Goal: Navigation & Orientation: Find specific page/section

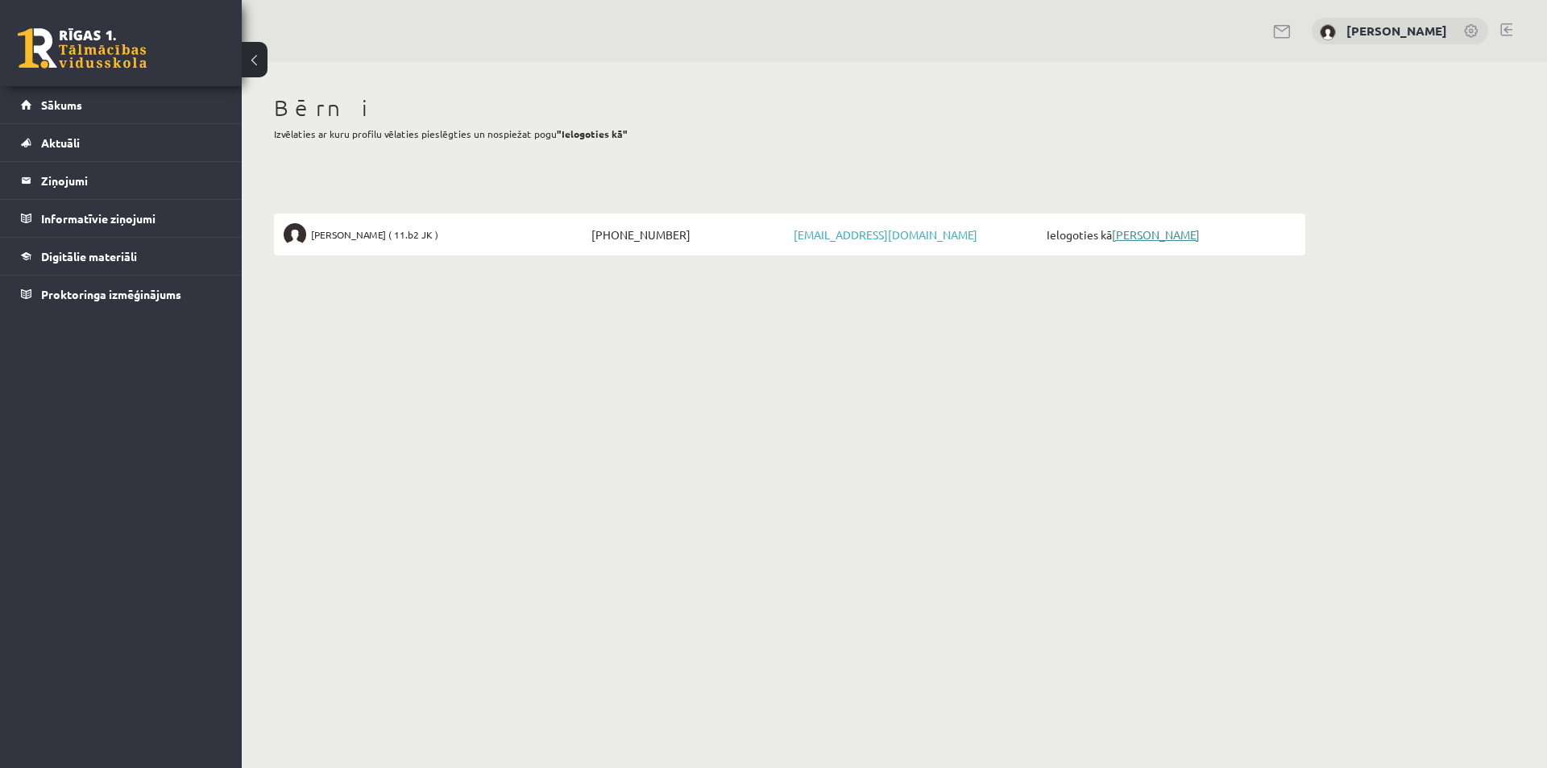
click at [1182, 230] on link "[PERSON_NAME]" at bounding box center [1156, 234] width 88 height 14
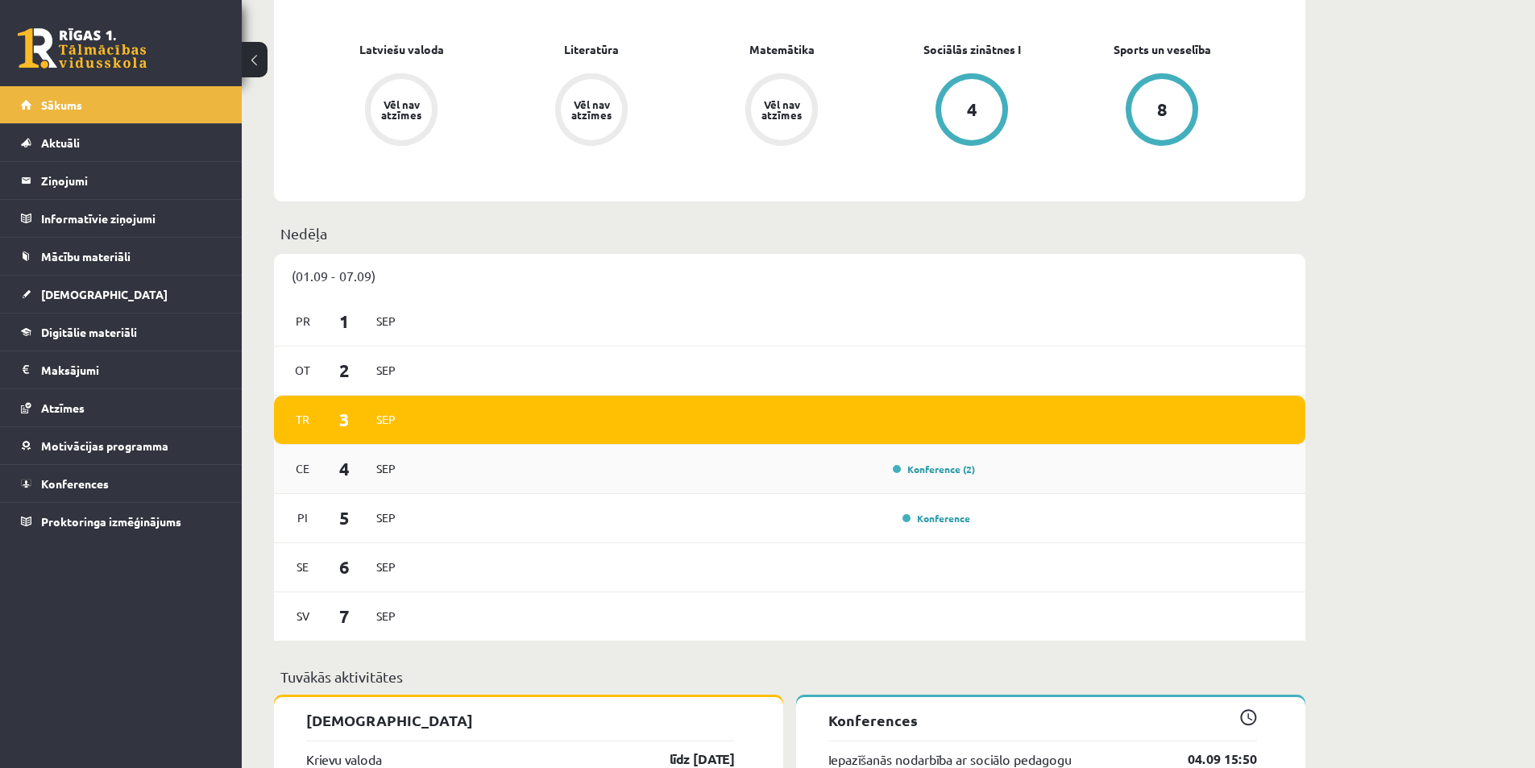
scroll to position [725, 0]
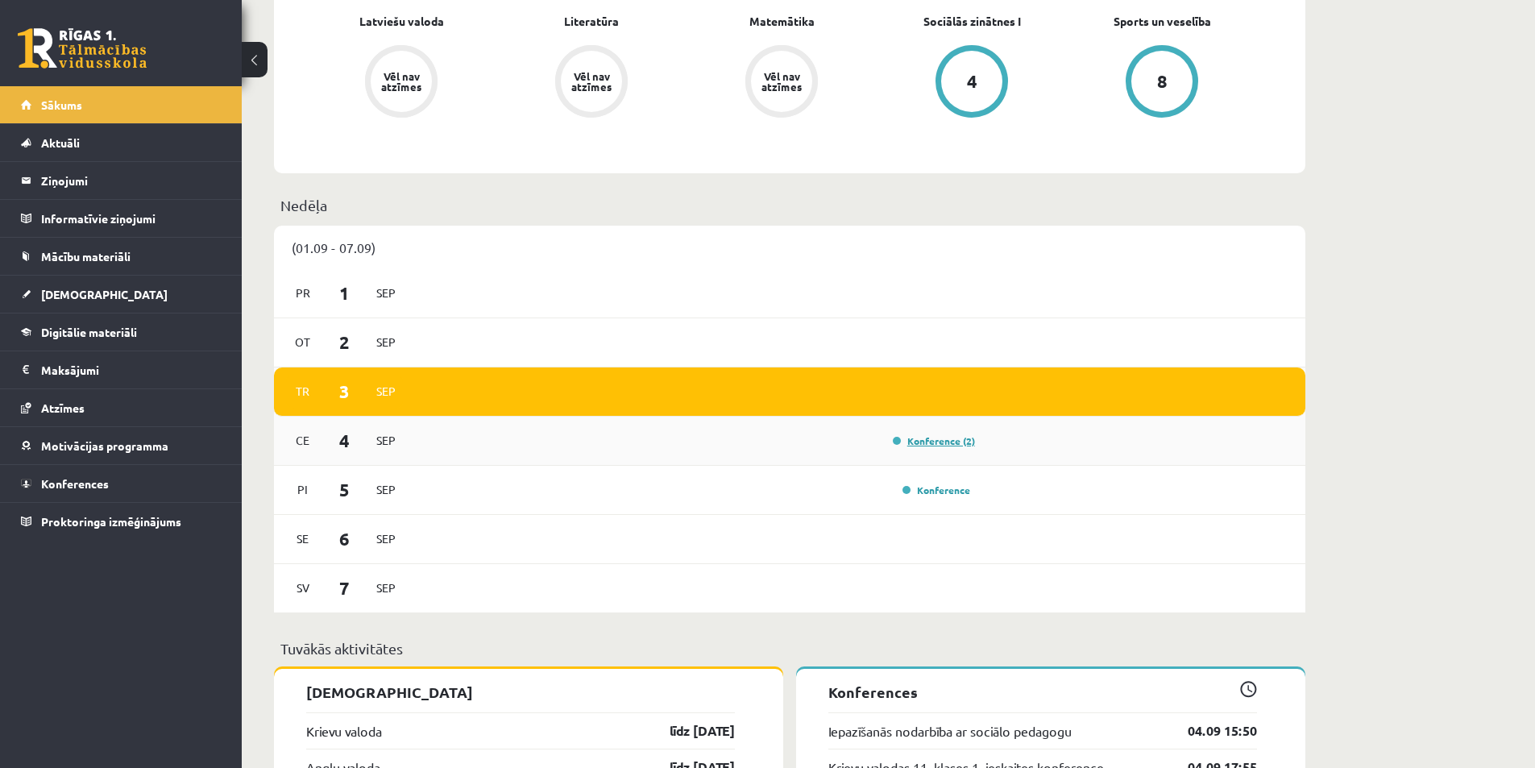
click at [964, 443] on link "Konference (2)" at bounding box center [934, 440] width 82 height 13
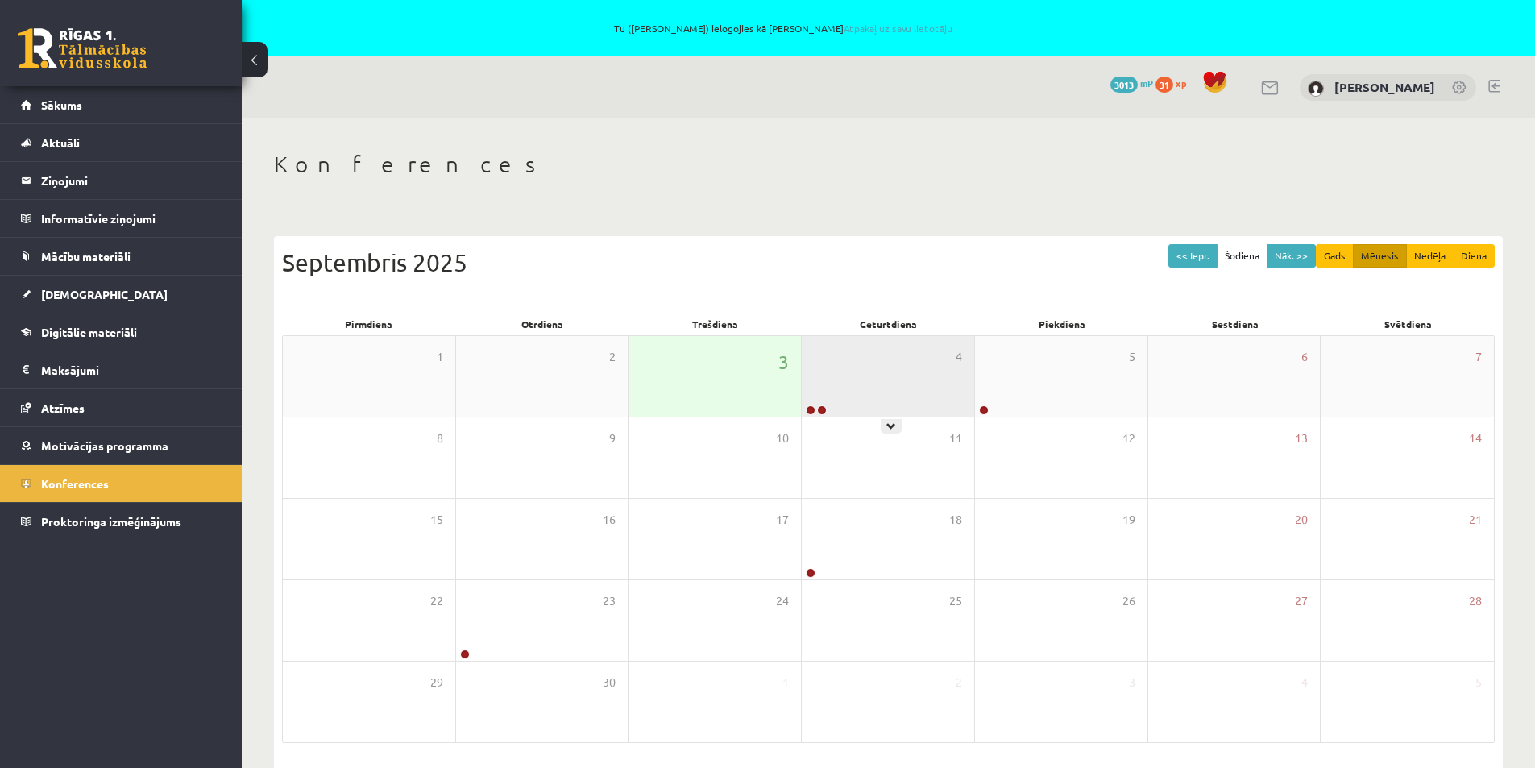
click at [868, 387] on div "4" at bounding box center [888, 376] width 172 height 81
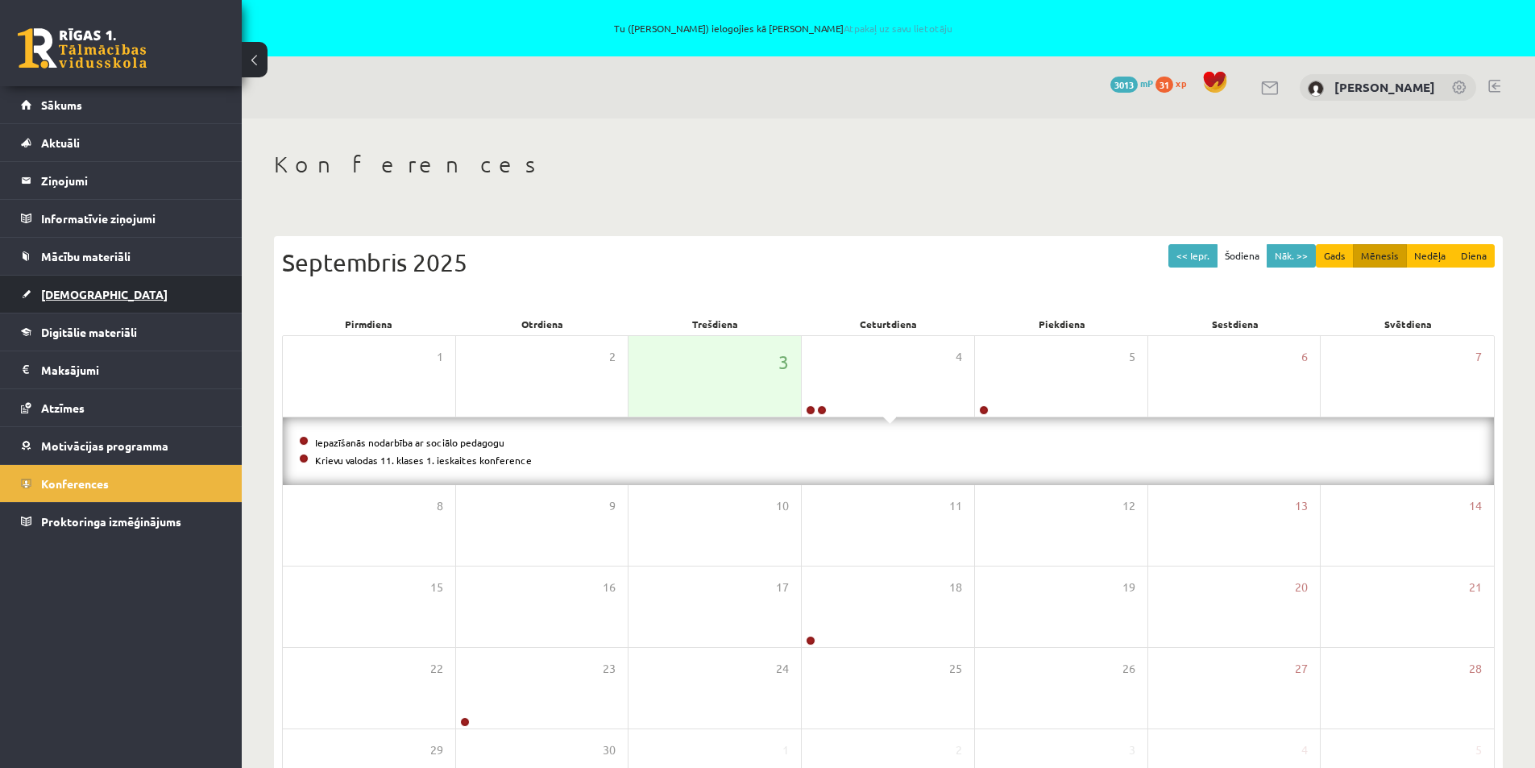
click at [64, 292] on span "[DEMOGRAPHIC_DATA]" at bounding box center [104, 294] width 126 height 14
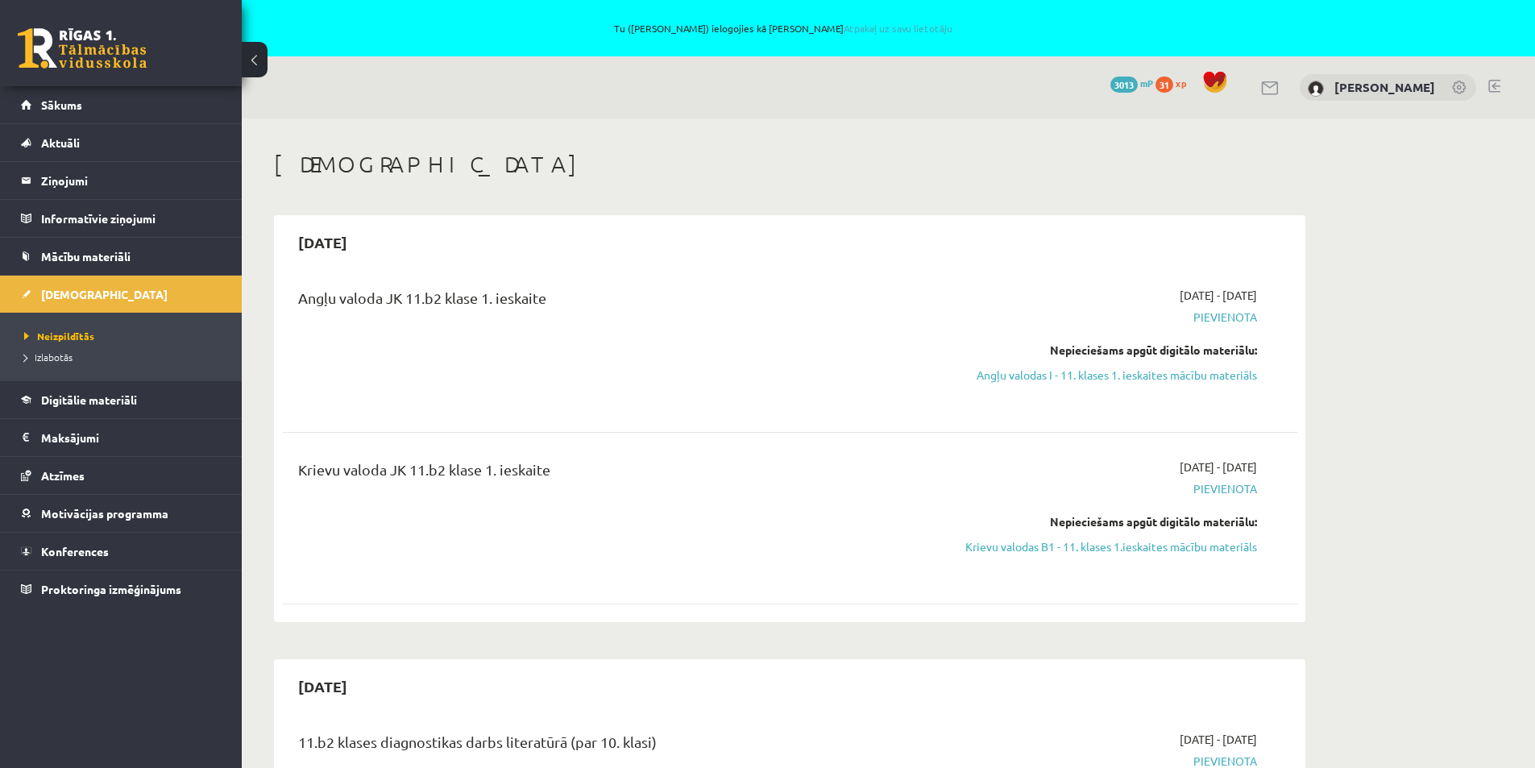
click at [665, 336] on div "Angļu valoda JK 11.b2 klase 1. ieskaite" at bounding box center [613, 346] width 655 height 119
click at [1165, 84] on span "31" at bounding box center [1164, 85] width 18 height 16
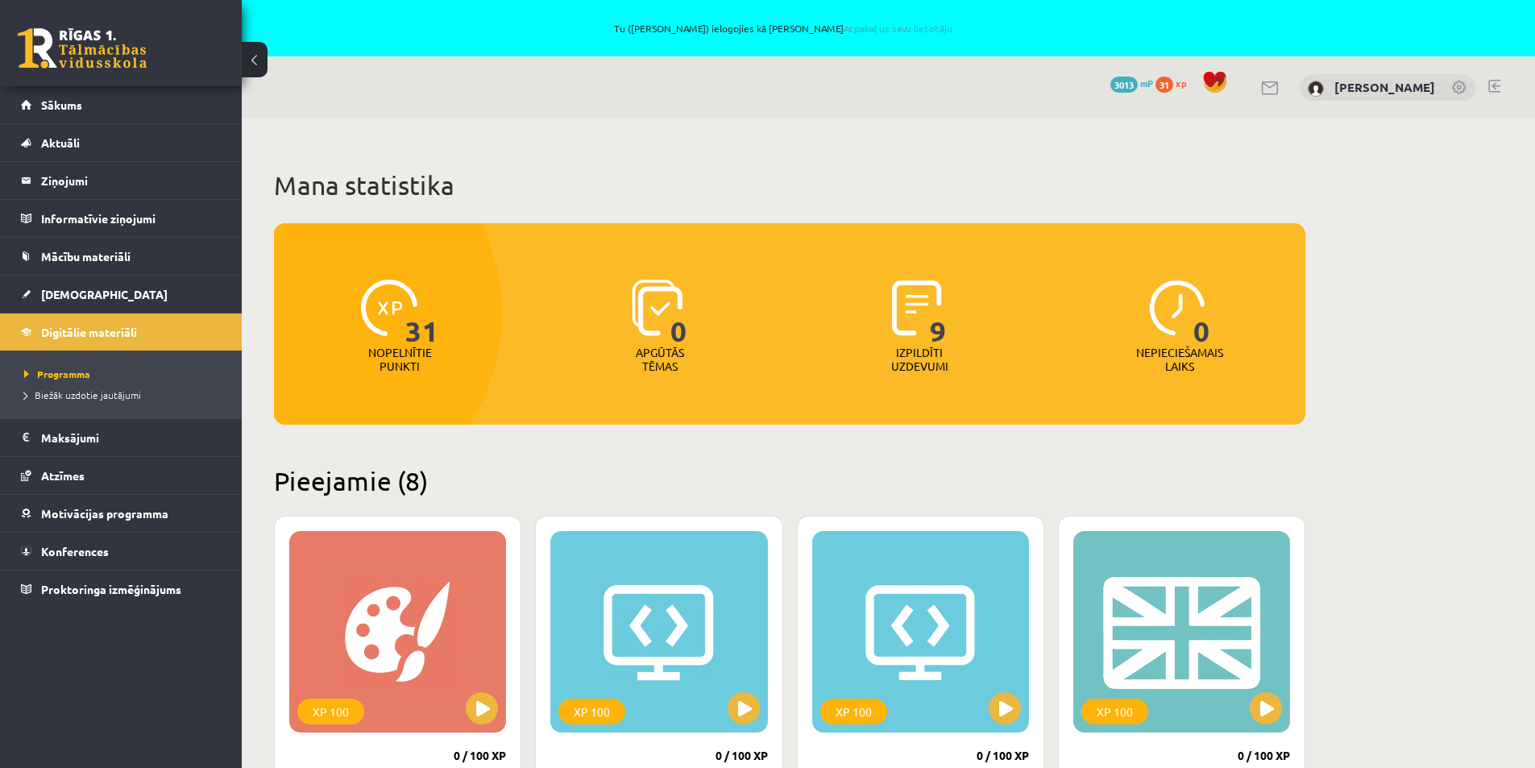
click at [929, 316] on img at bounding box center [917, 308] width 50 height 56
click at [918, 362] on p "Izpildīti uzdevumi" at bounding box center [919, 359] width 63 height 27
click at [64, 259] on span "Mācību materiāli" at bounding box center [85, 256] width 89 height 14
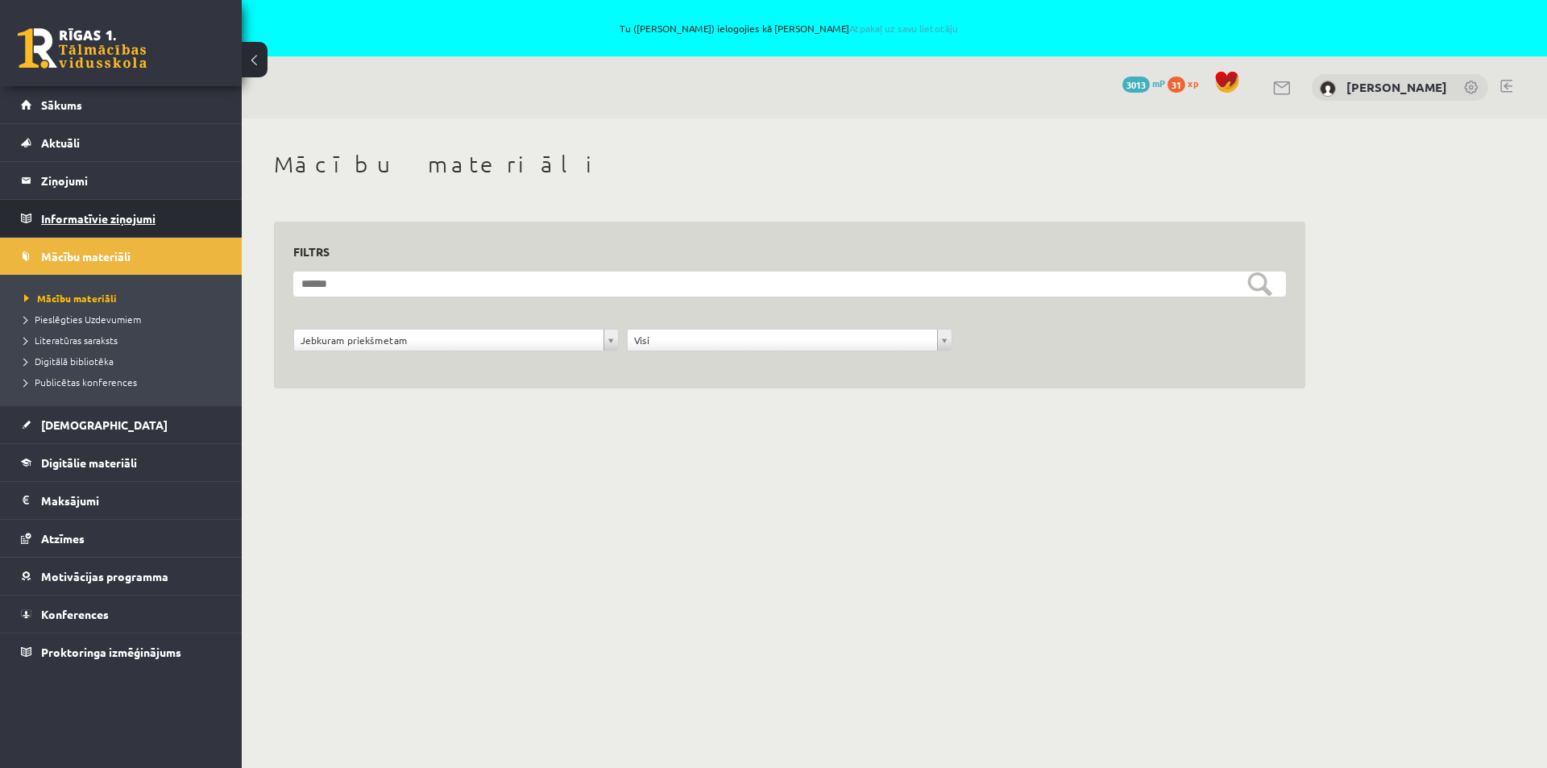
click at [64, 218] on legend "Informatīvie ziņojumi 0" at bounding box center [131, 218] width 180 height 37
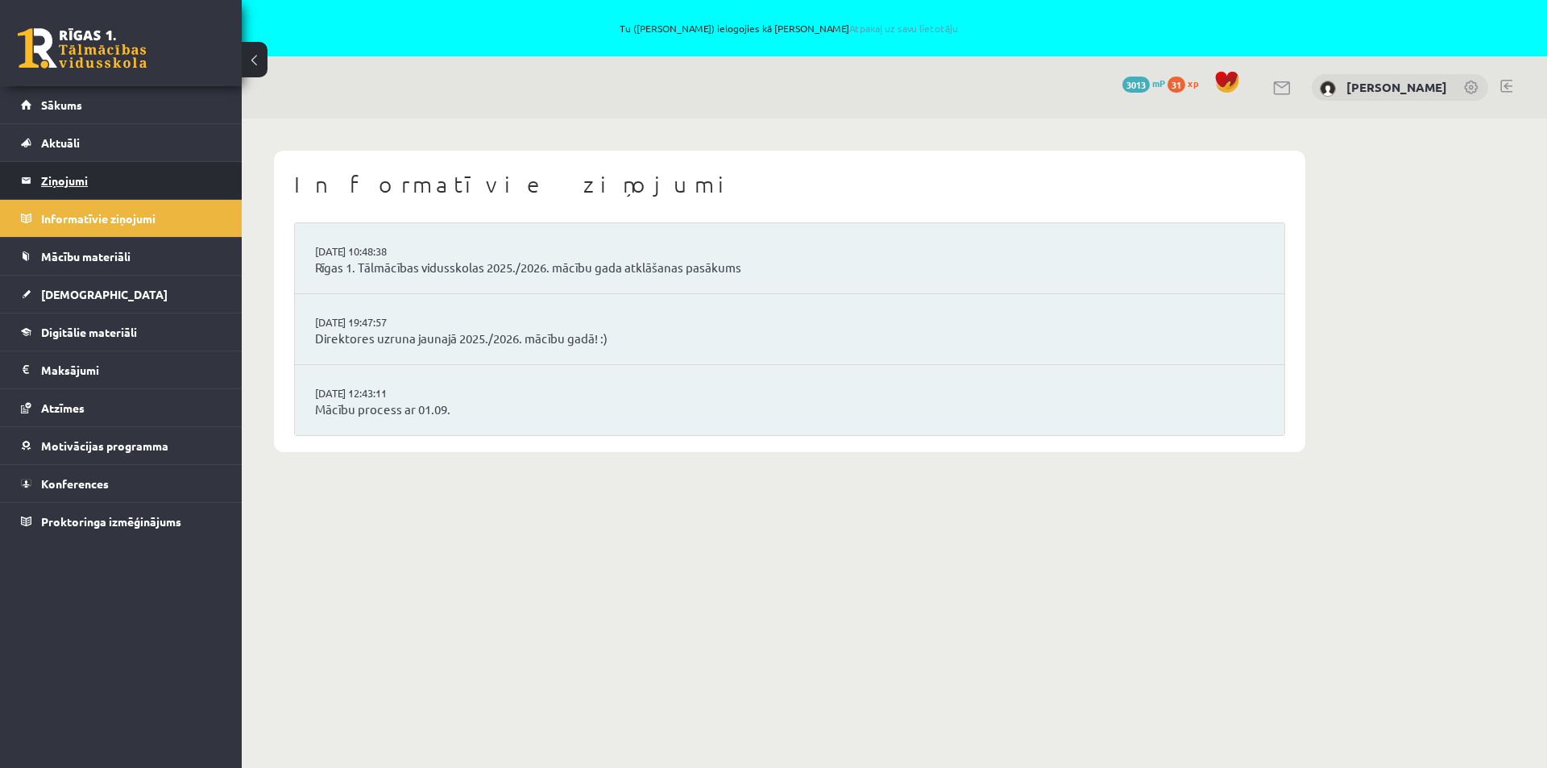
click at [56, 179] on legend "Ziņojumi 0" at bounding box center [131, 180] width 180 height 37
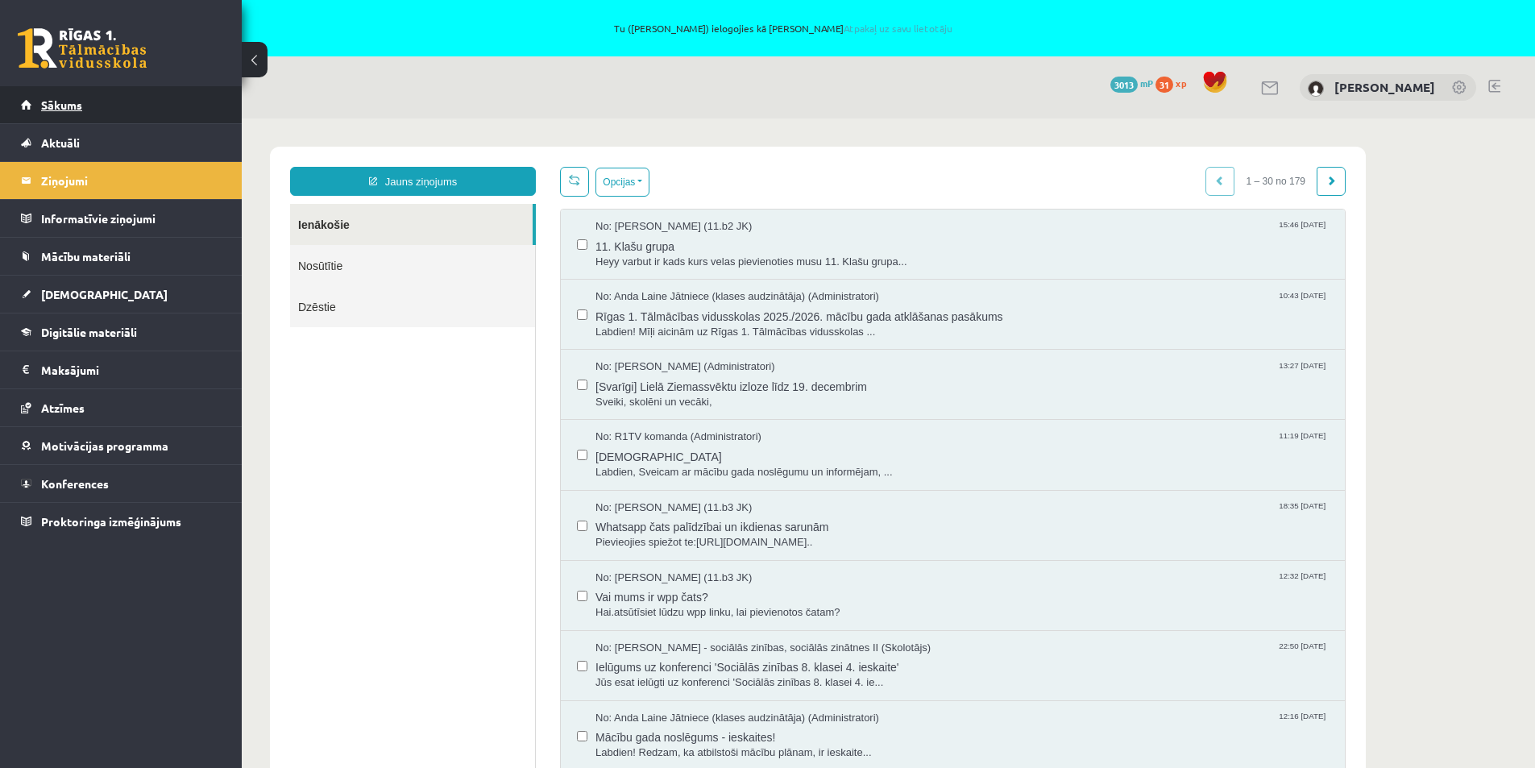
click at [60, 106] on span "Sākums" at bounding box center [61, 104] width 41 height 14
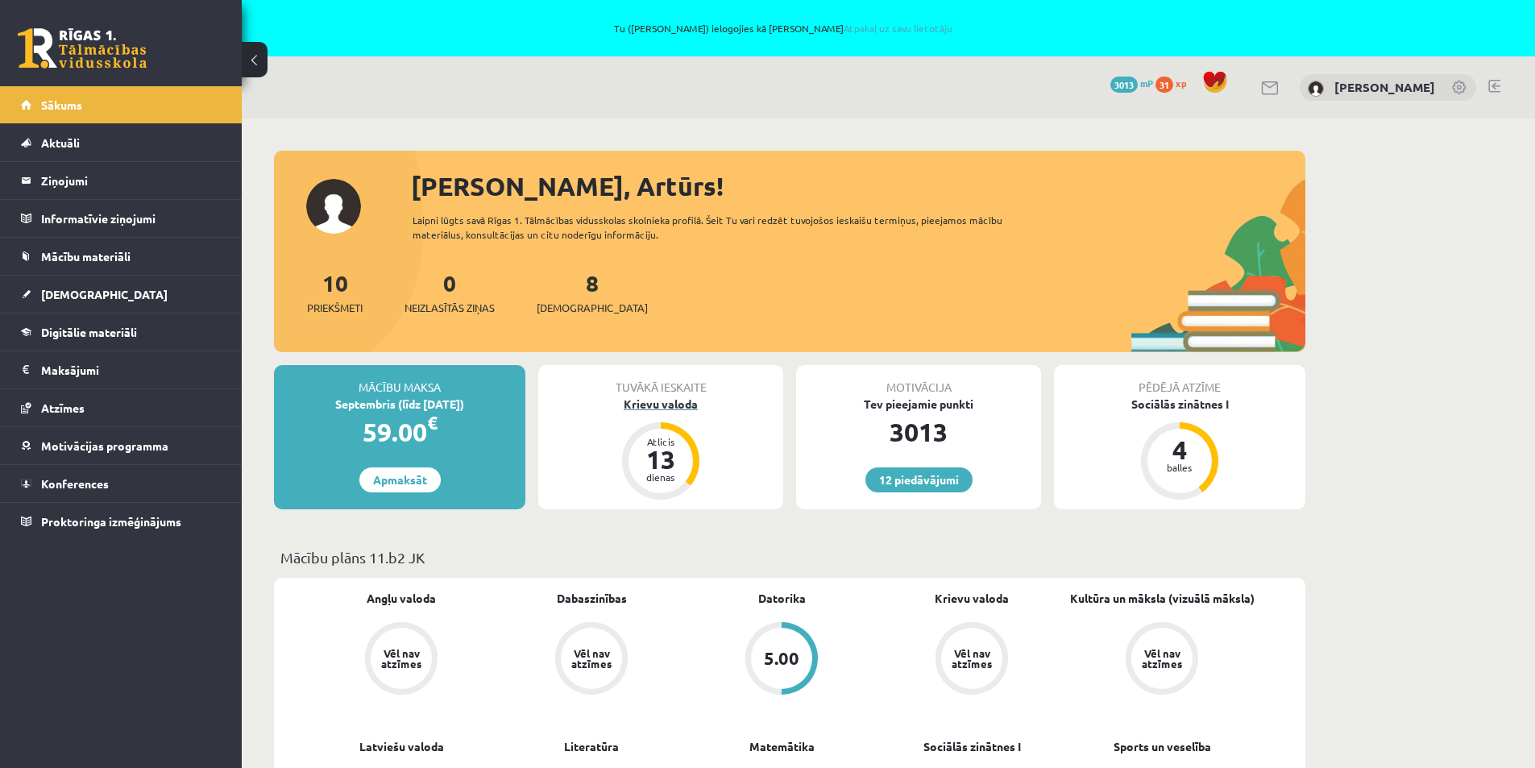
click at [648, 458] on div "13" at bounding box center [660, 459] width 48 height 26
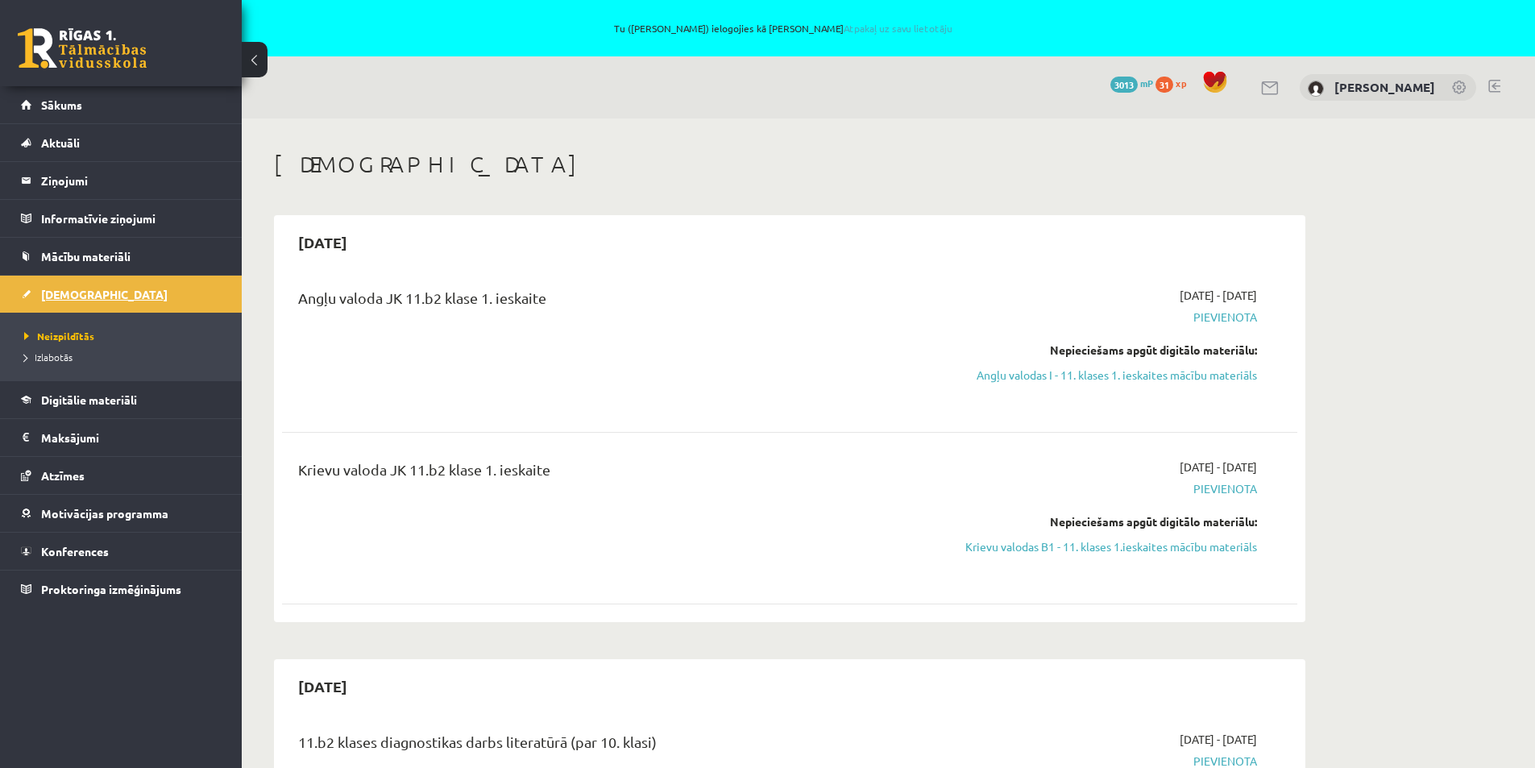
click at [80, 288] on link "[DEMOGRAPHIC_DATA]" at bounding box center [121, 293] width 201 height 37
click at [64, 352] on span "Izlabotās" at bounding box center [48, 356] width 48 height 13
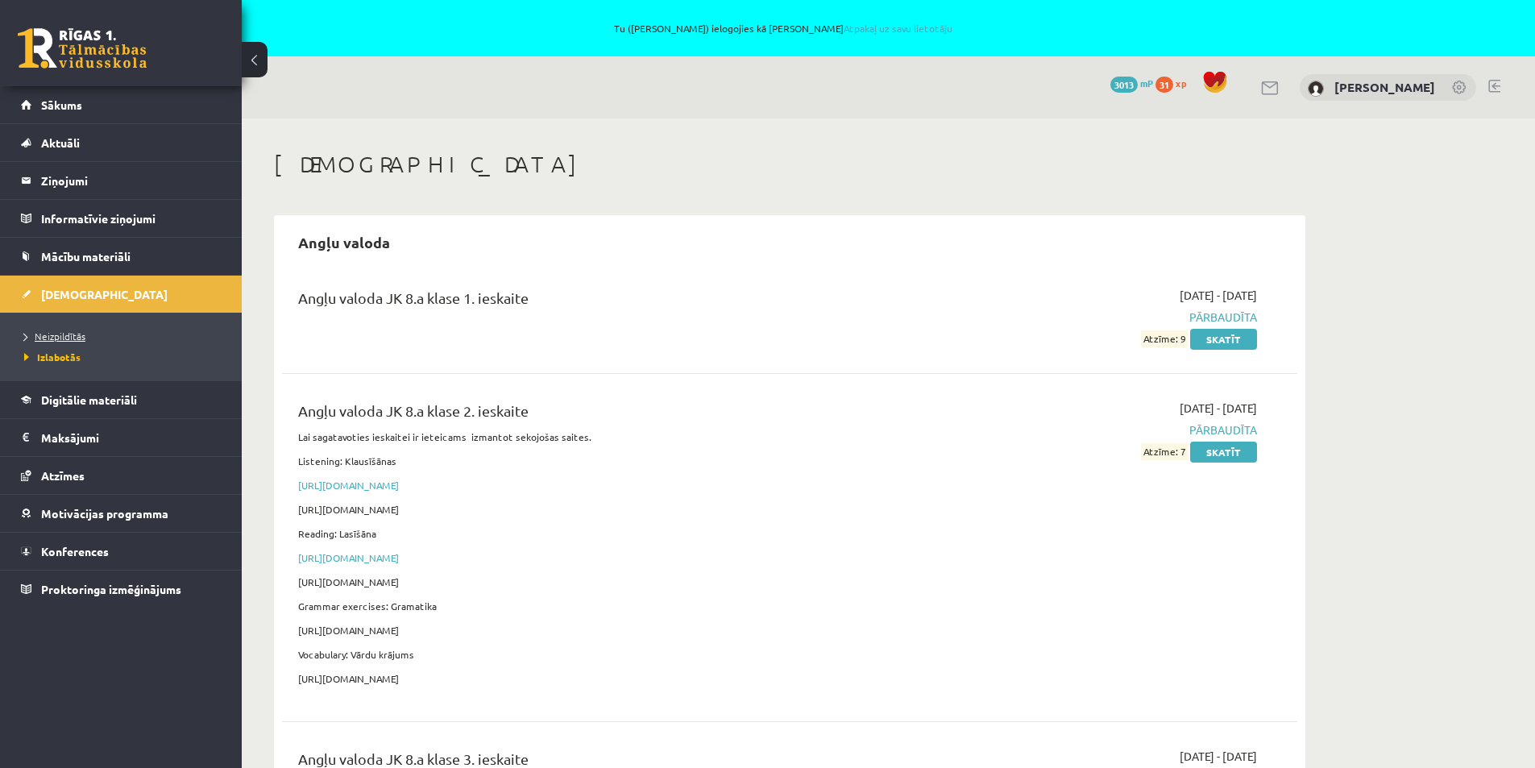
click at [58, 338] on span "Neizpildītās" at bounding box center [54, 335] width 61 height 13
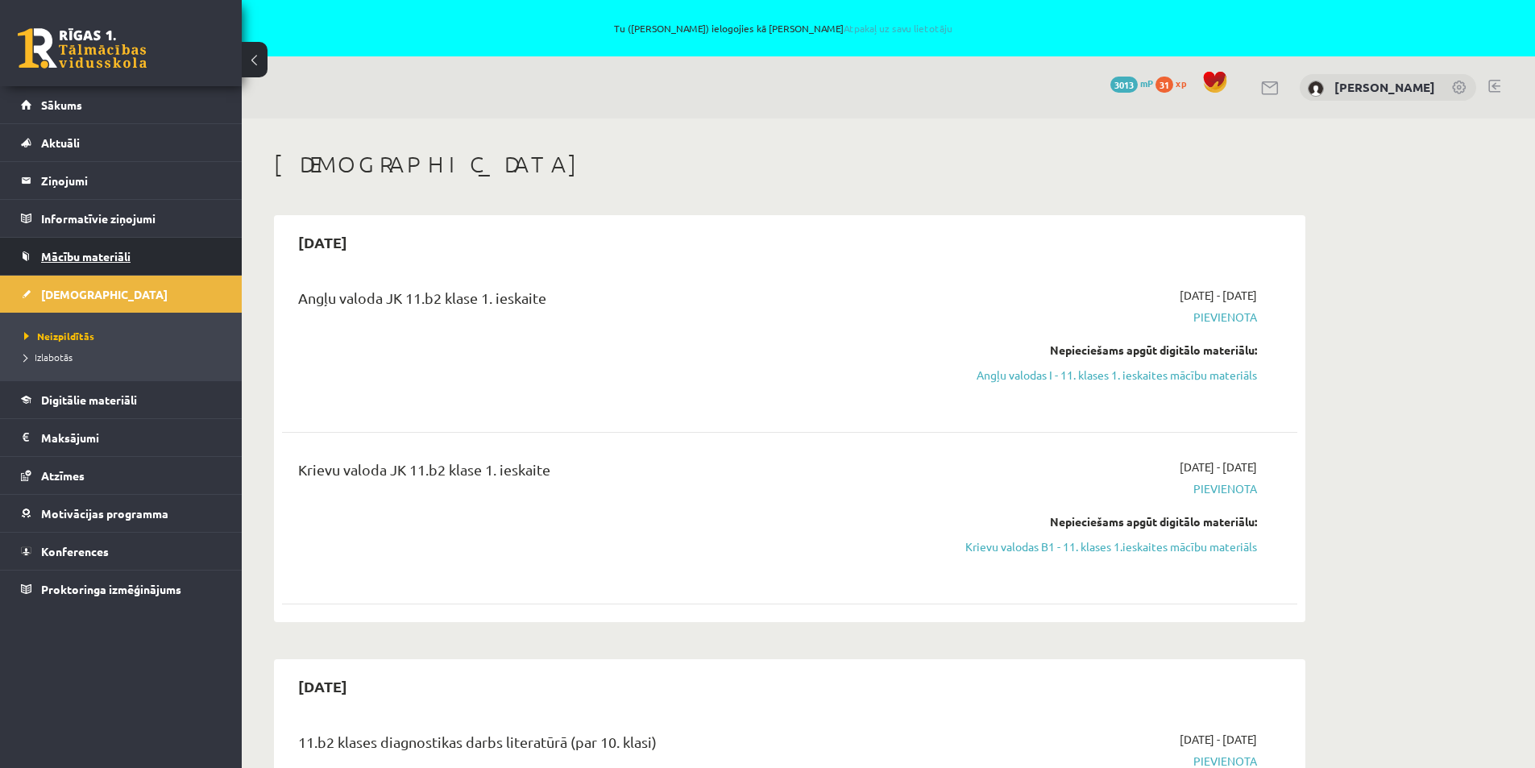
click at [72, 255] on span "Mācību materiāli" at bounding box center [85, 256] width 89 height 14
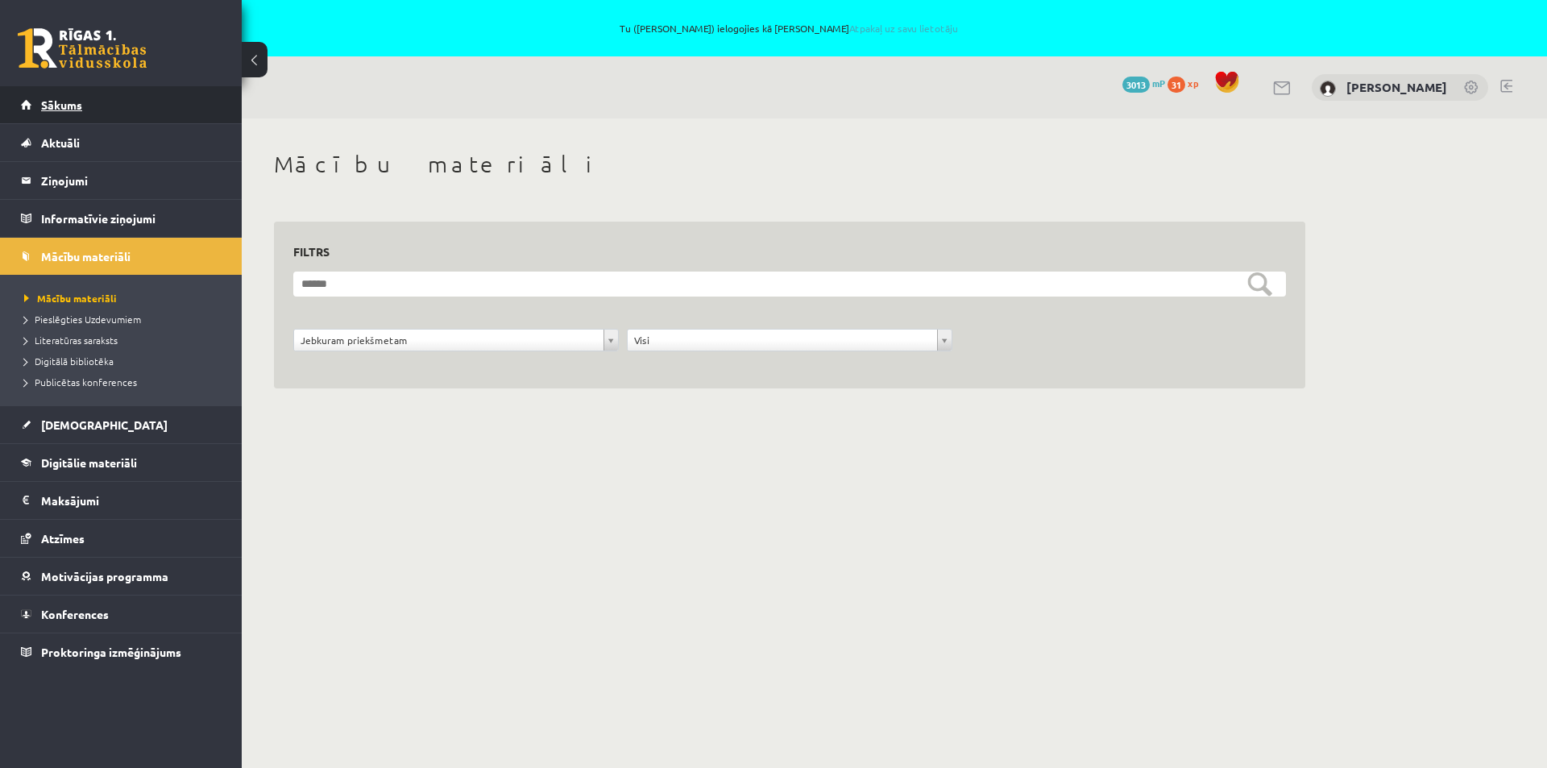
click at [68, 106] on span "Sākums" at bounding box center [61, 104] width 41 height 14
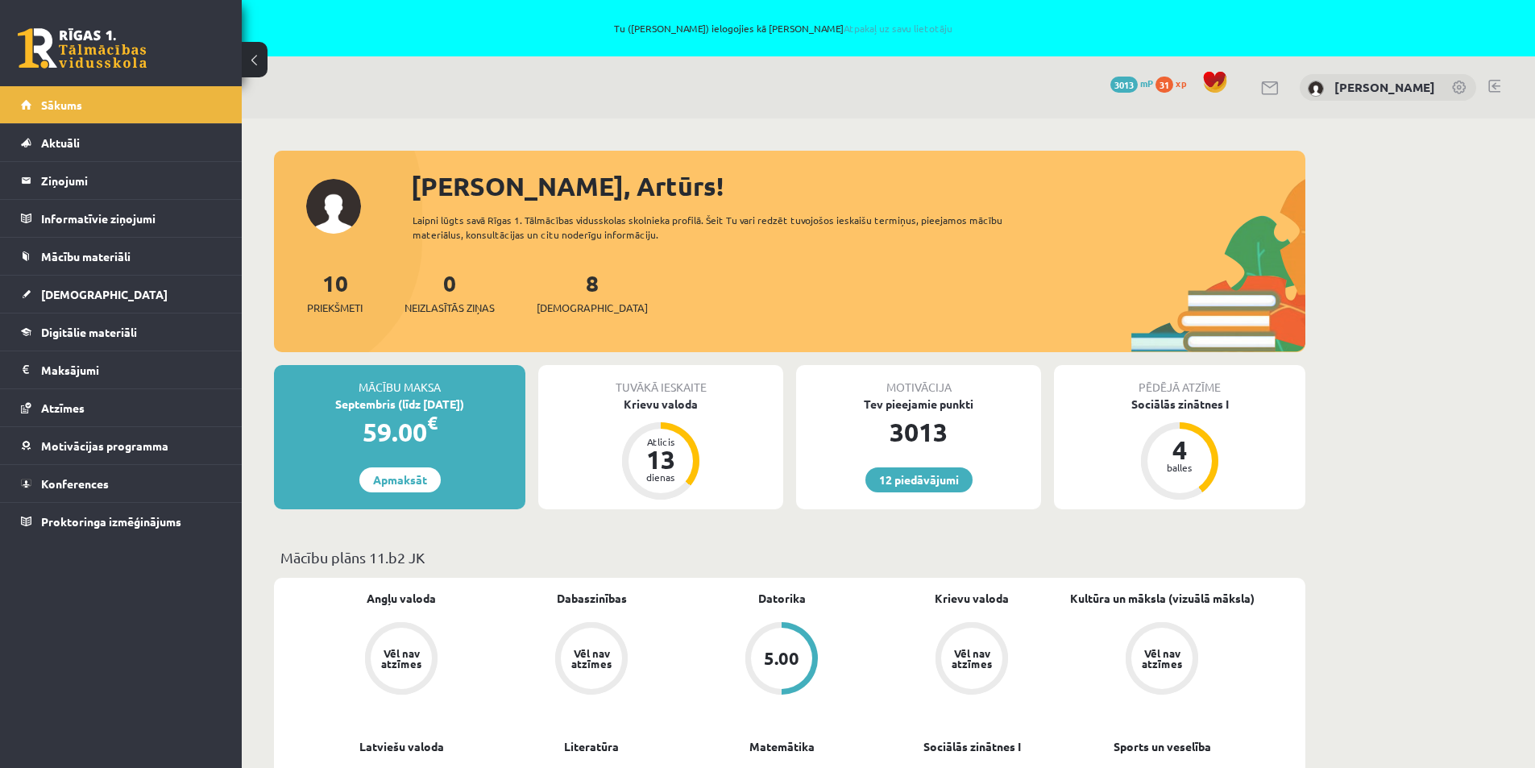
click at [574, 285] on div "8 Ieskaites" at bounding box center [591, 291] width 111 height 50
click at [85, 408] on link "Atzīmes" at bounding box center [121, 407] width 201 height 37
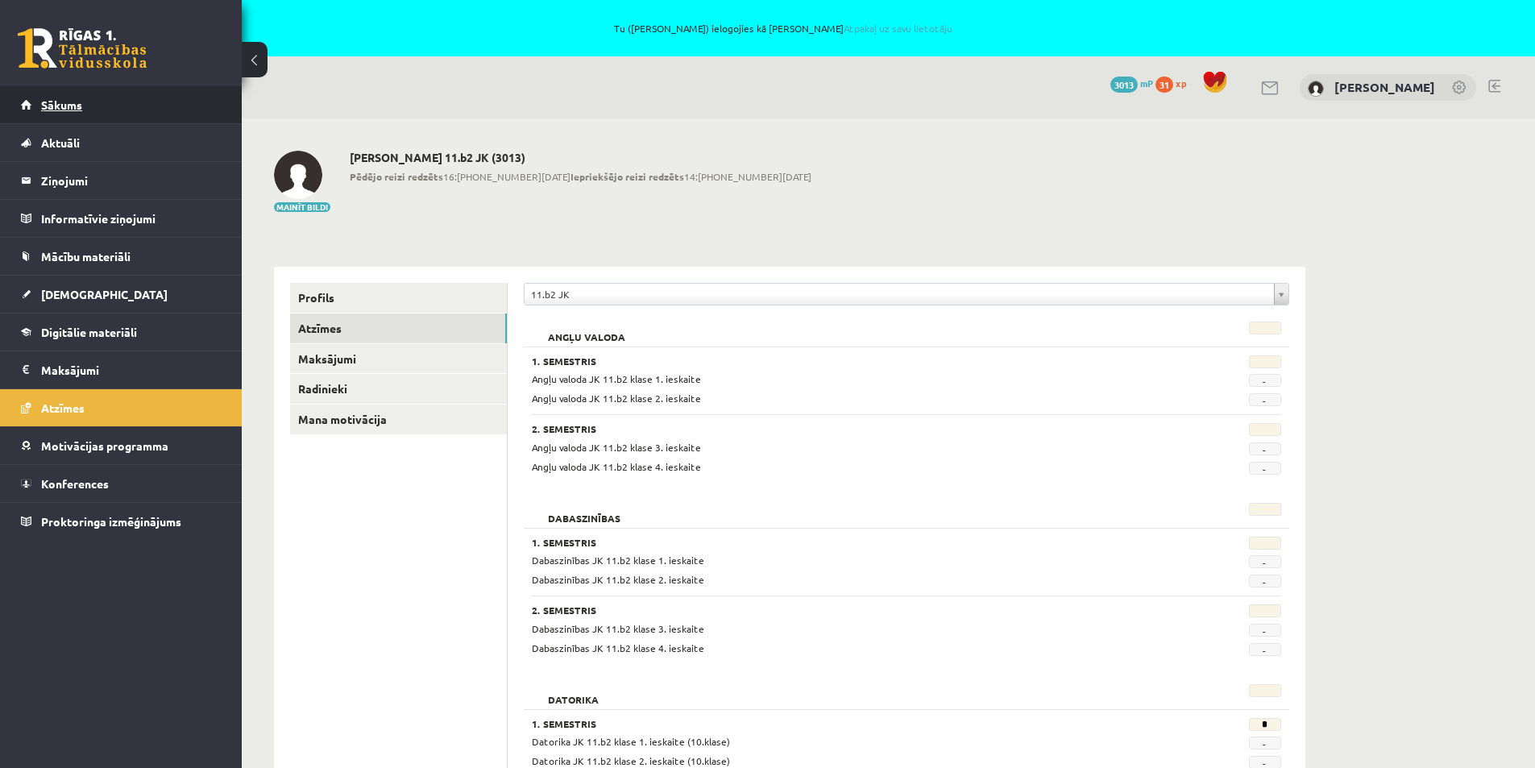
click at [68, 102] on span "Sākums" at bounding box center [61, 104] width 41 height 14
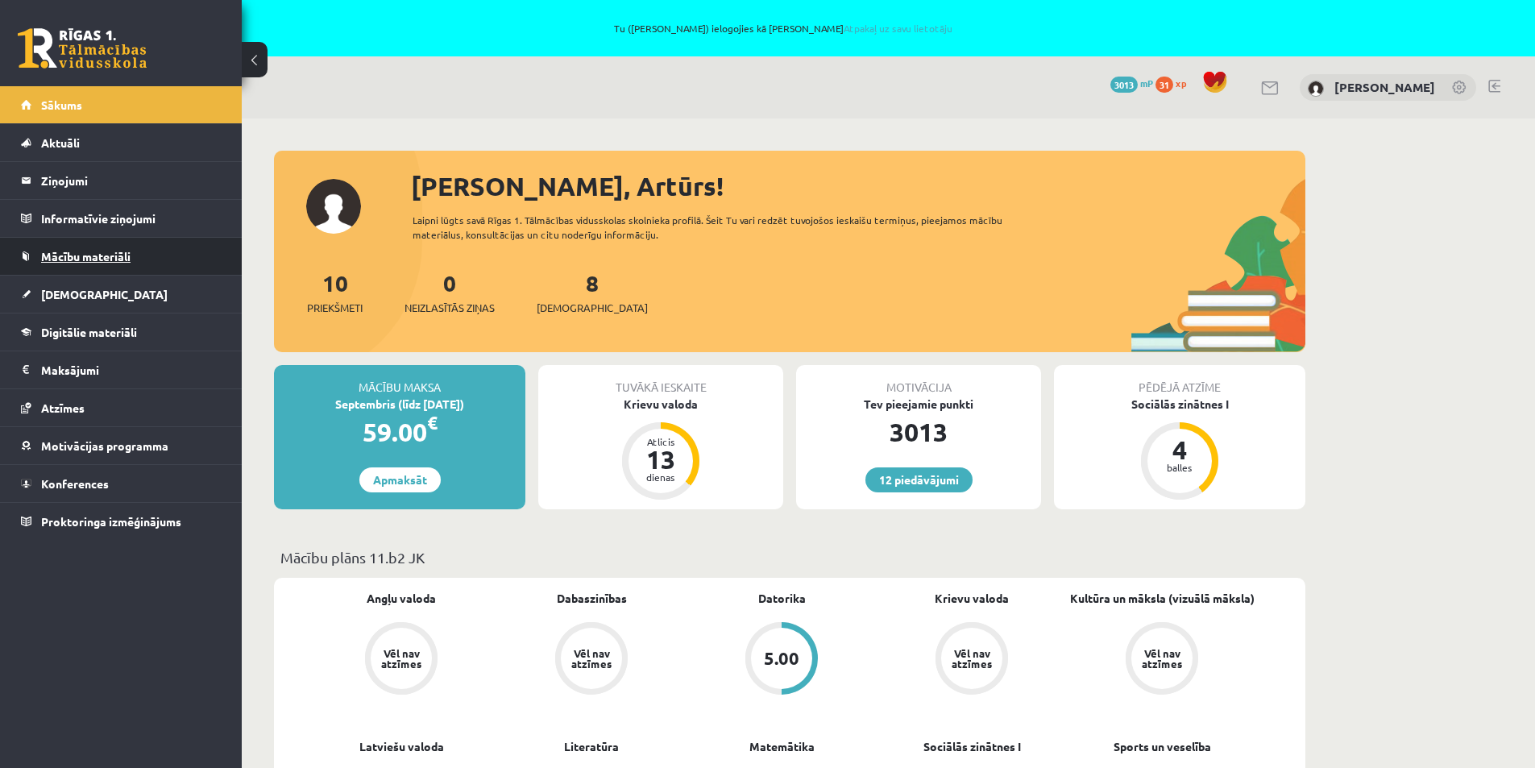
click at [90, 257] on span "Mācību materiāli" at bounding box center [85, 256] width 89 height 14
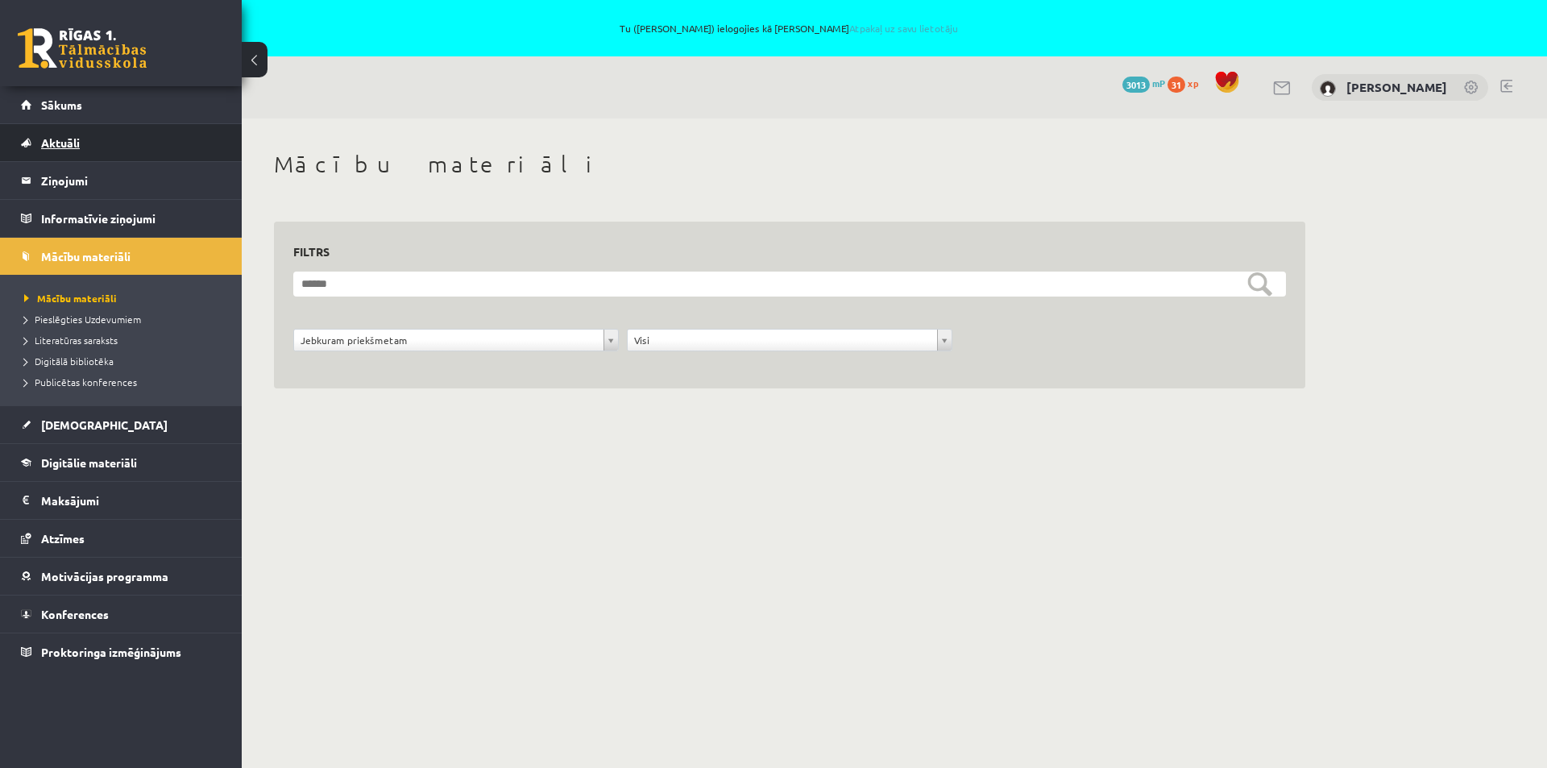
click at [67, 151] on link "Aktuāli" at bounding box center [121, 142] width 201 height 37
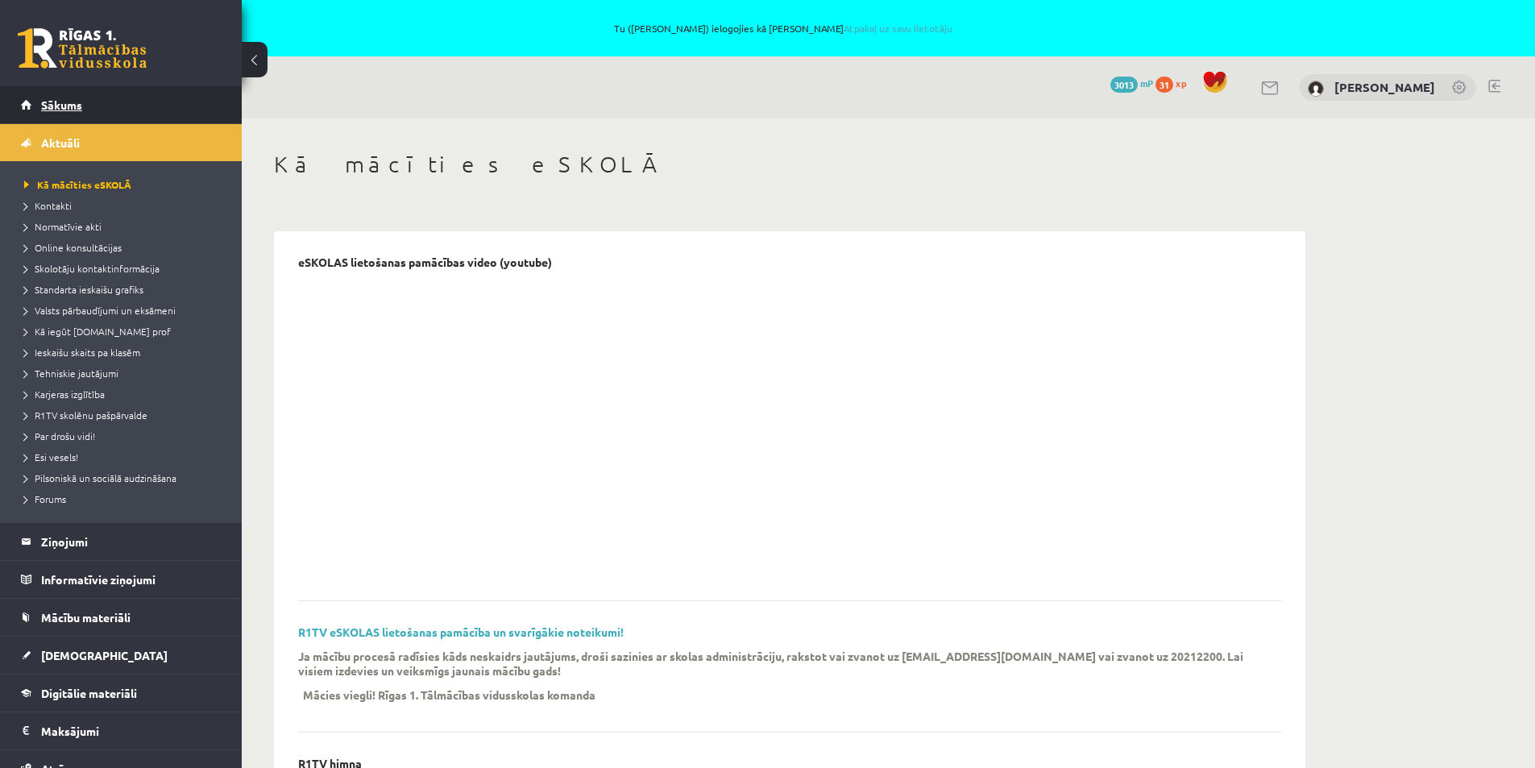
click at [58, 94] on link "Sākums" at bounding box center [121, 104] width 201 height 37
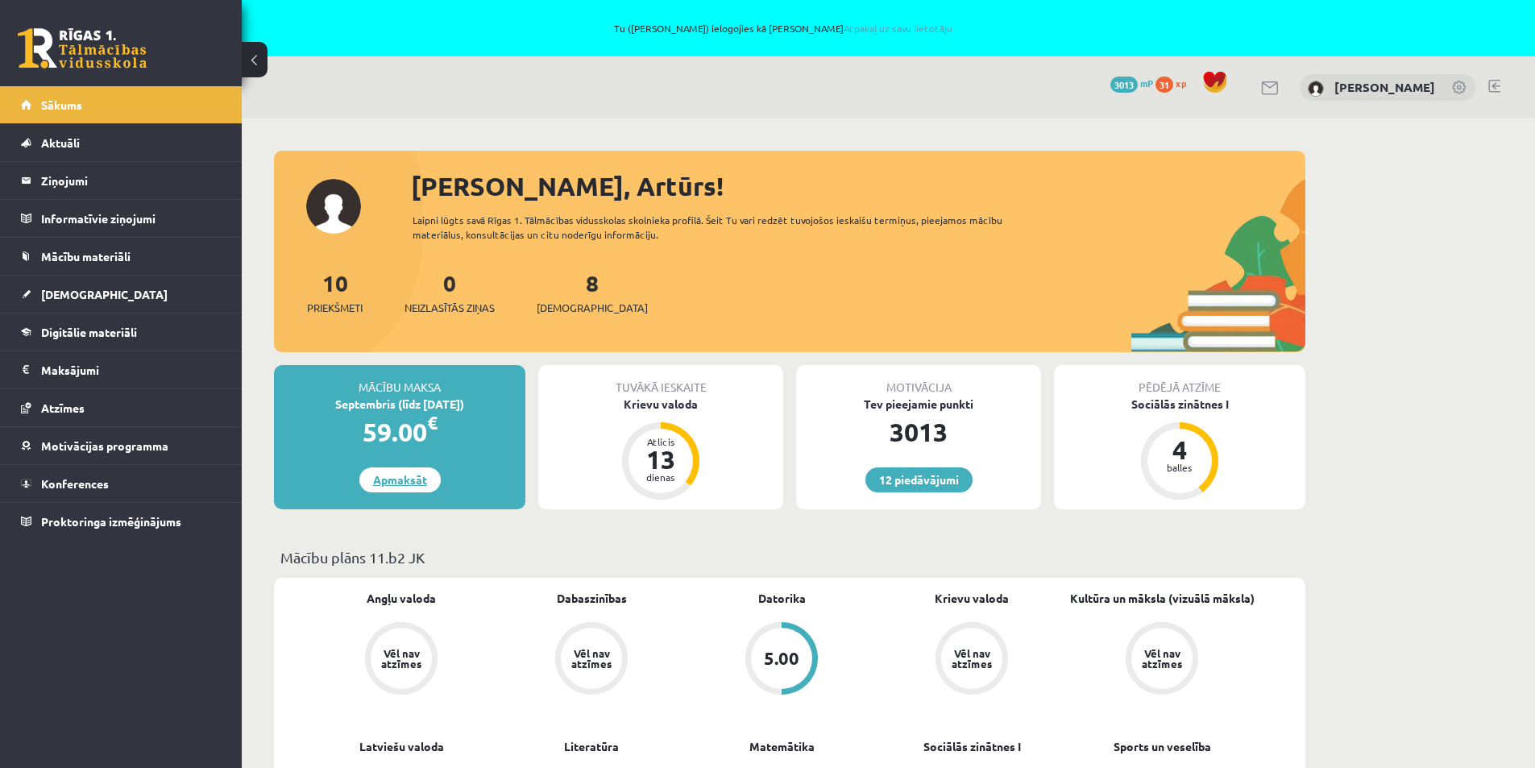
click at [411, 479] on link "Apmaksāt" at bounding box center [399, 479] width 81 height 25
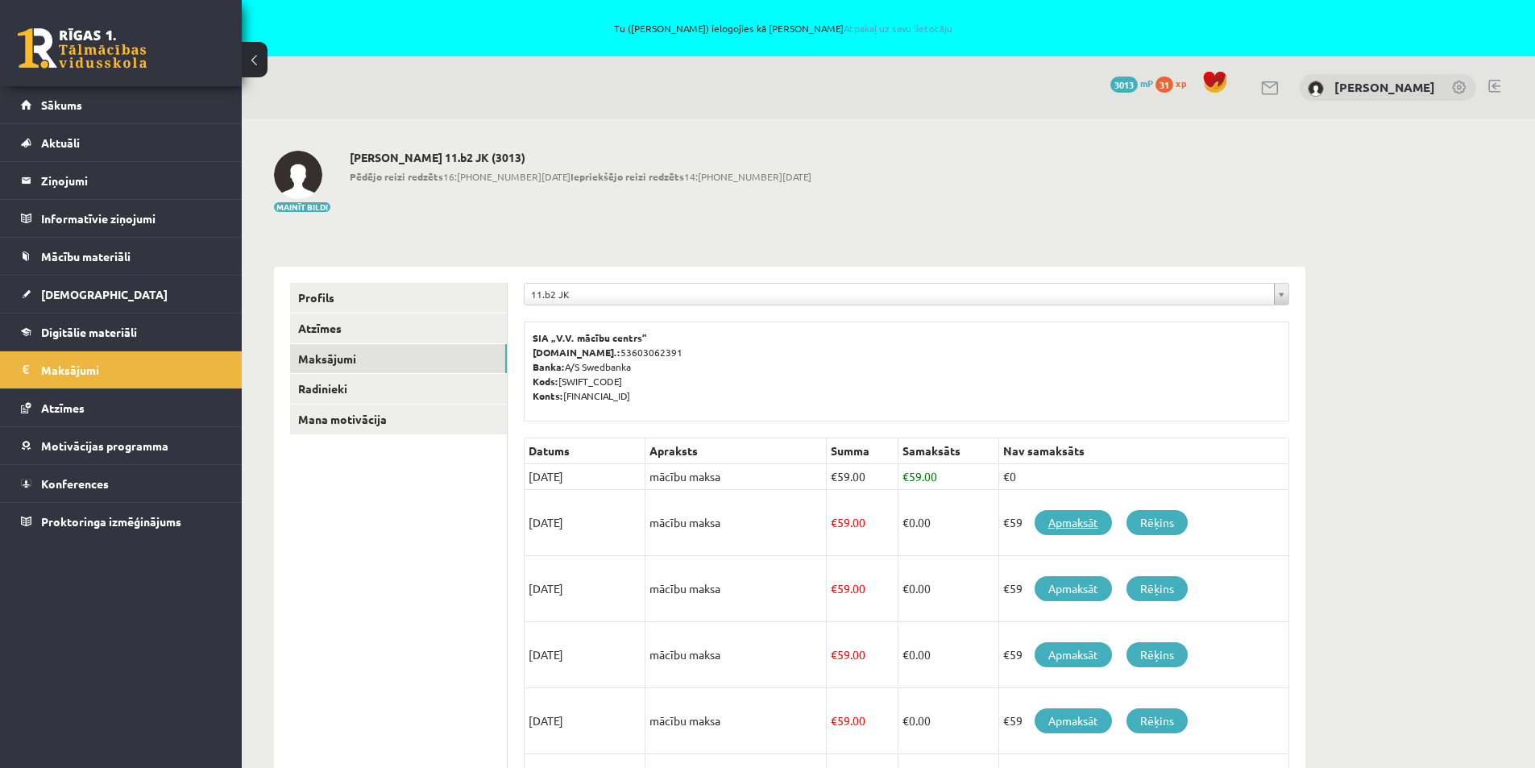
click at [1075, 520] on link "Apmaksāt" at bounding box center [1072, 522] width 77 height 25
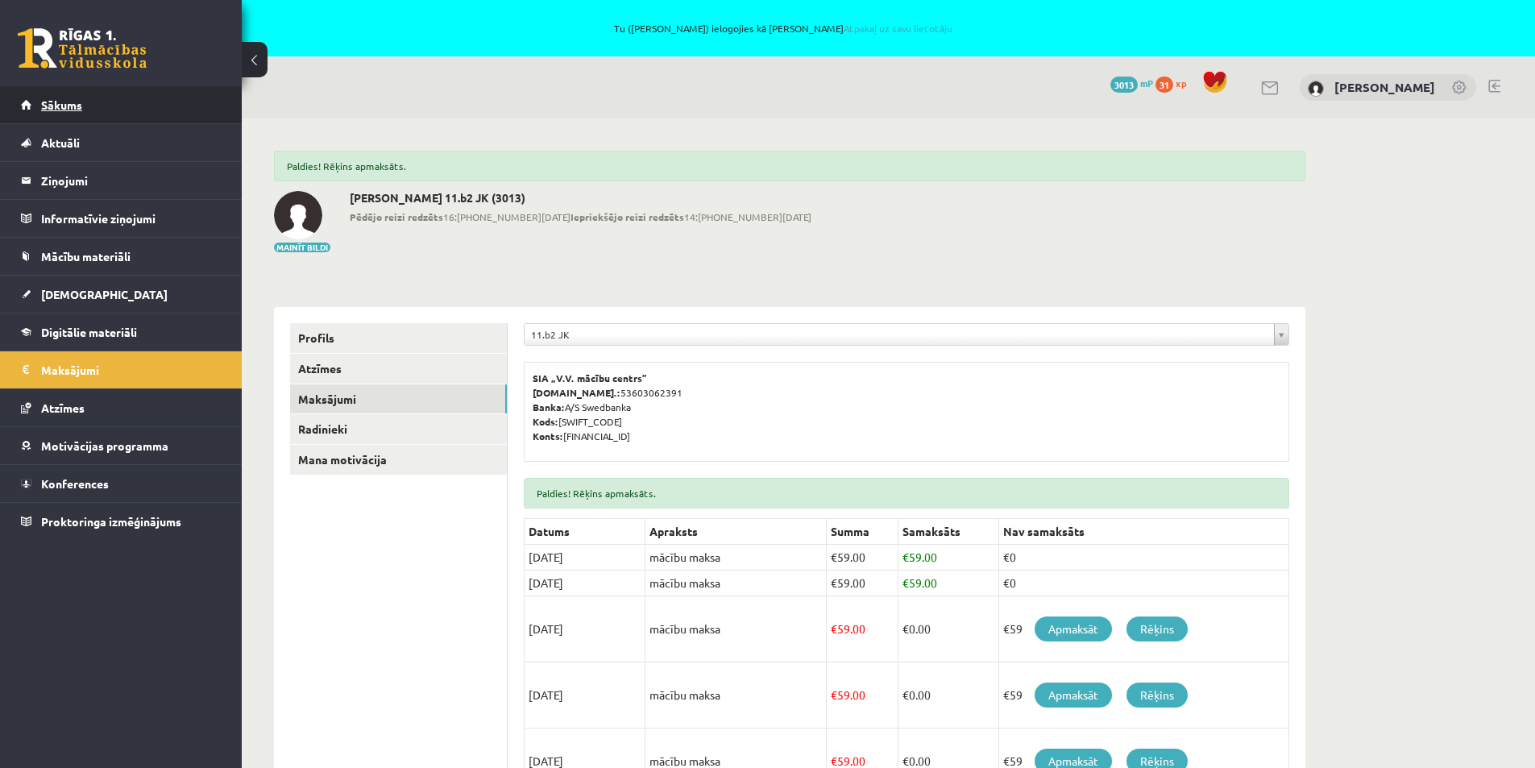
click at [63, 108] on span "Sākums" at bounding box center [61, 104] width 41 height 14
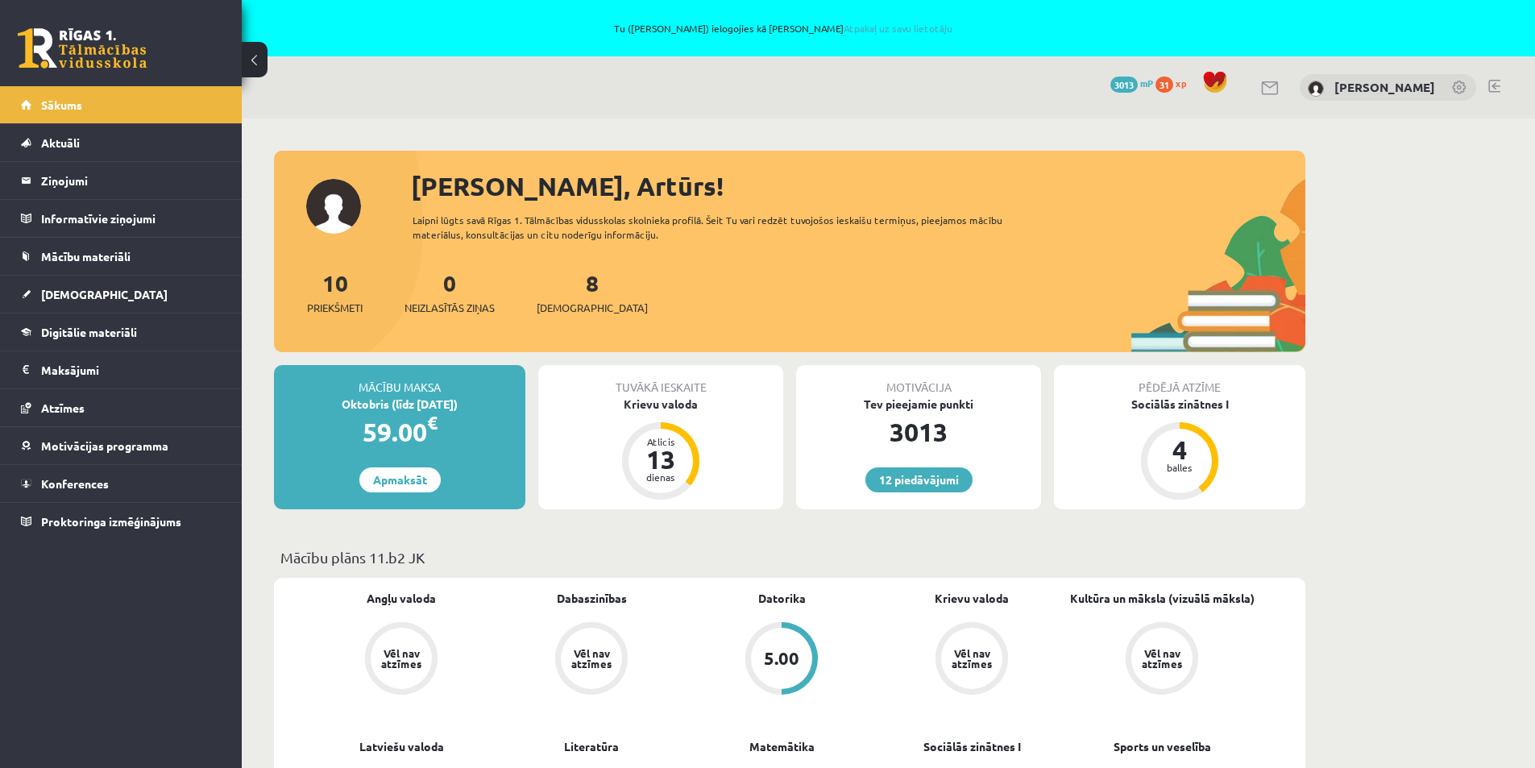
click at [59, 295] on span "[DEMOGRAPHIC_DATA]" at bounding box center [104, 294] width 126 height 14
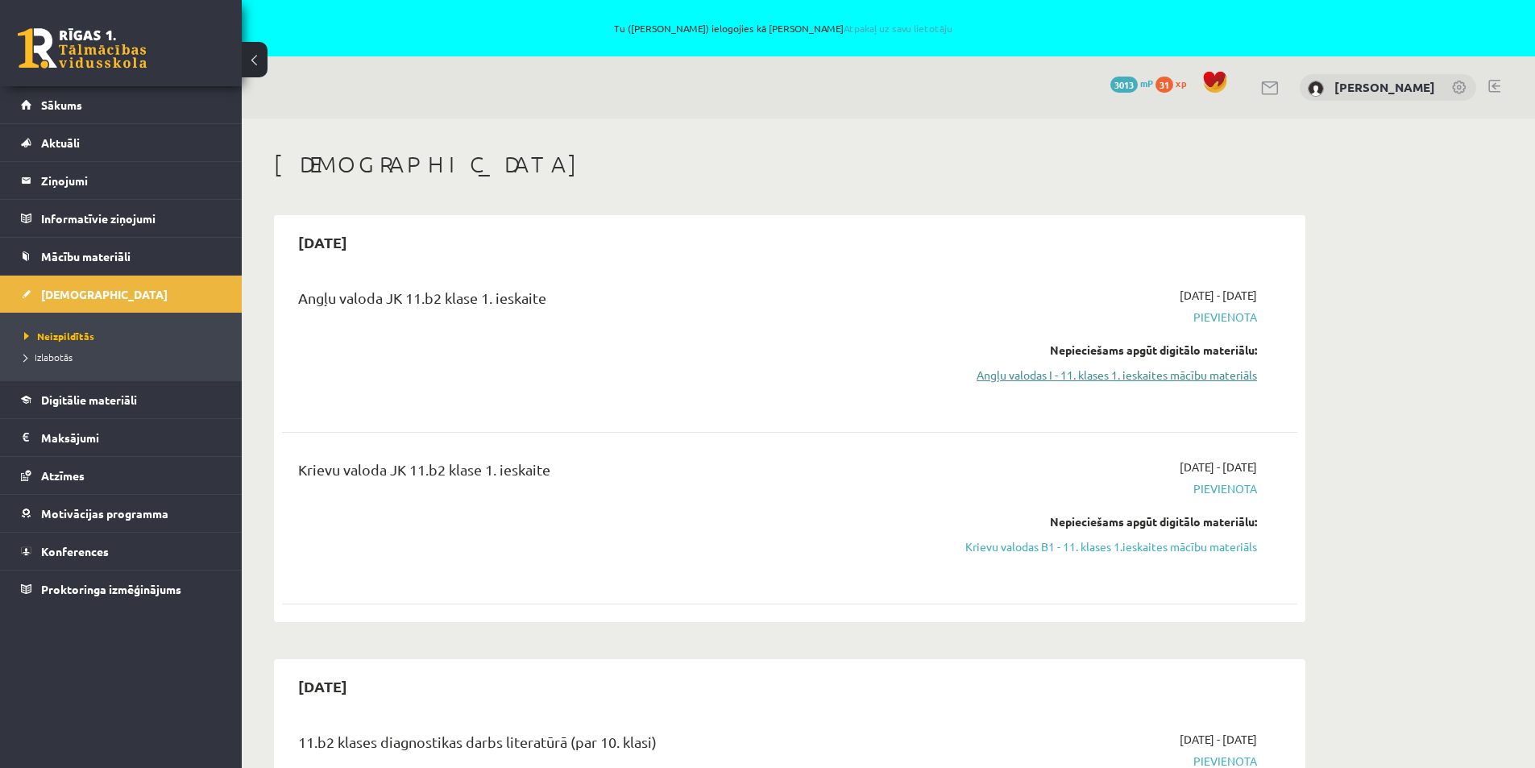
click at [1024, 375] on link "Angļu valodas I - 11. klases 1. ieskaites mācību materiāls" at bounding box center [1105, 375] width 304 height 17
click at [1237, 369] on link "Angļu valodas I - 11. klases 1. ieskaites mācību materiāls" at bounding box center [1105, 375] width 304 height 17
click at [75, 259] on span "Mācību materiāli" at bounding box center [85, 256] width 89 height 14
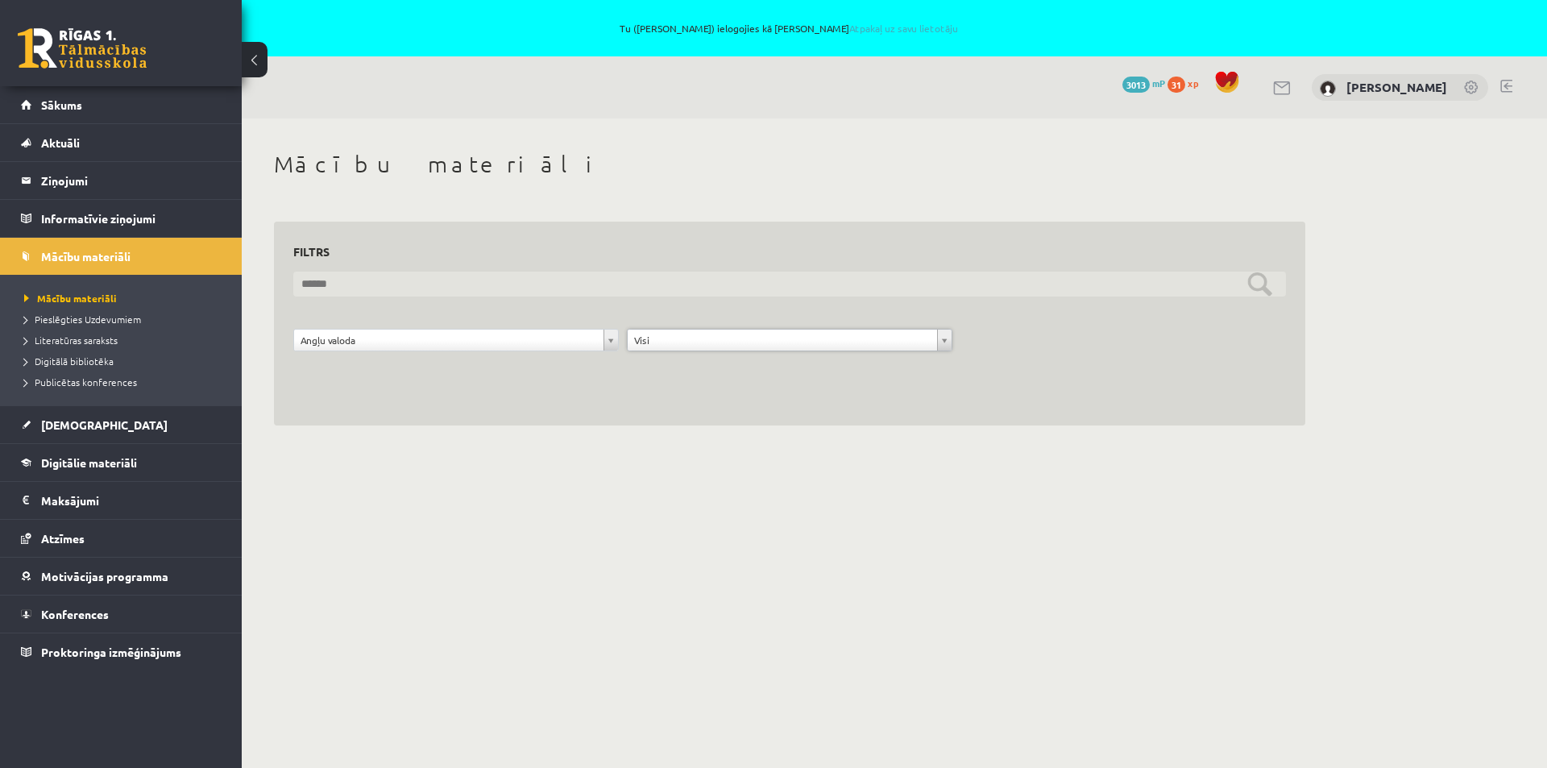
click at [560, 283] on input "text" at bounding box center [789, 283] width 992 height 25
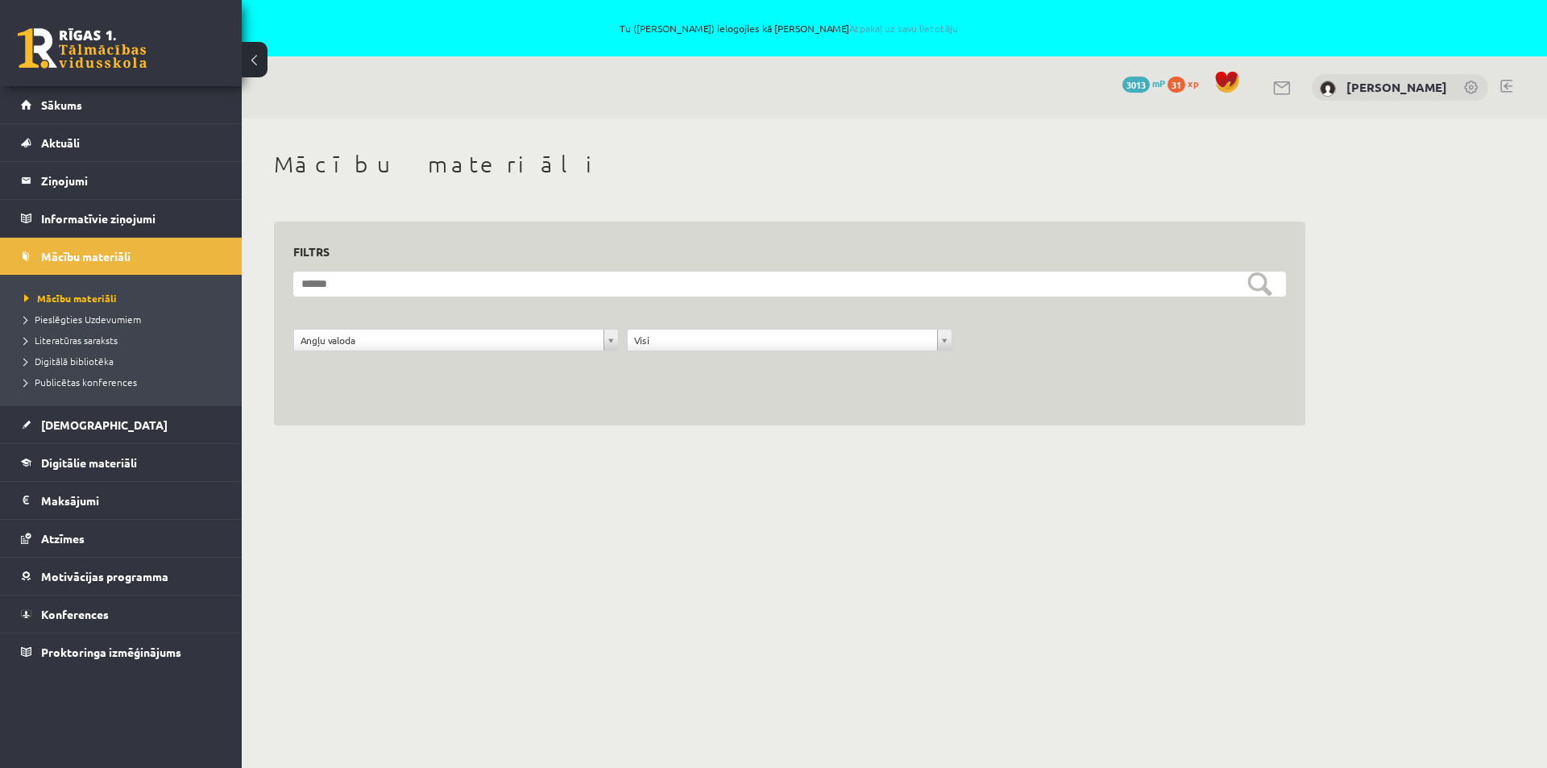
click at [630, 517] on body "Tu (Anda Masaļska) ielogojies kā Artūrs Masaļskis Atpakaļ uz savu lietotāju 12 …" at bounding box center [773, 384] width 1547 height 768
click at [57, 303] on link "Mācību materiāli" at bounding box center [124, 298] width 201 height 14
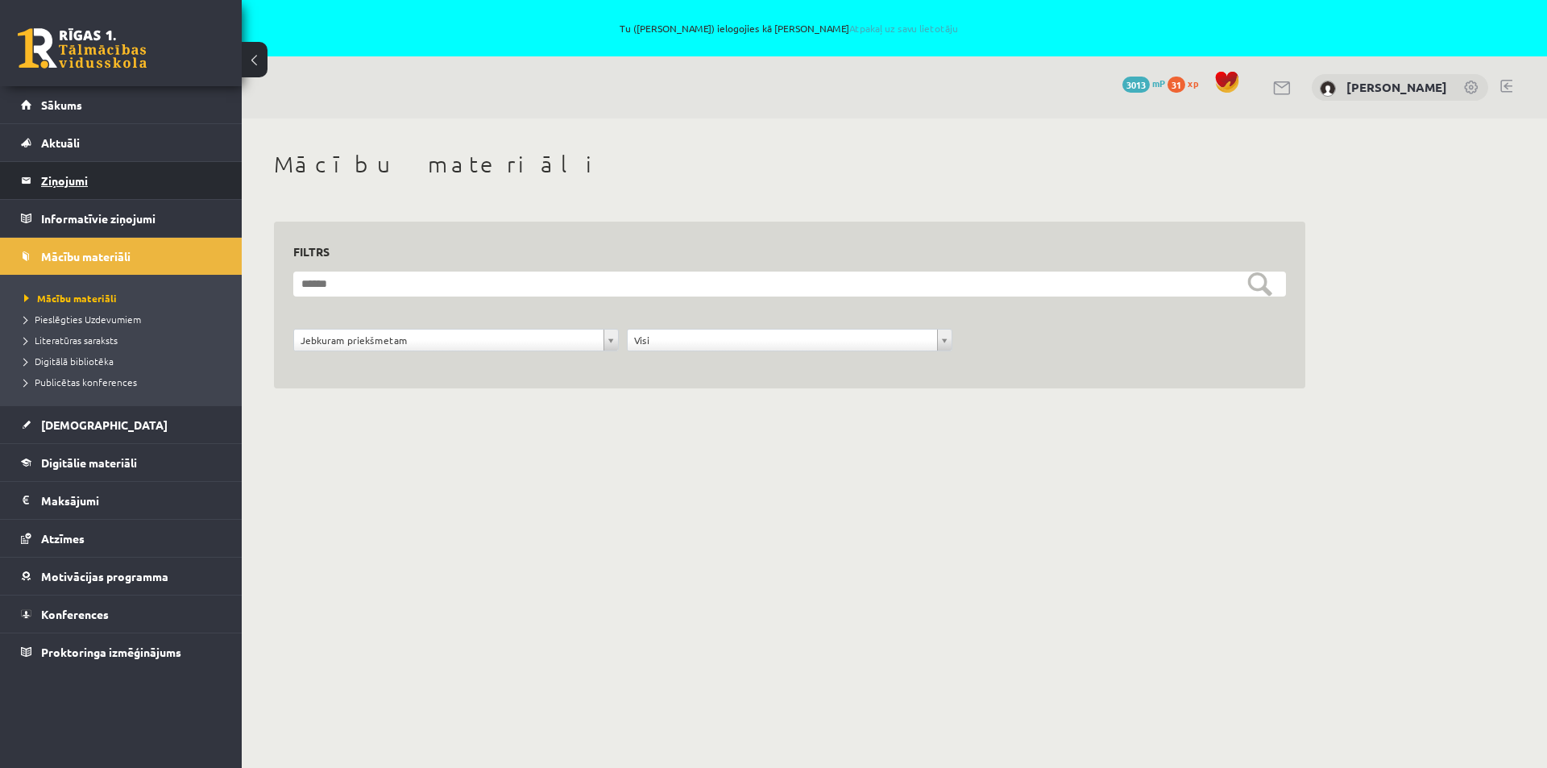
click at [77, 176] on legend "Ziņojumi 0" at bounding box center [131, 180] width 180 height 37
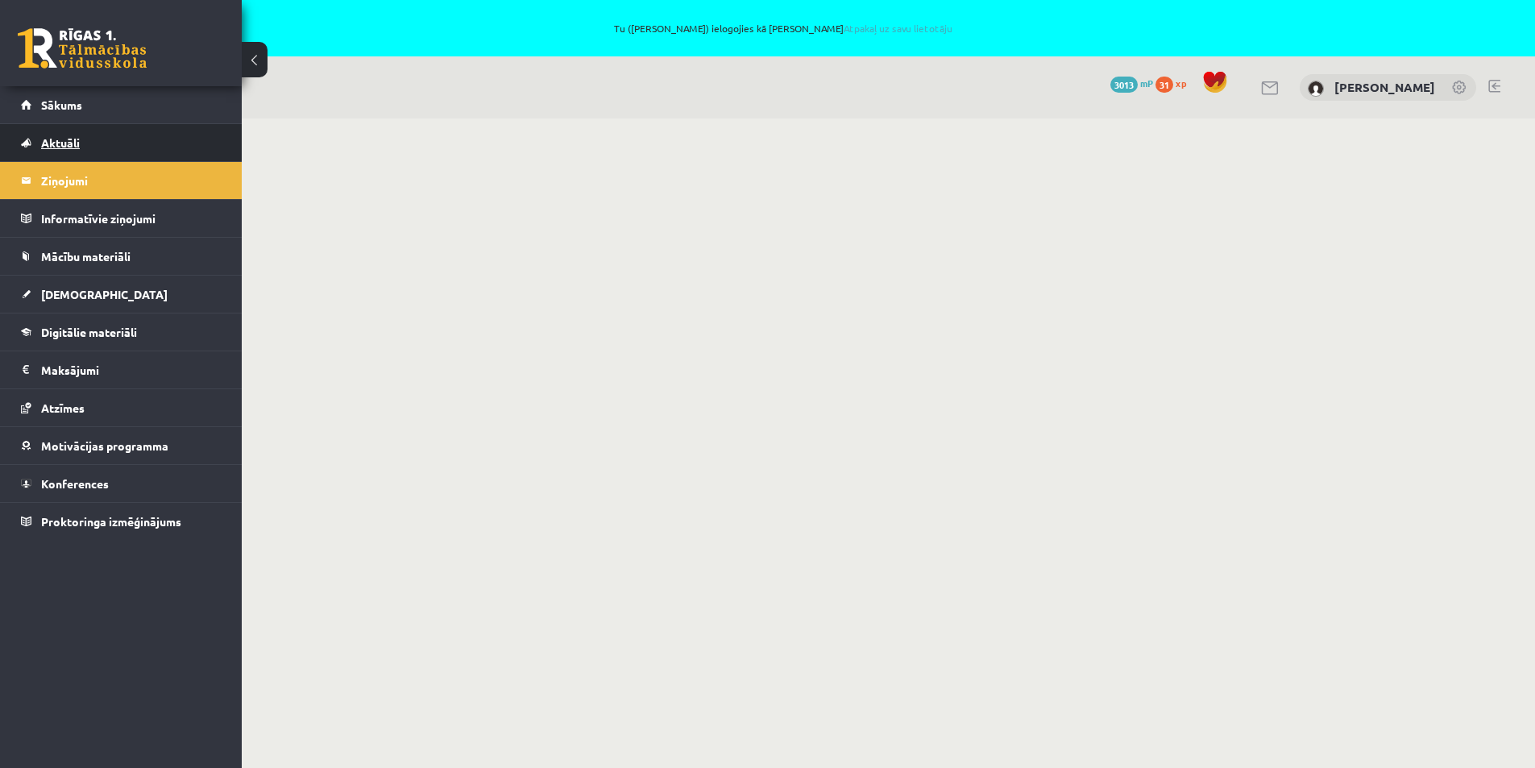
click at [68, 140] on span "Aktuāli" at bounding box center [60, 142] width 39 height 14
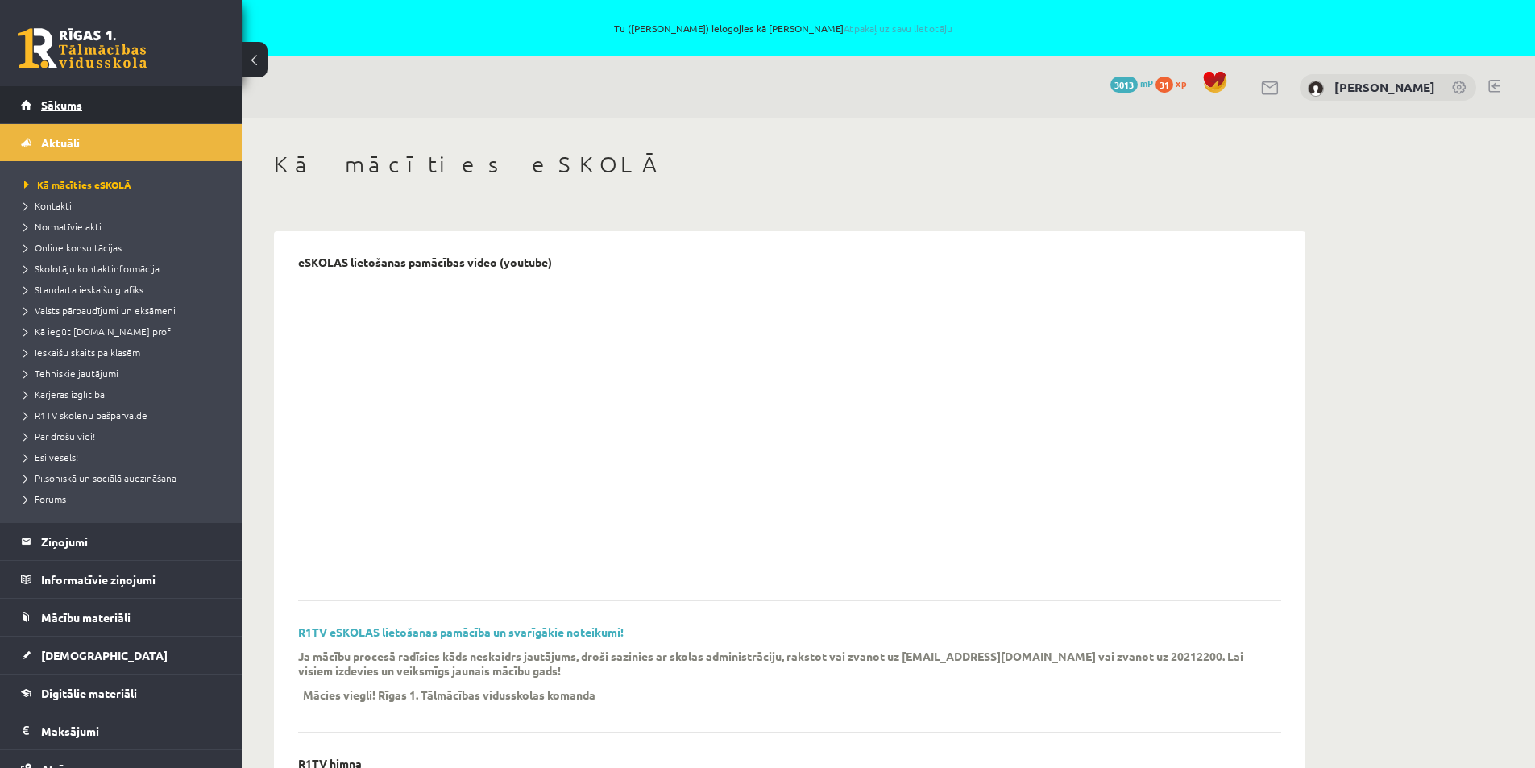
click at [72, 99] on span "Sākums" at bounding box center [61, 104] width 41 height 14
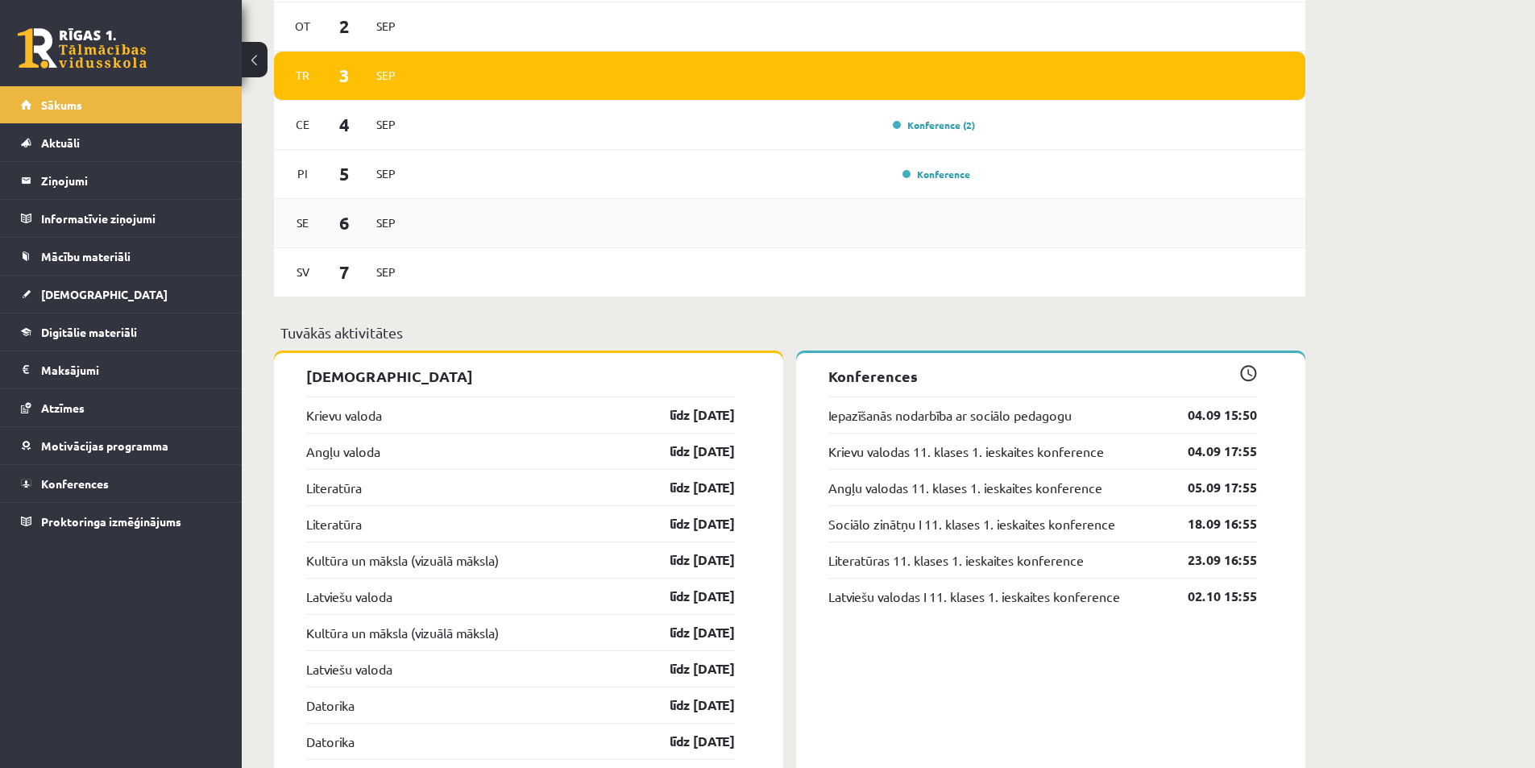
scroll to position [886, 0]
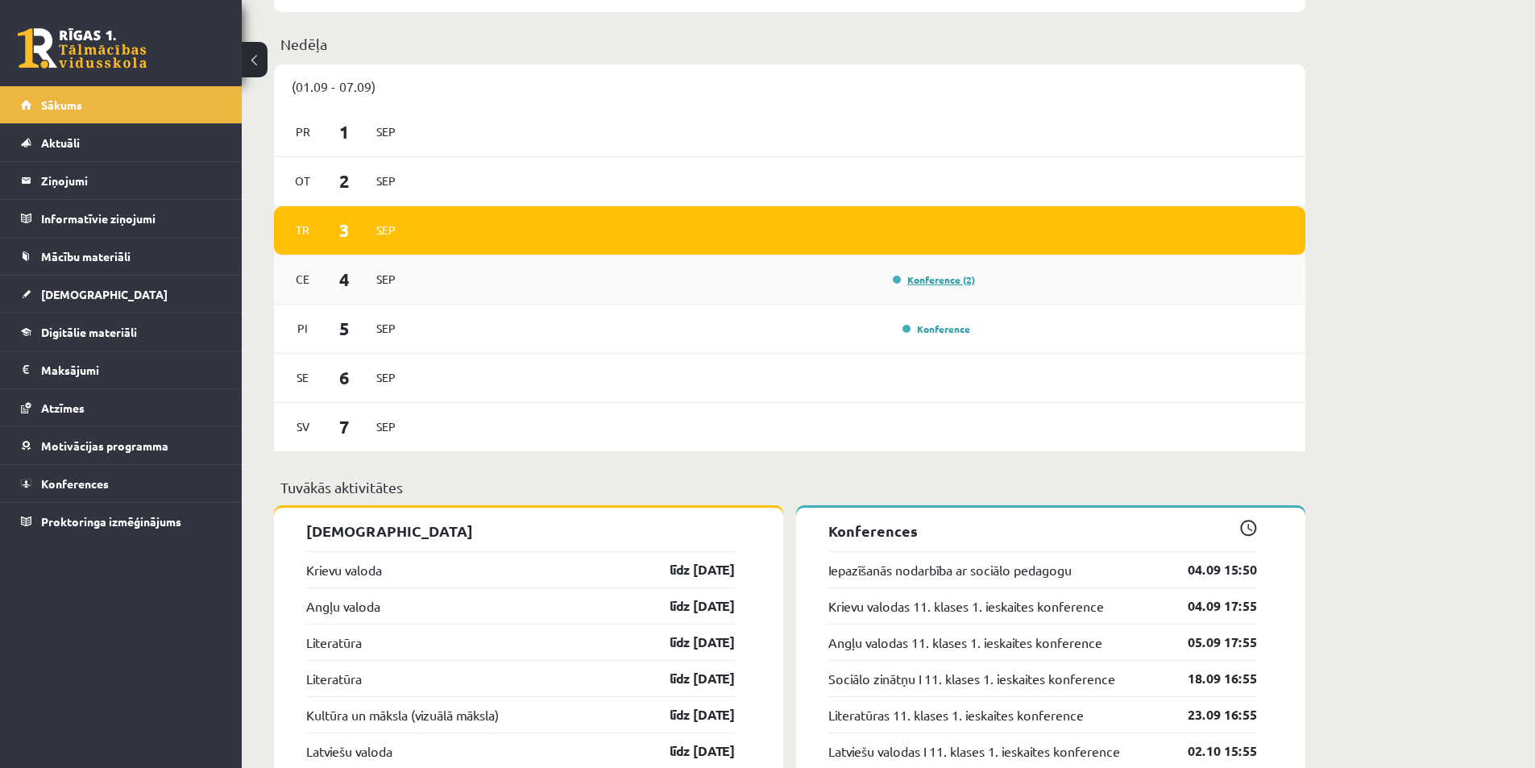
click at [963, 275] on link "Konference (2)" at bounding box center [934, 279] width 82 height 13
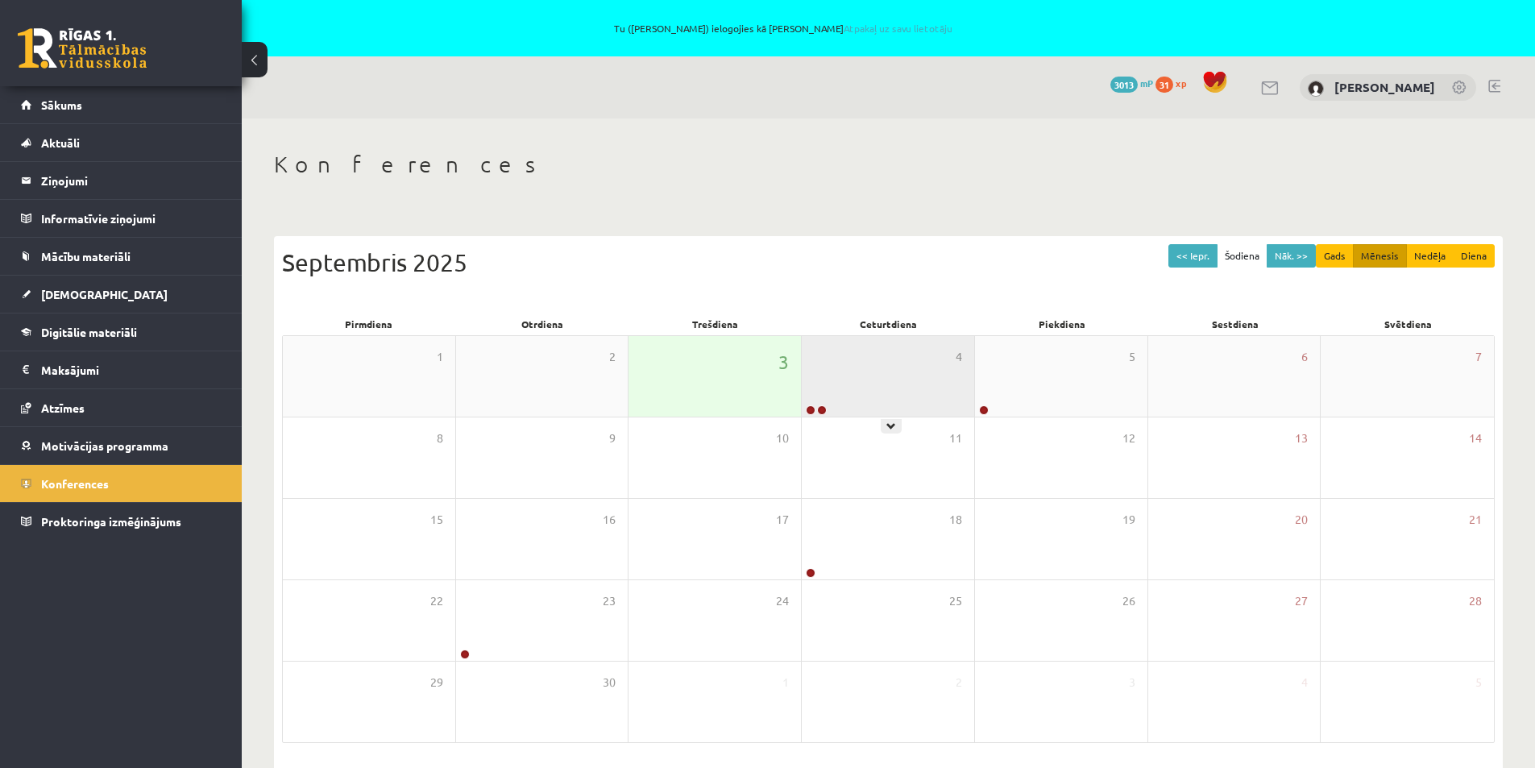
click at [902, 364] on div "4" at bounding box center [888, 376] width 172 height 81
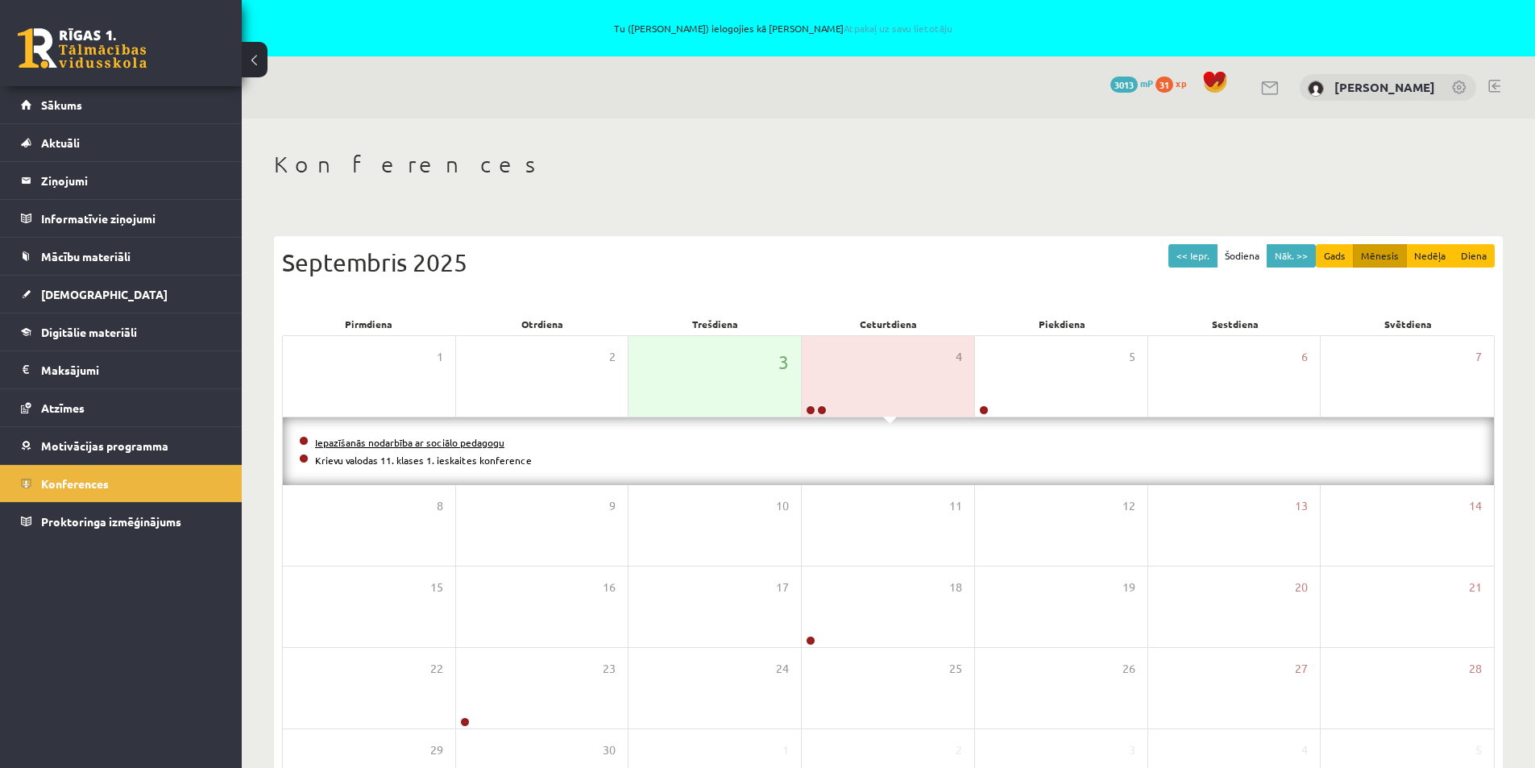
click at [437, 440] on link "Iepazīšanās nodarbība ar sociālo pedagogu" at bounding box center [409, 442] width 189 height 13
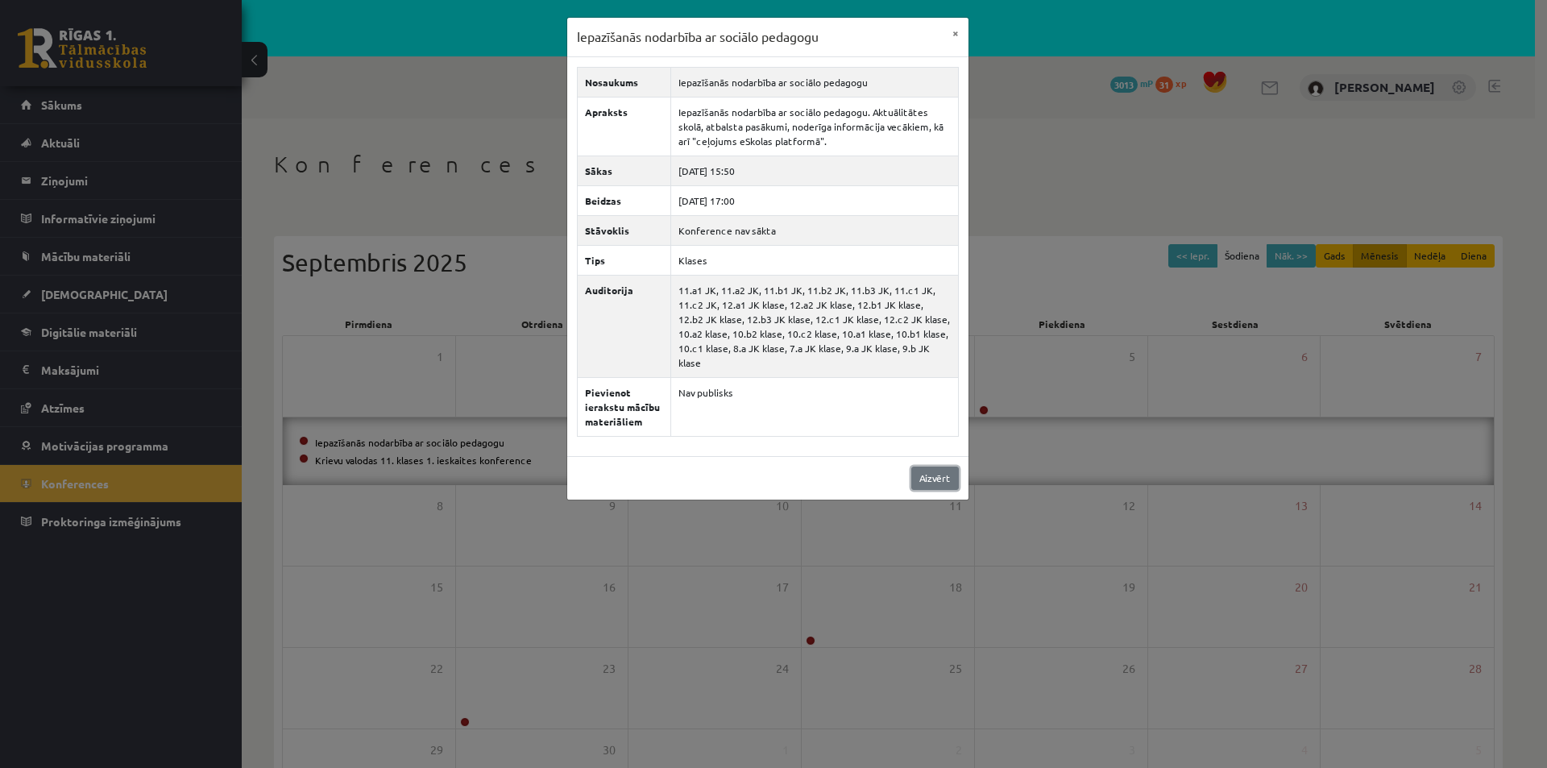
click at [930, 467] on link "Aizvērt" at bounding box center [935, 477] width 48 height 23
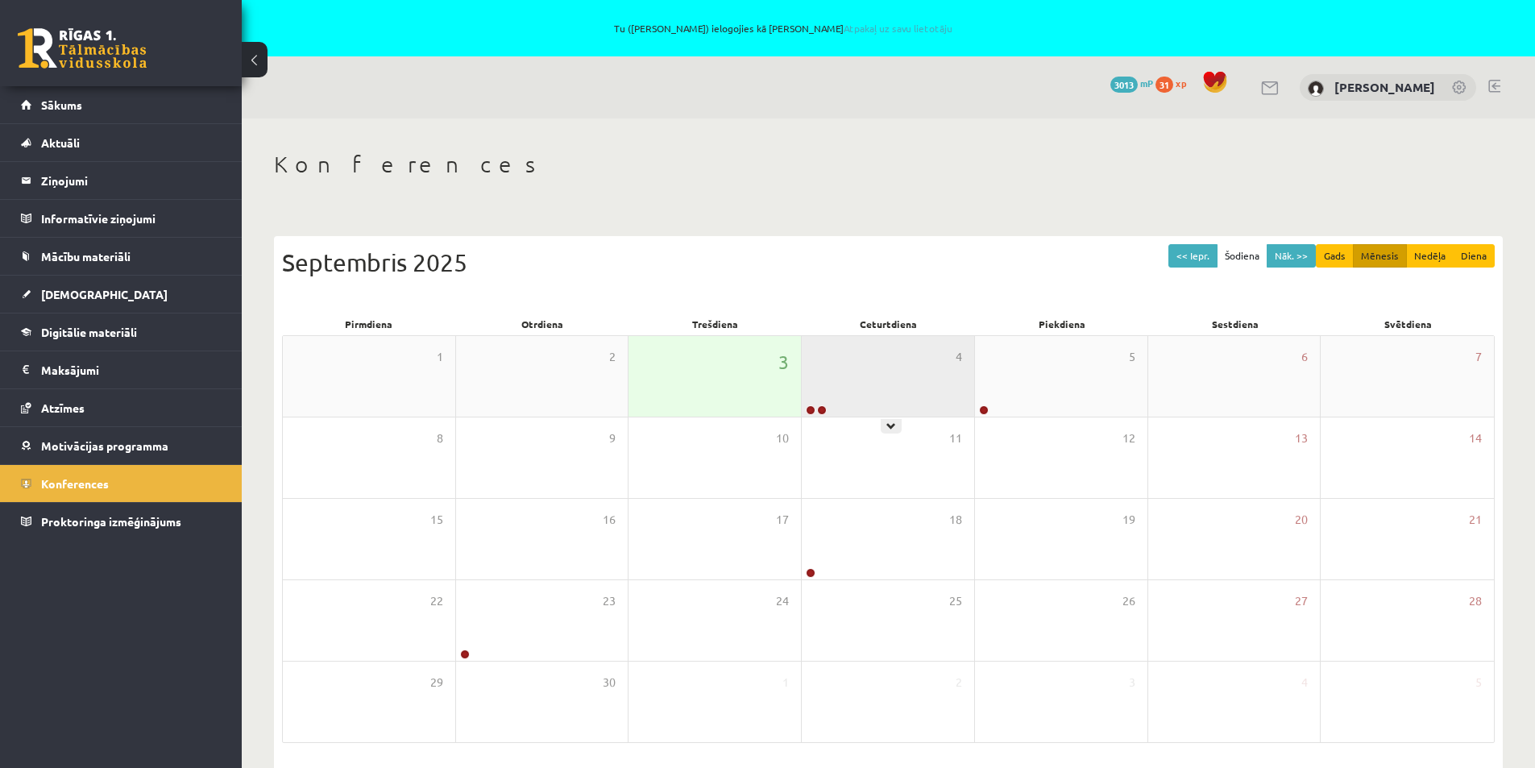
click at [876, 391] on div "4" at bounding box center [888, 376] width 172 height 81
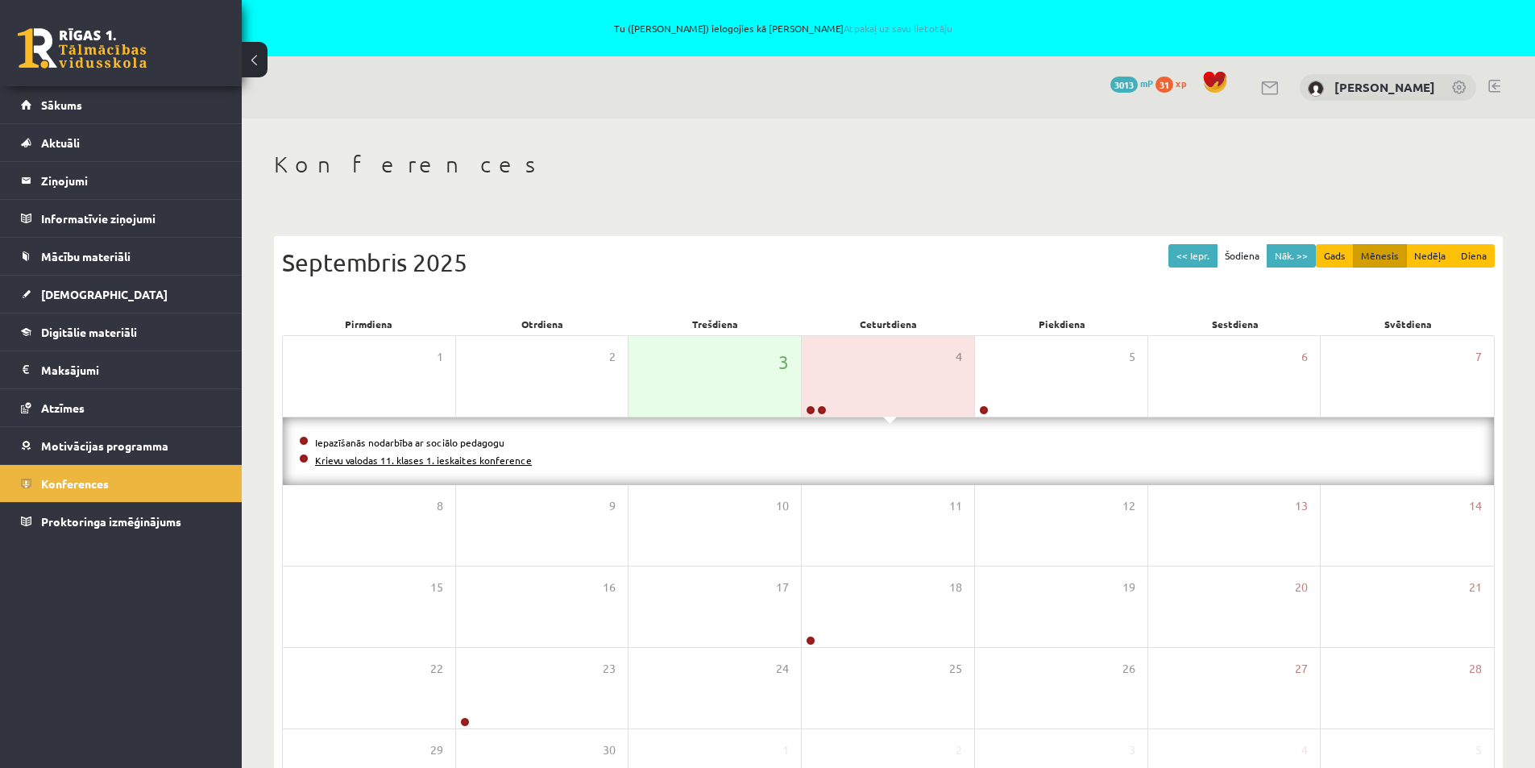
click at [412, 460] on link "Krievu valodas 11. klases 1. ieskaites konference" at bounding box center [423, 460] width 217 height 13
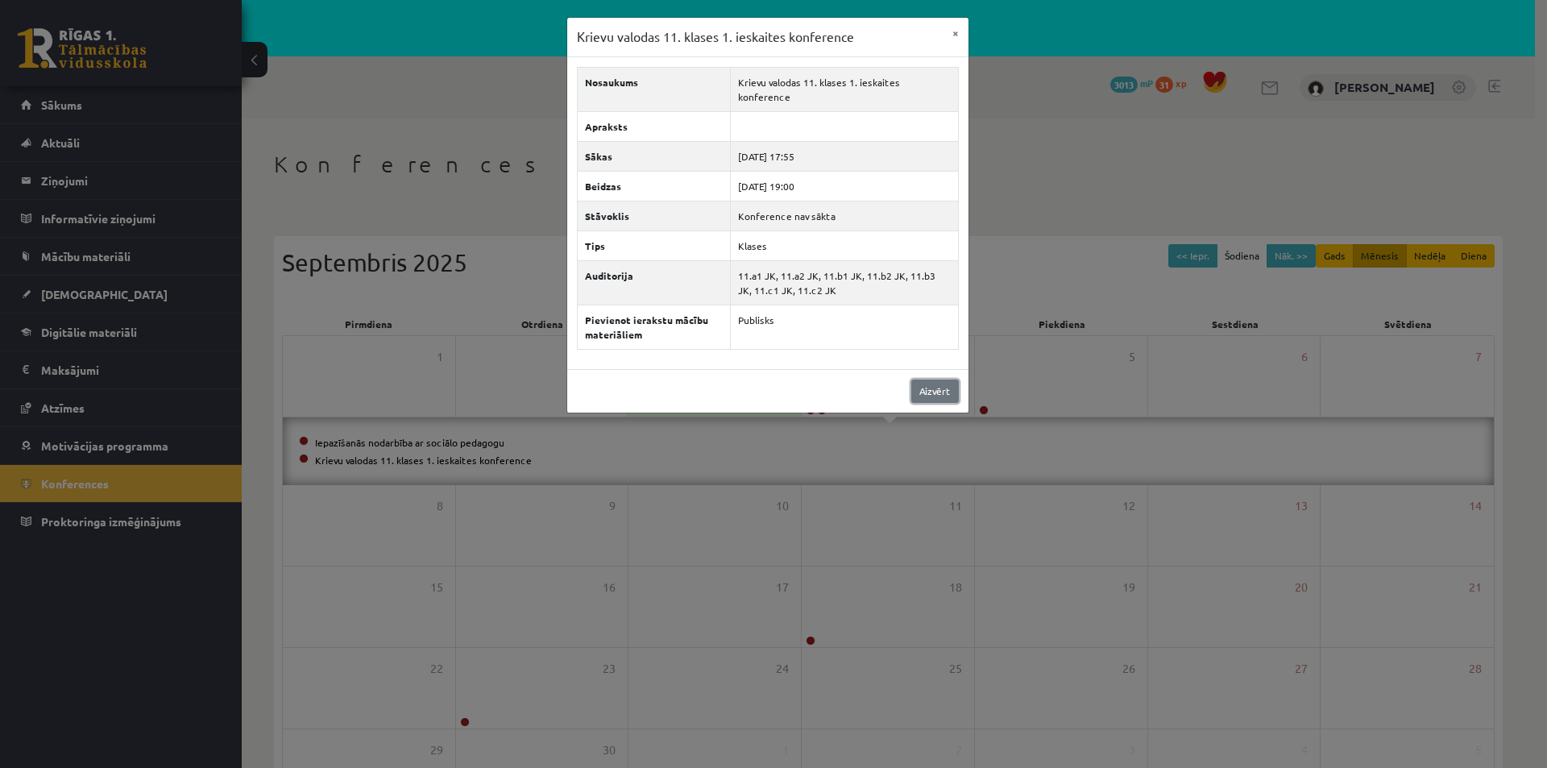
click at [934, 379] on link "Aizvērt" at bounding box center [935, 390] width 48 height 23
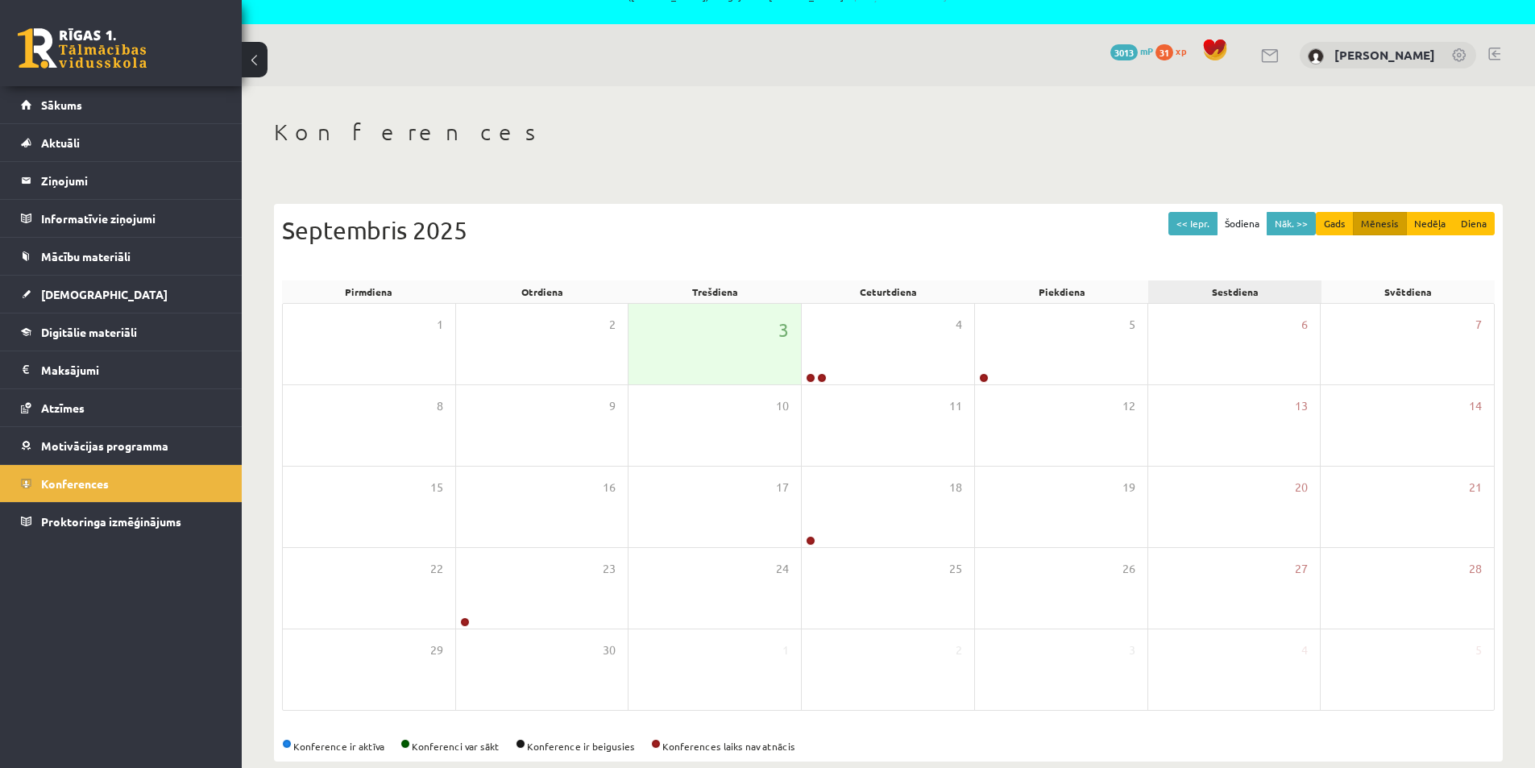
scroll to position [59, 0]
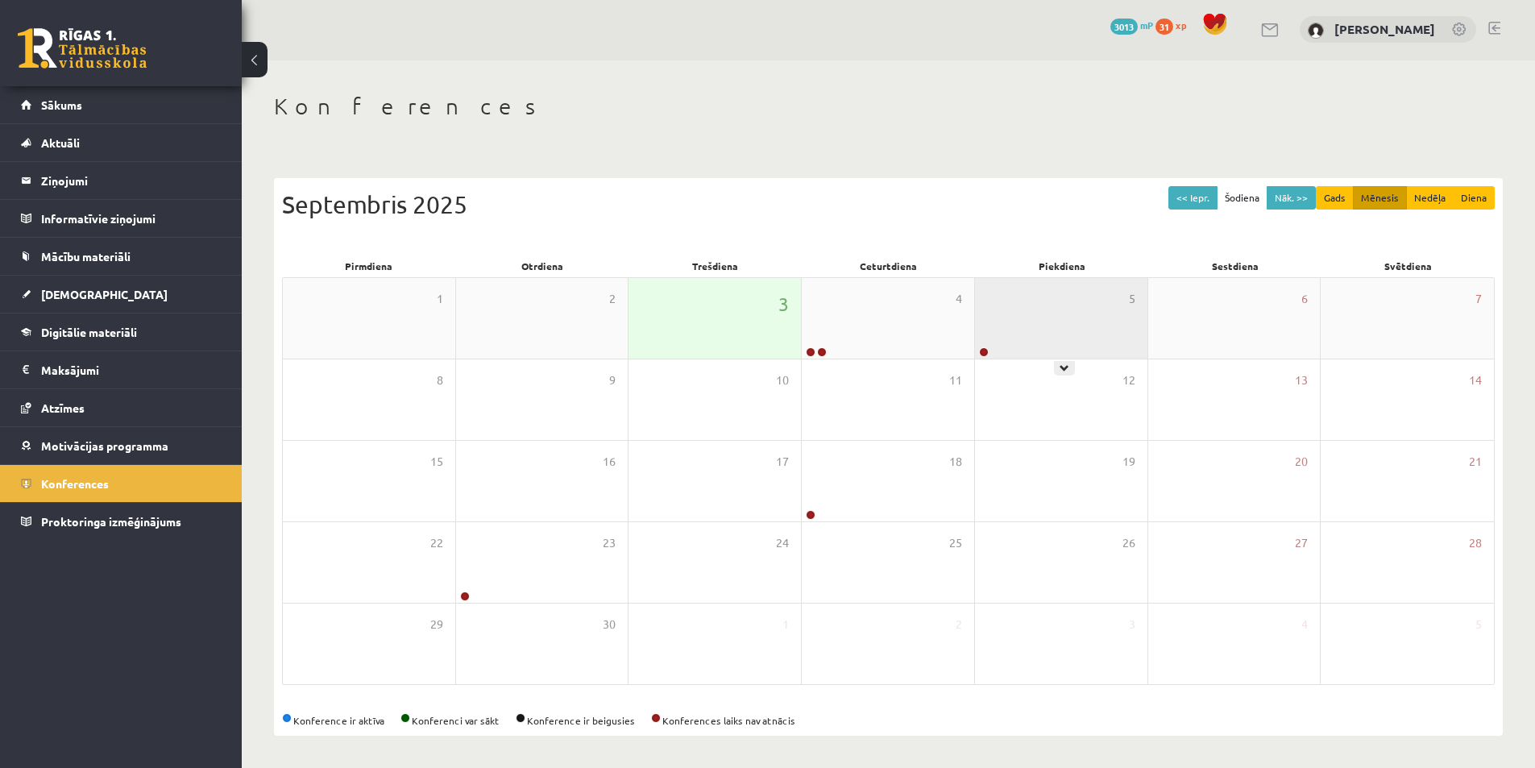
click at [994, 342] on div "5" at bounding box center [1061, 318] width 172 height 81
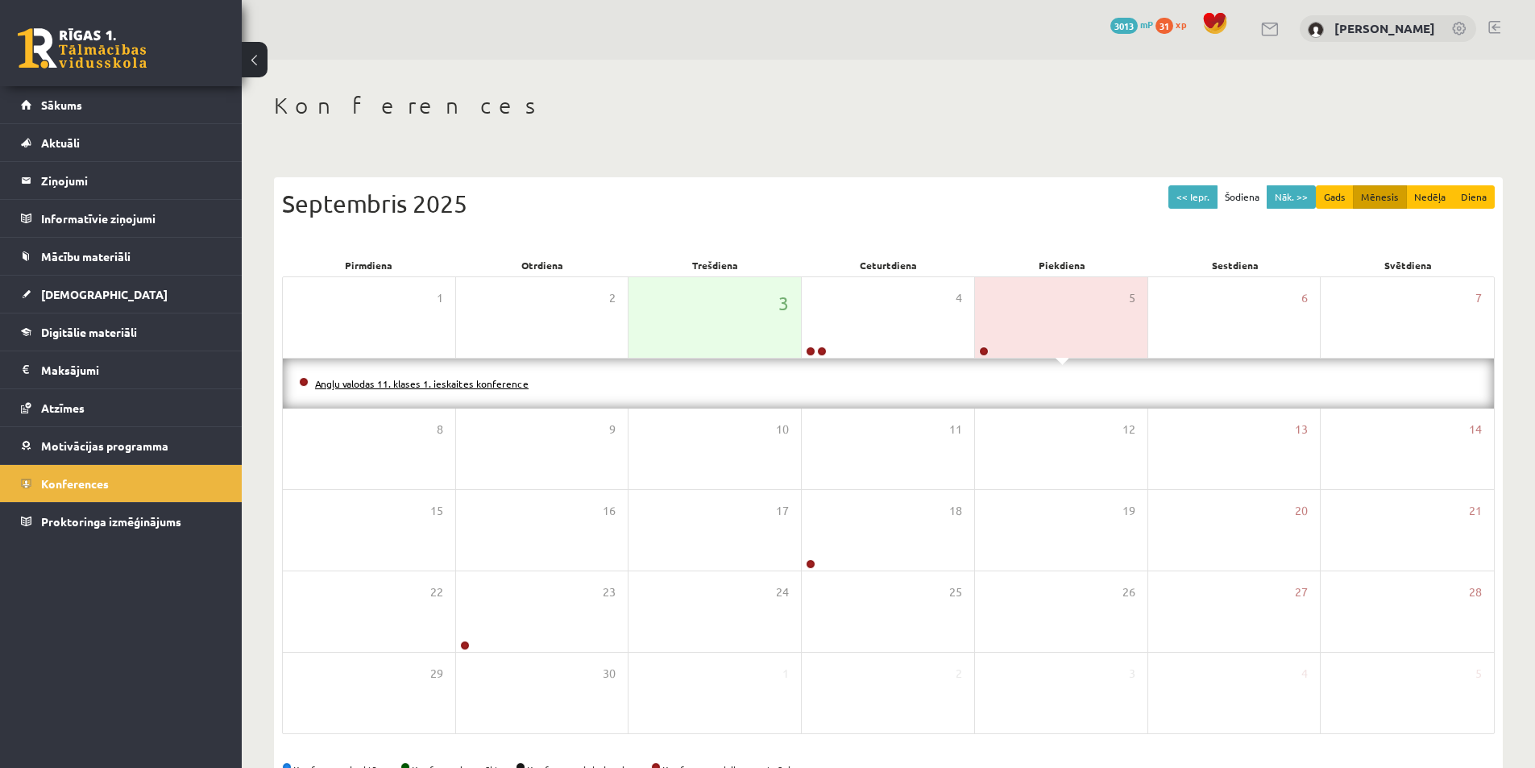
click at [434, 383] on link "Angļu valodas 11. klases 1. ieskaites konference" at bounding box center [421, 383] width 213 height 13
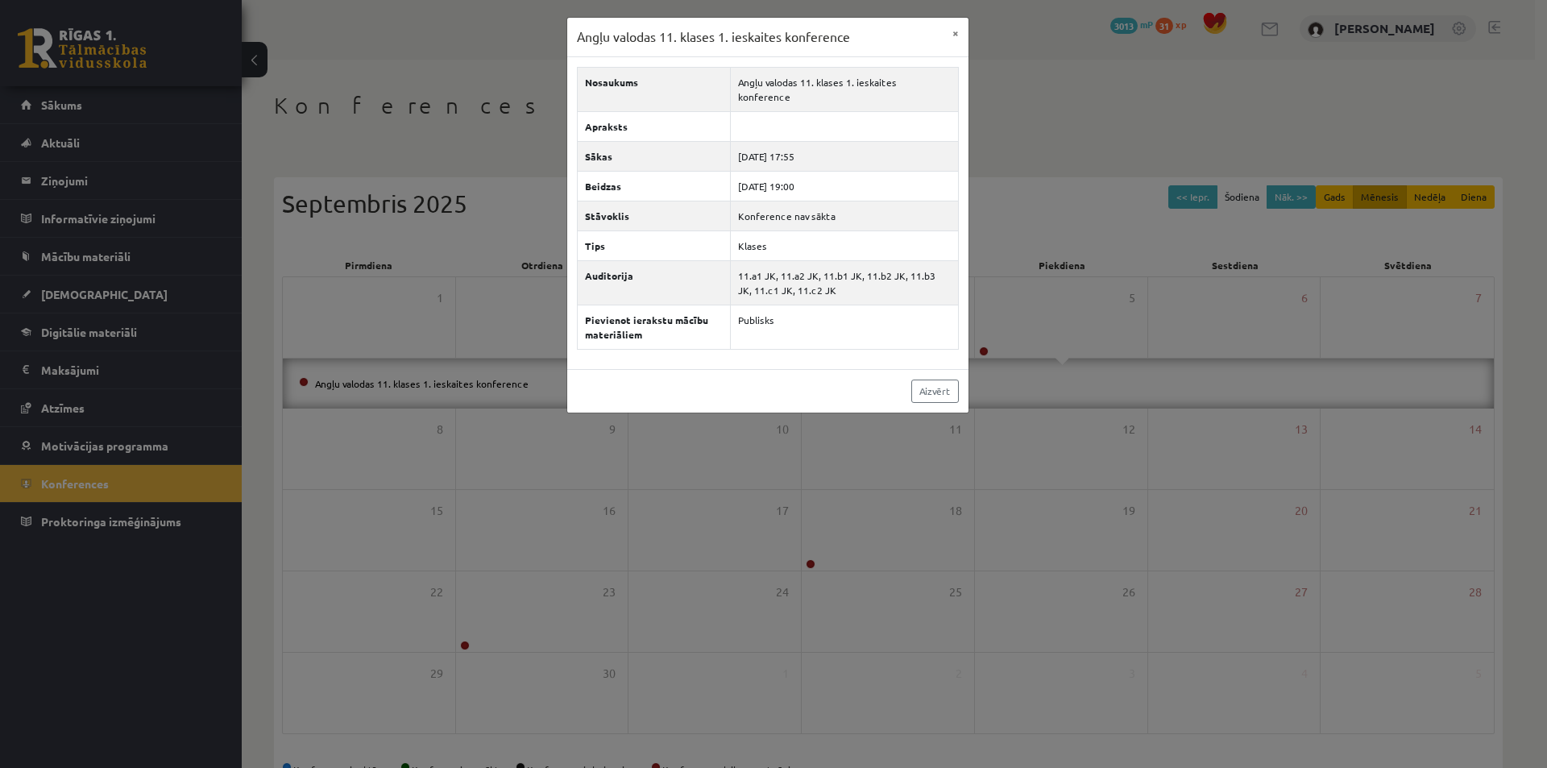
drag, startPoint x: 959, startPoint y: 51, endPoint x: 952, endPoint y: 421, distance: 370.6
click at [987, 113] on div "Angļu valodas 11. klases 1. ieskaites konference × Nosaukums Angļu valodas 11. …" at bounding box center [773, 384] width 1547 height 768
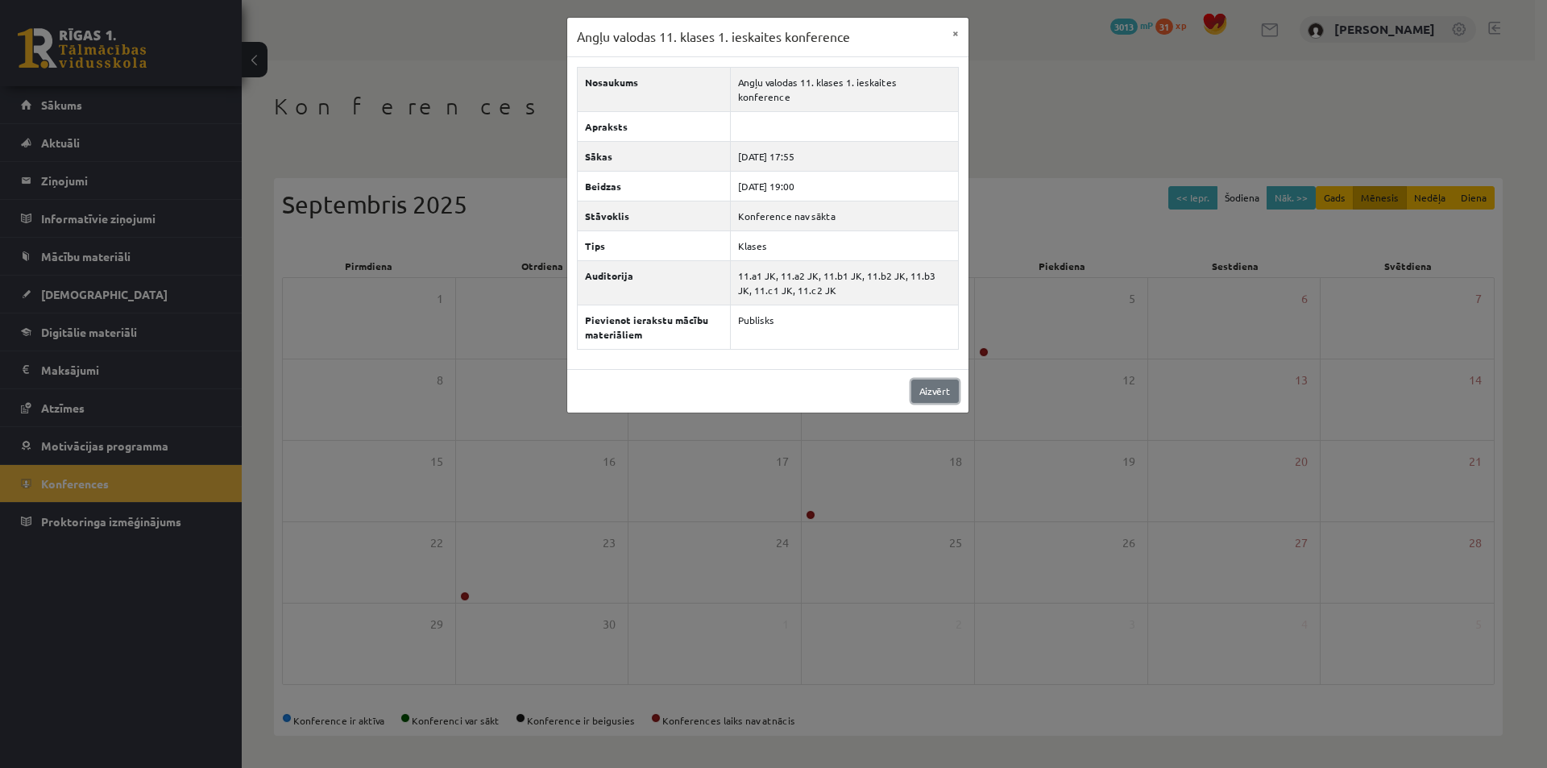
click at [929, 379] on link "Aizvērt" at bounding box center [935, 390] width 48 height 23
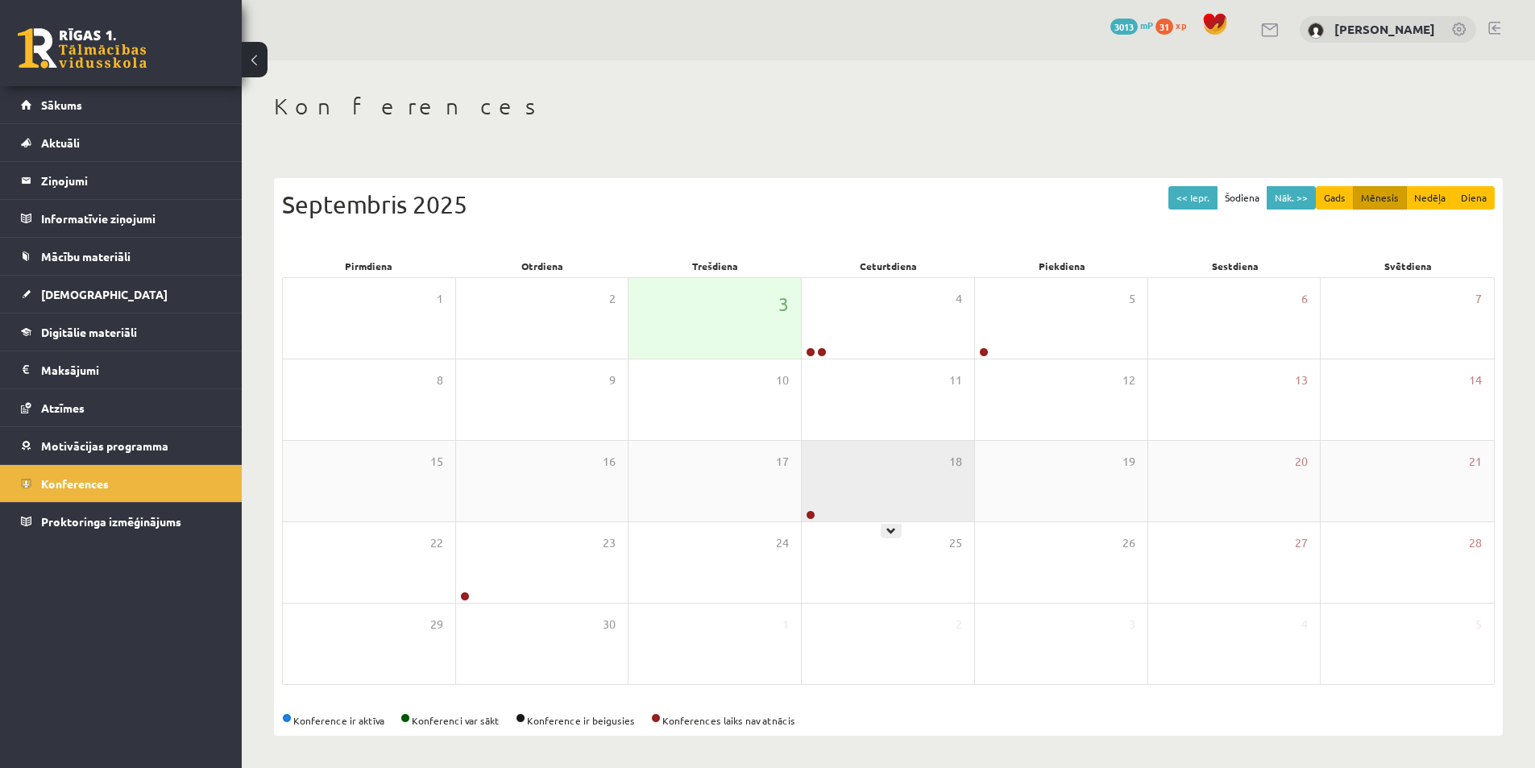
click at [831, 490] on div "18" at bounding box center [888, 481] width 172 height 81
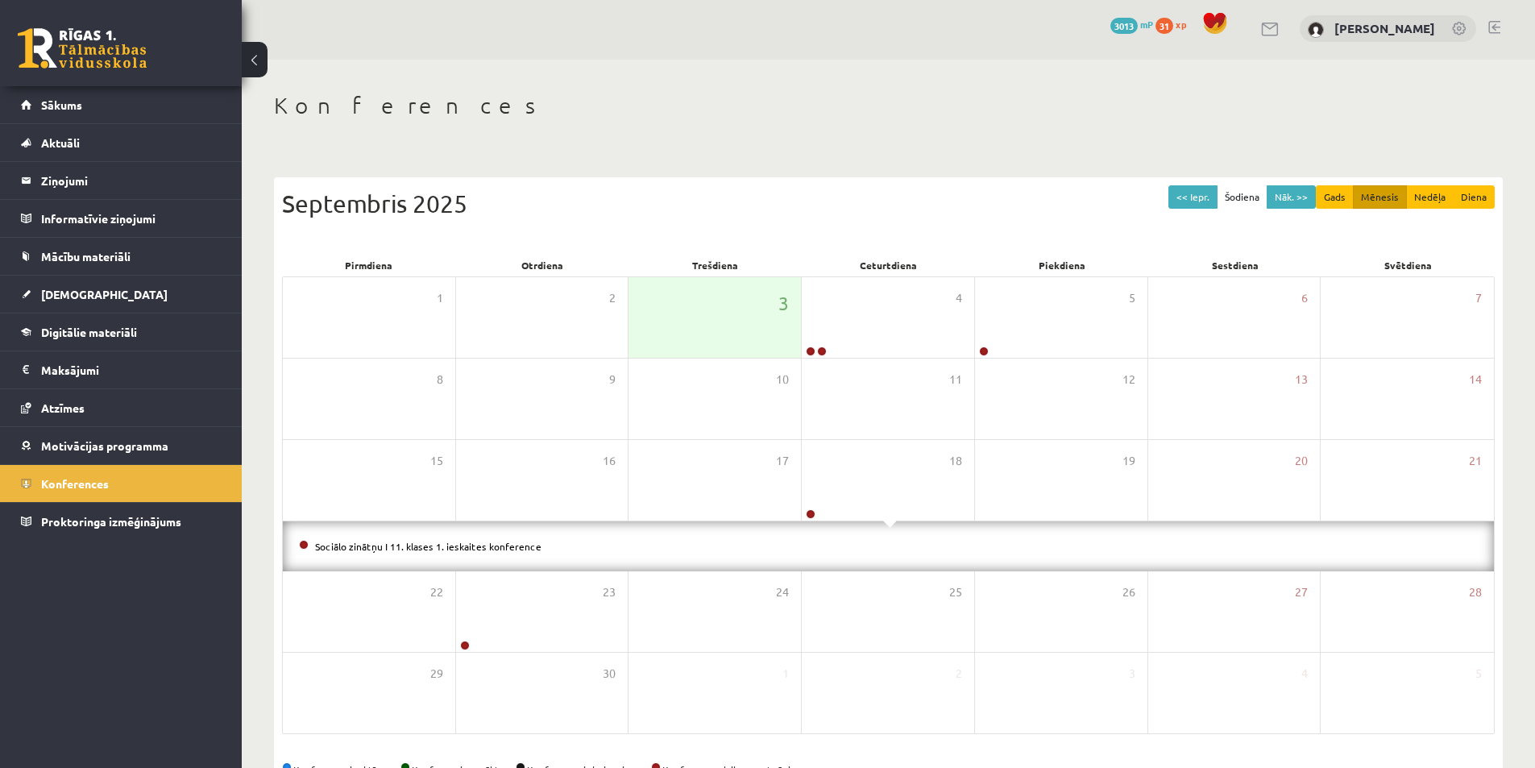
click at [688, 555] on div "Sociālo zinātņu I 11. klases 1. ieskaites konference" at bounding box center [888, 546] width 1211 height 50
click at [690, 529] on div "Sociālo zinātņu I 11. klases 1. ieskaites konference" at bounding box center [888, 546] width 1211 height 50
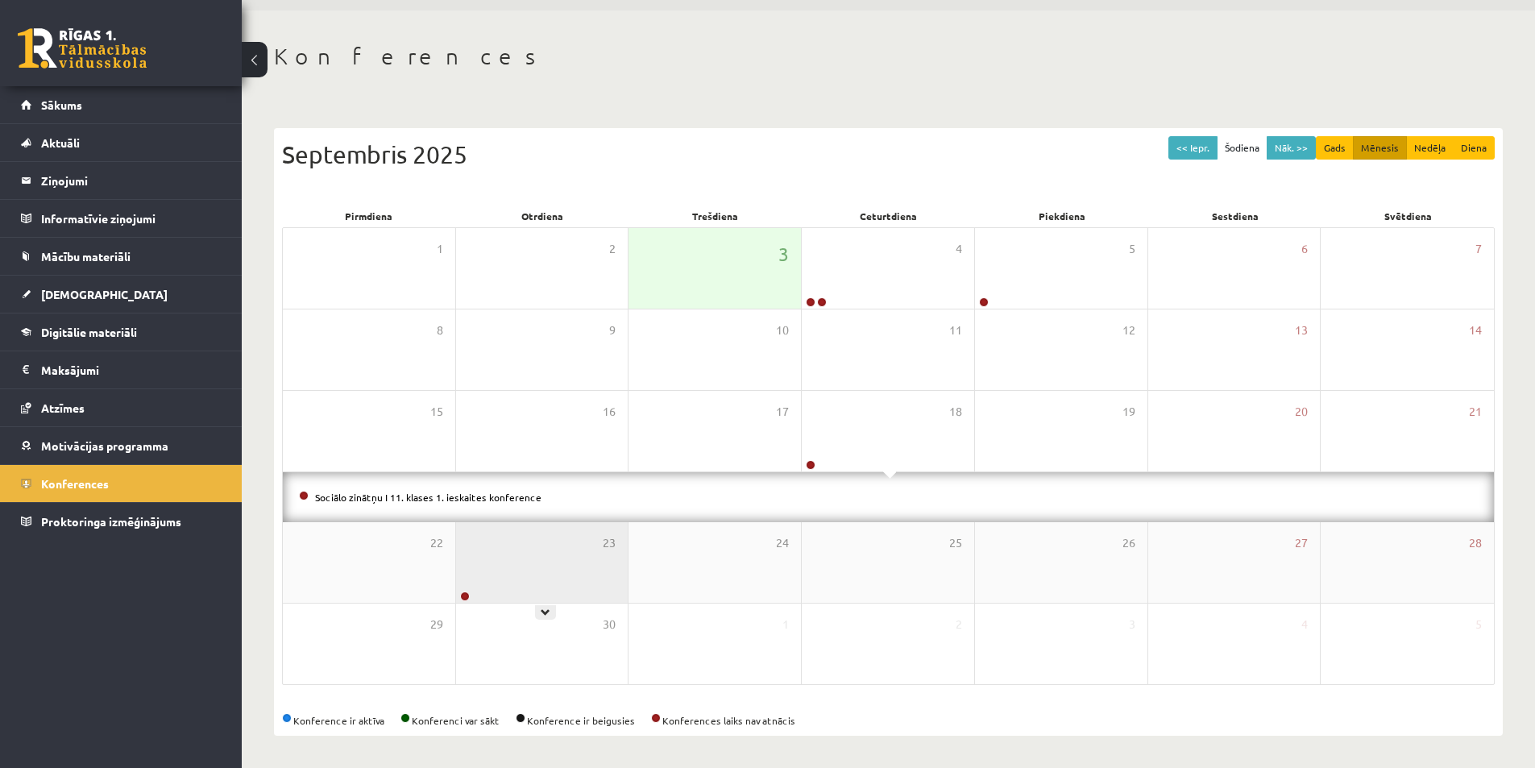
click at [580, 589] on div "23" at bounding box center [542, 562] width 172 height 81
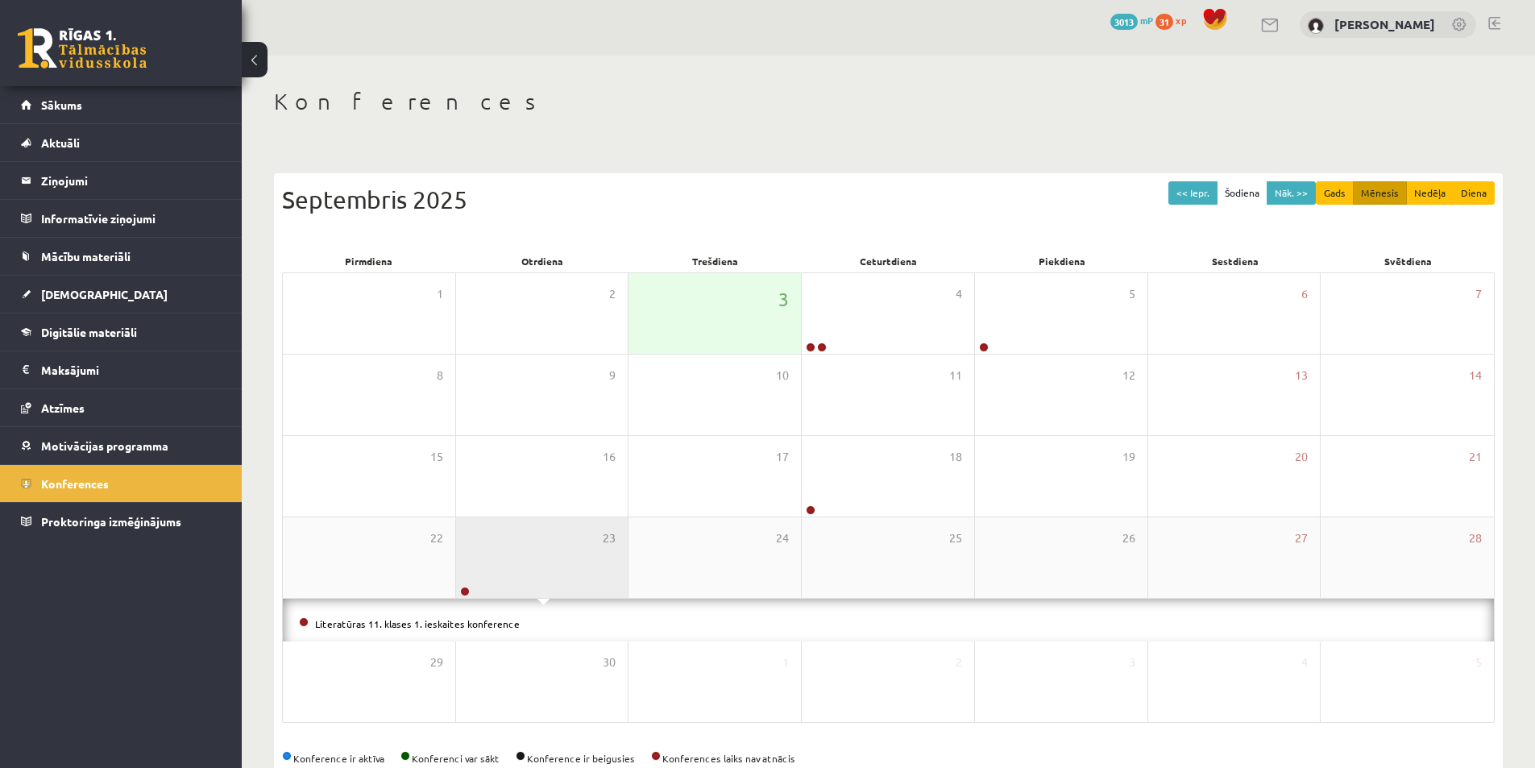
scroll to position [109, 0]
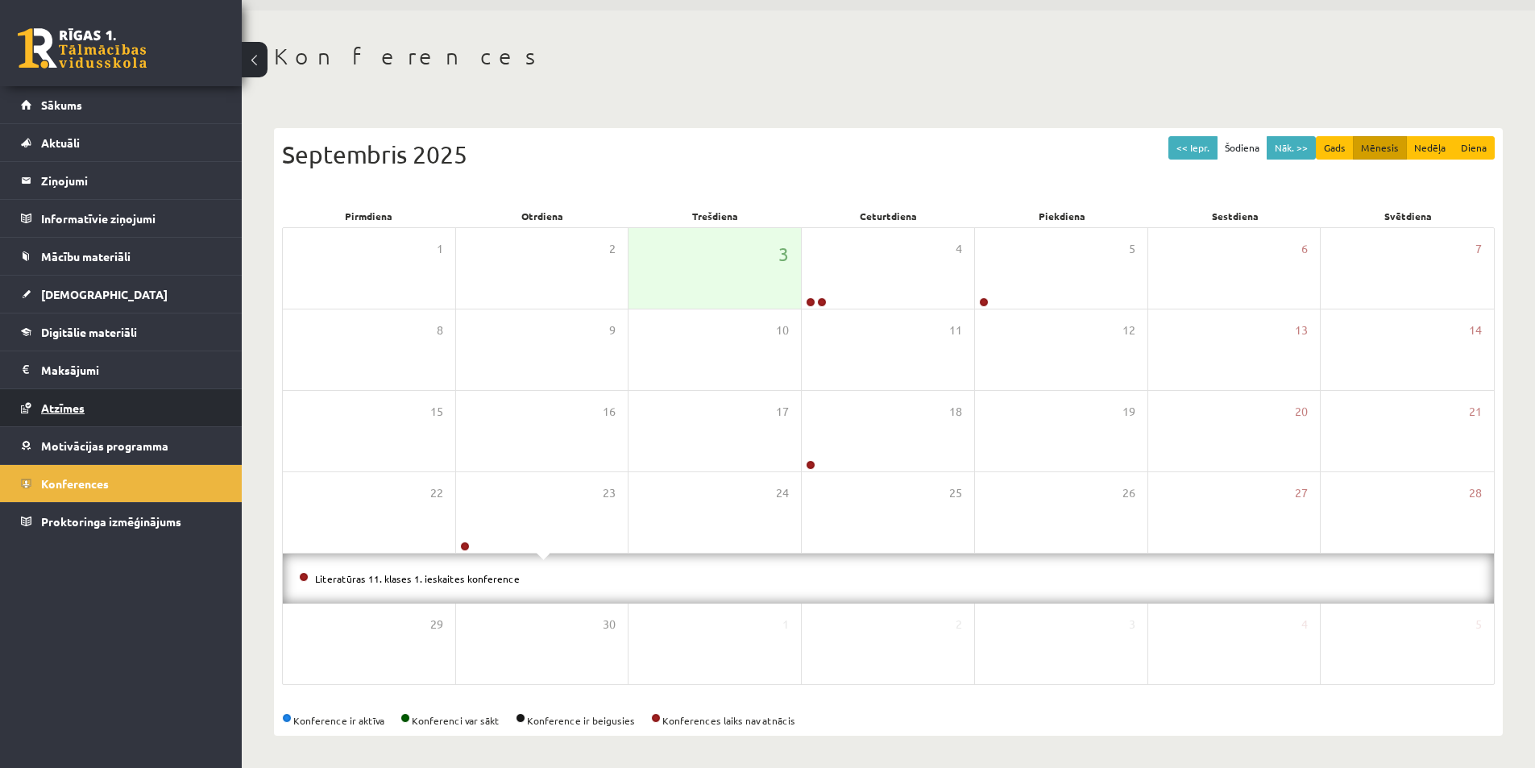
click at [64, 416] on link "Atzīmes" at bounding box center [121, 407] width 201 height 37
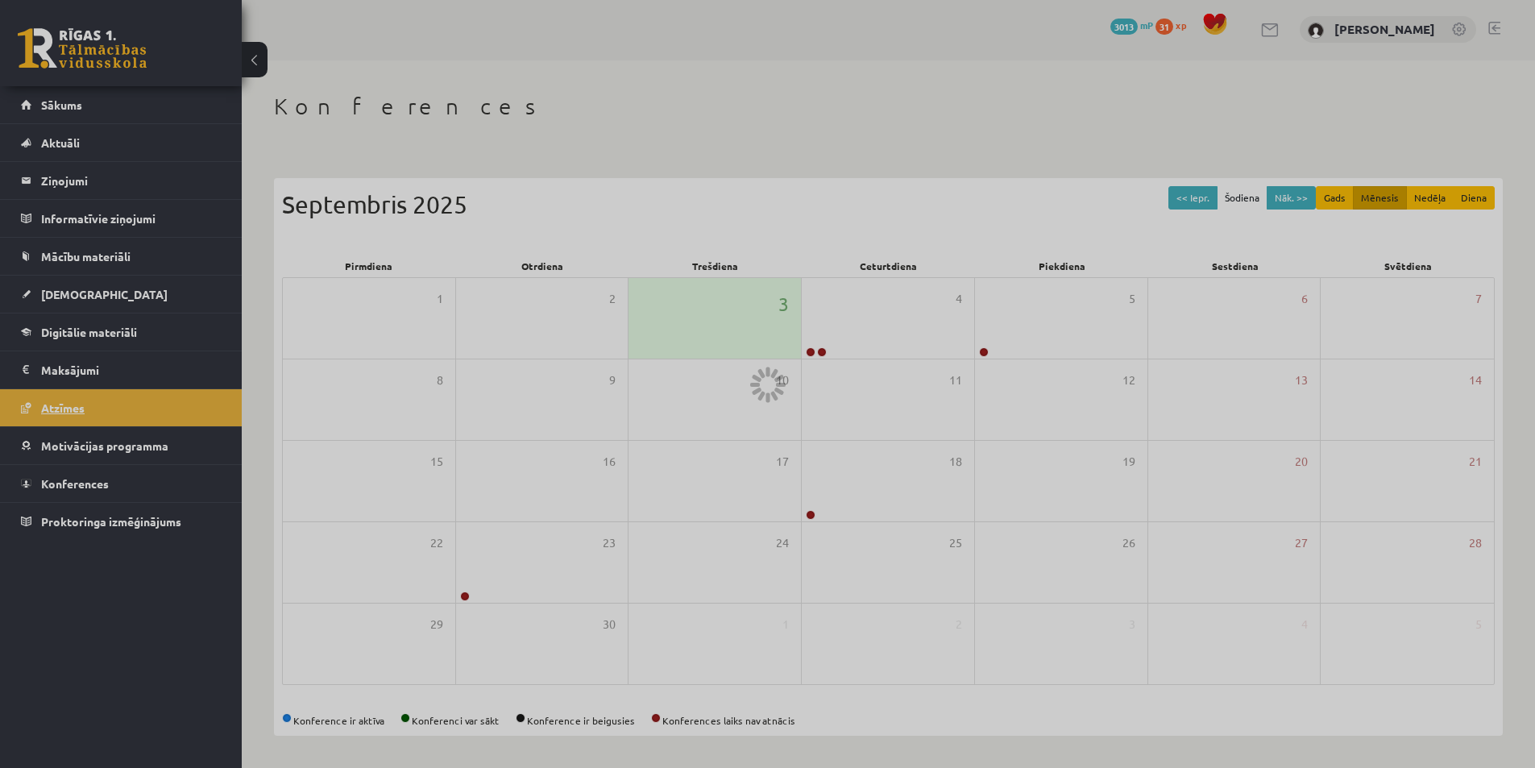
scroll to position [109, 0]
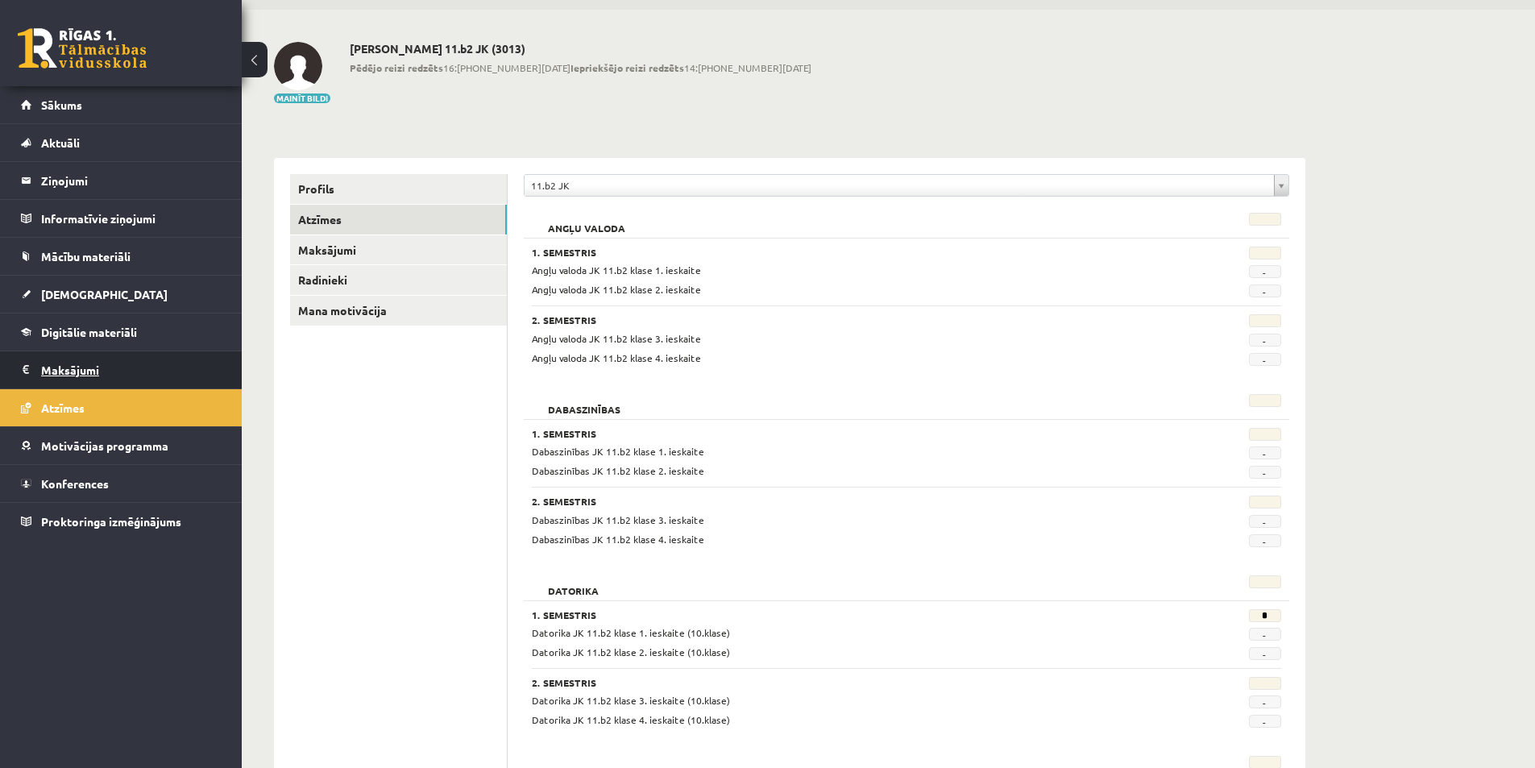
click at [62, 370] on legend "Maksājumi 0" at bounding box center [131, 369] width 180 height 37
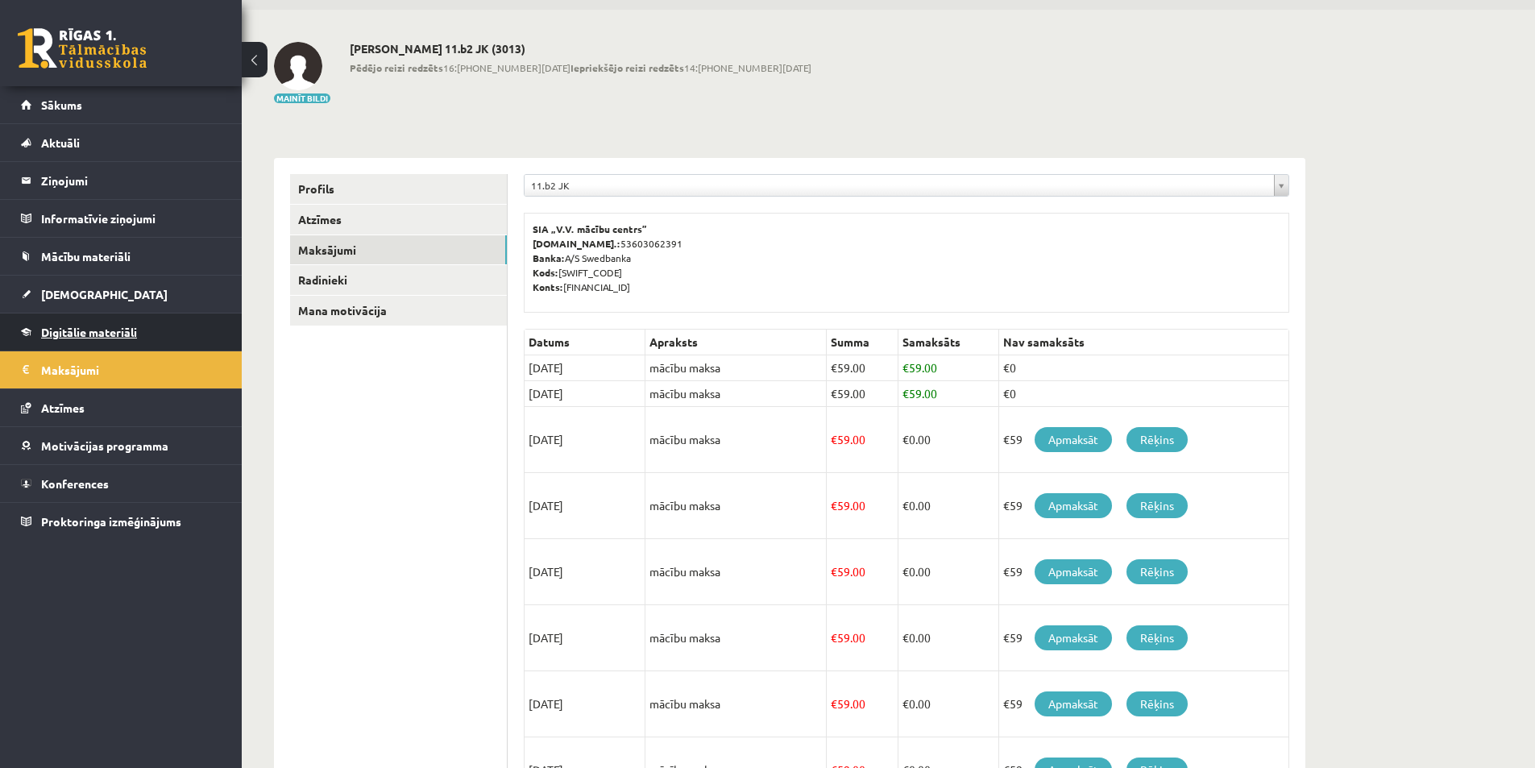
click at [81, 336] on span "Digitālie materiāli" at bounding box center [89, 332] width 96 height 14
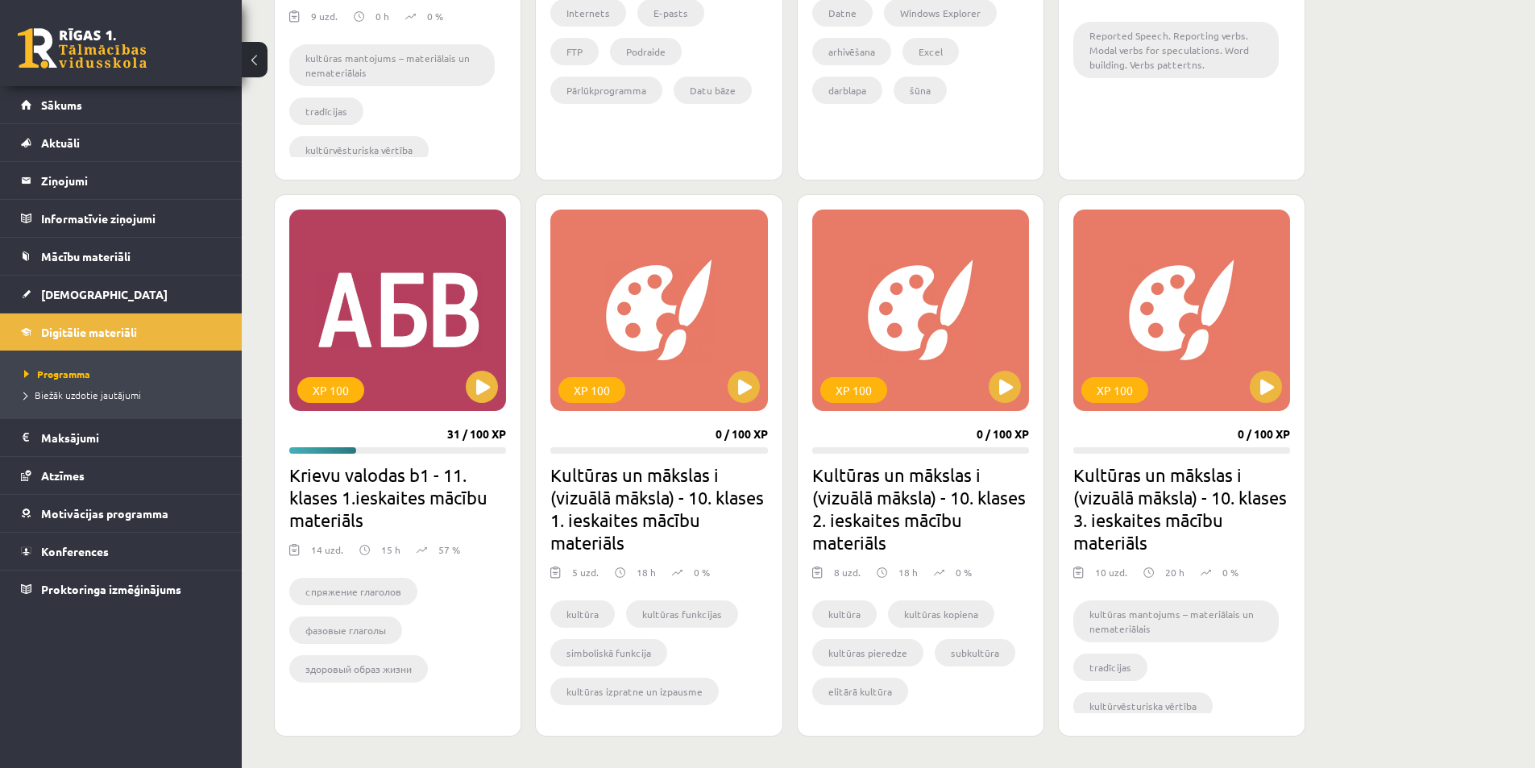
scroll to position [967, 0]
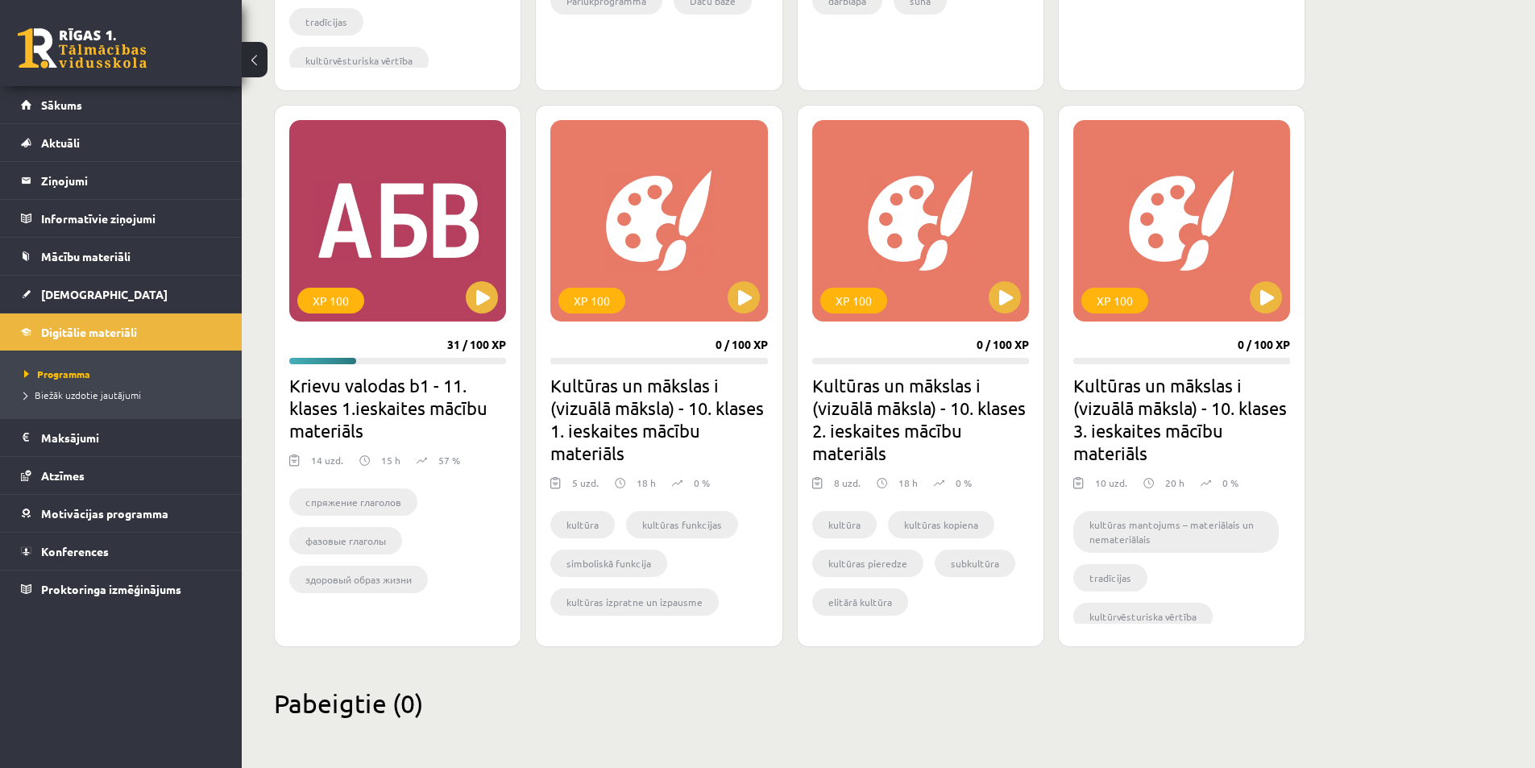
click at [425, 399] on h2 "Krievu valodas b1 - 11. klases 1.ieskaites mācību materiāls" at bounding box center [397, 408] width 217 height 68
click at [327, 389] on h2 "Krievu valodas b1 - 11. klases 1.ieskaites mācību materiāls" at bounding box center [397, 408] width 217 height 68
click at [336, 264] on div "XP 100" at bounding box center [397, 220] width 217 height 201
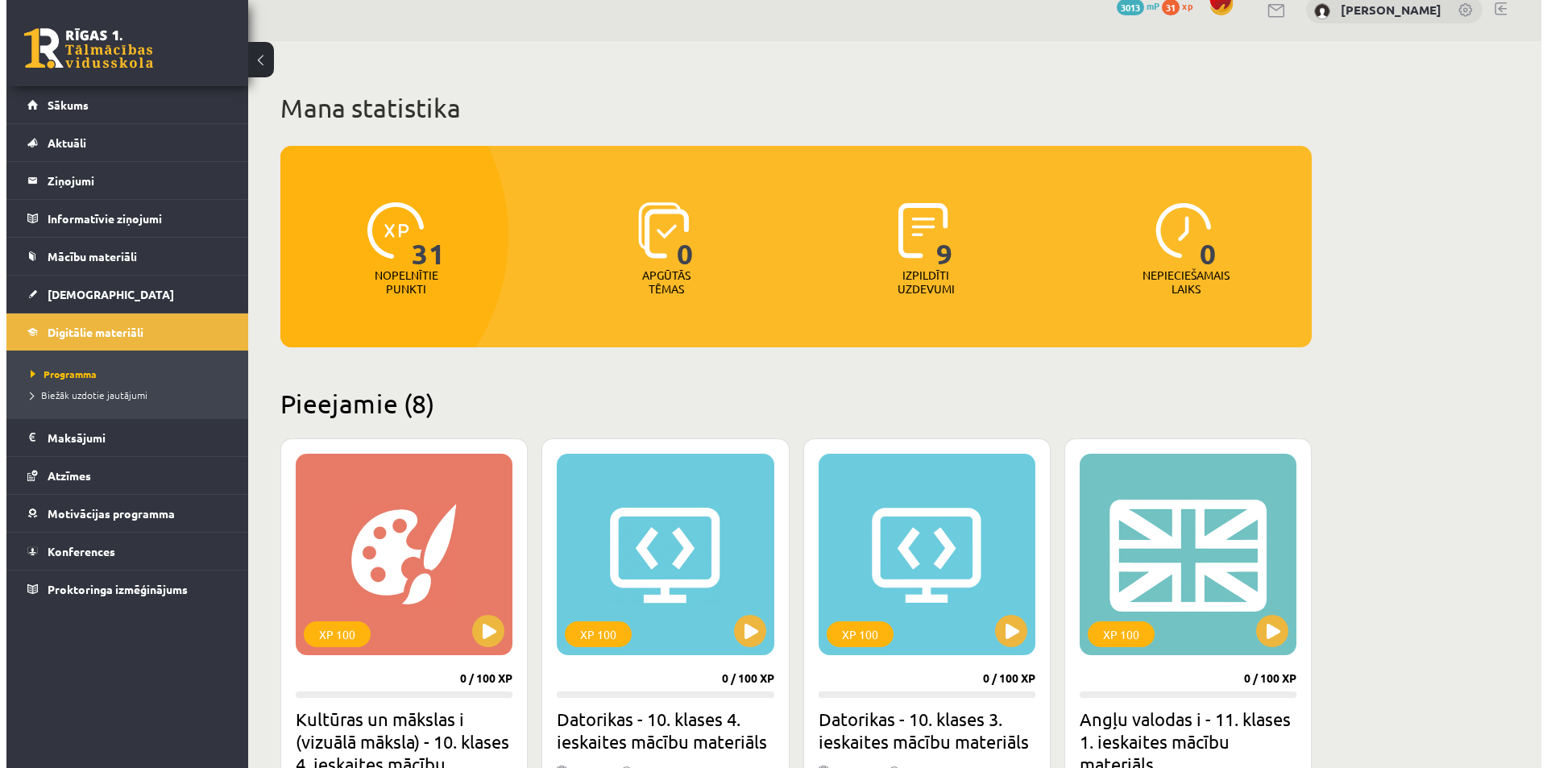
scroll to position [0, 0]
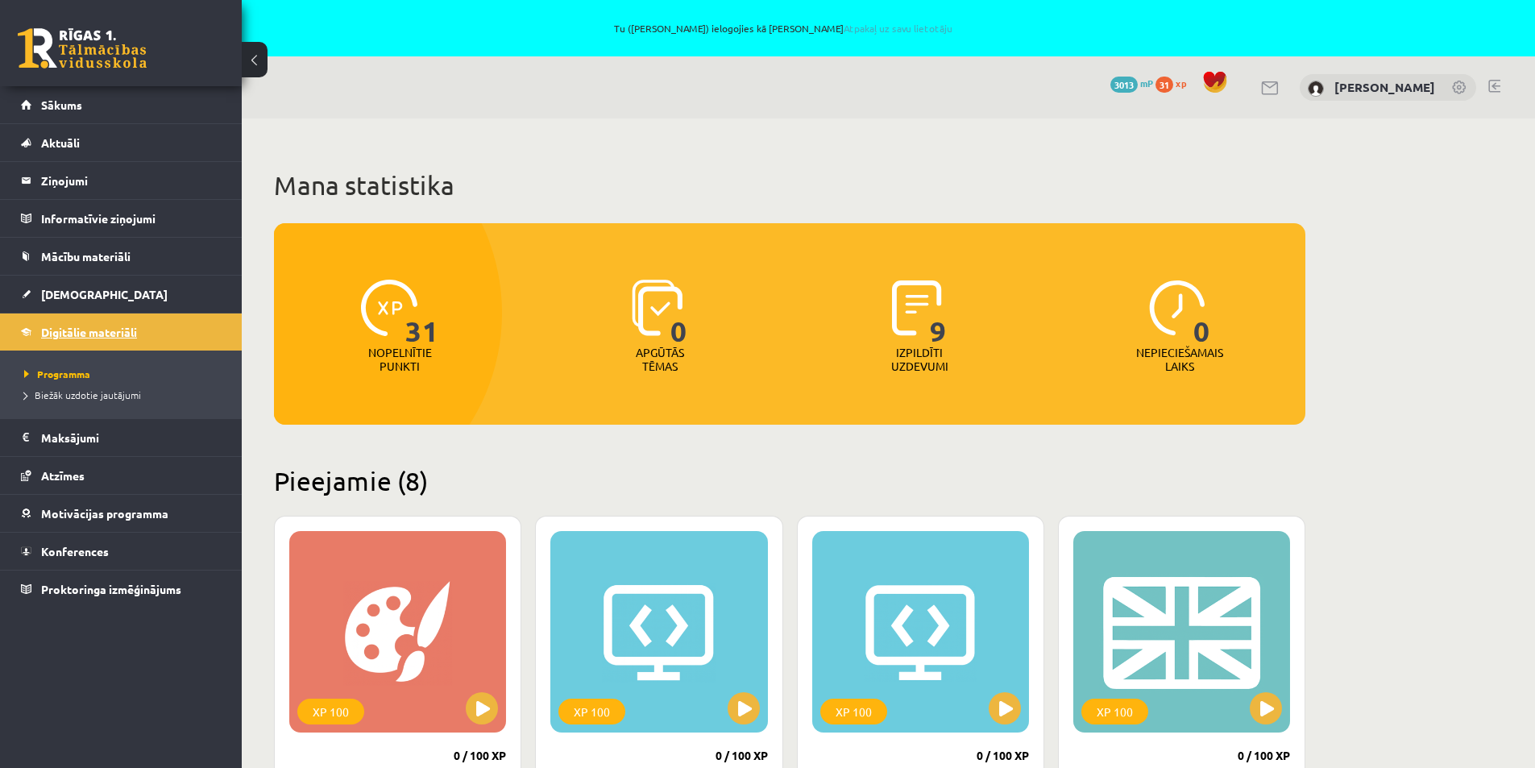
click at [49, 321] on link "Digitālie materiāli" at bounding box center [121, 331] width 201 height 37
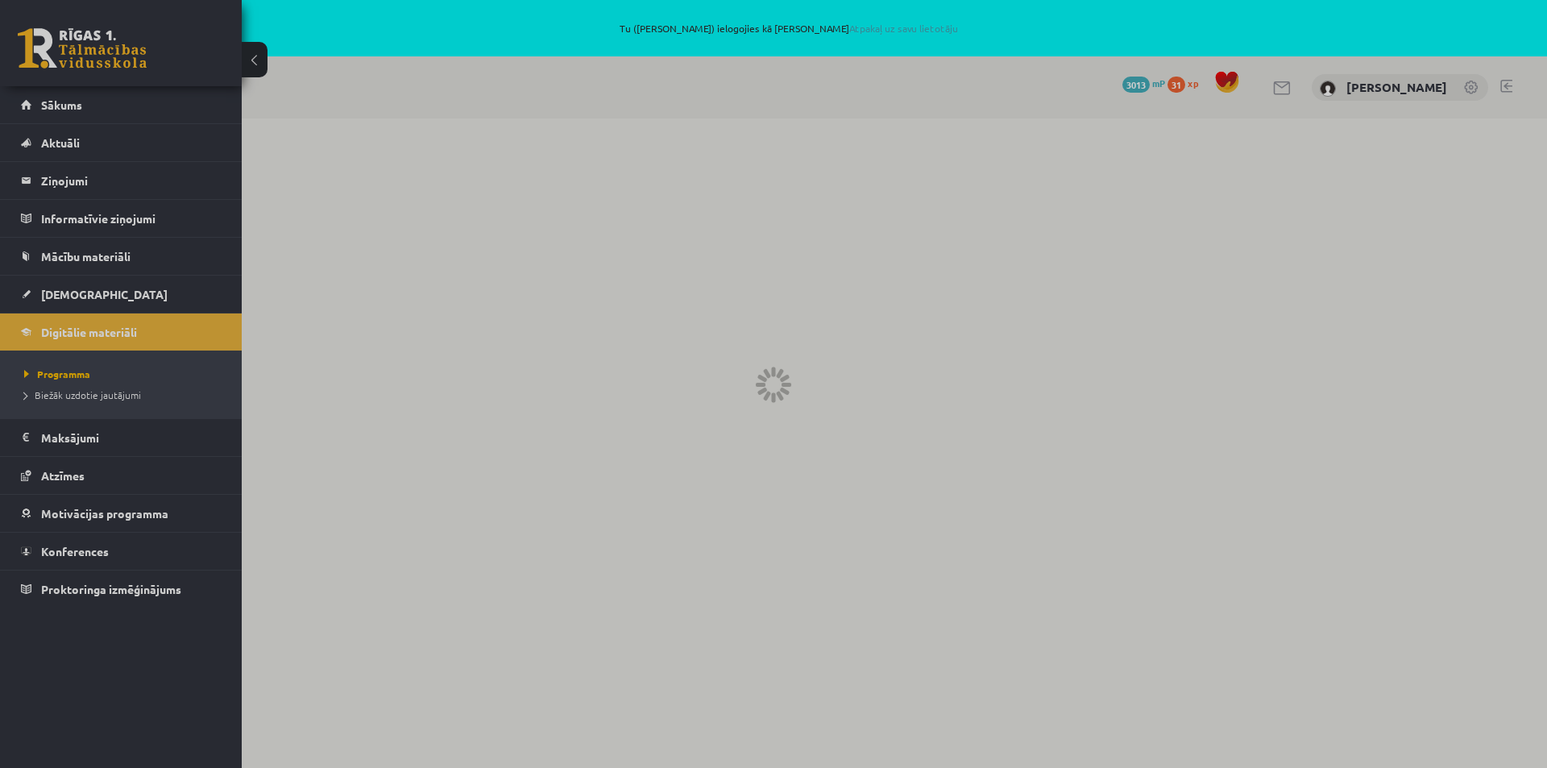
click at [48, 295] on div at bounding box center [773, 384] width 1547 height 768
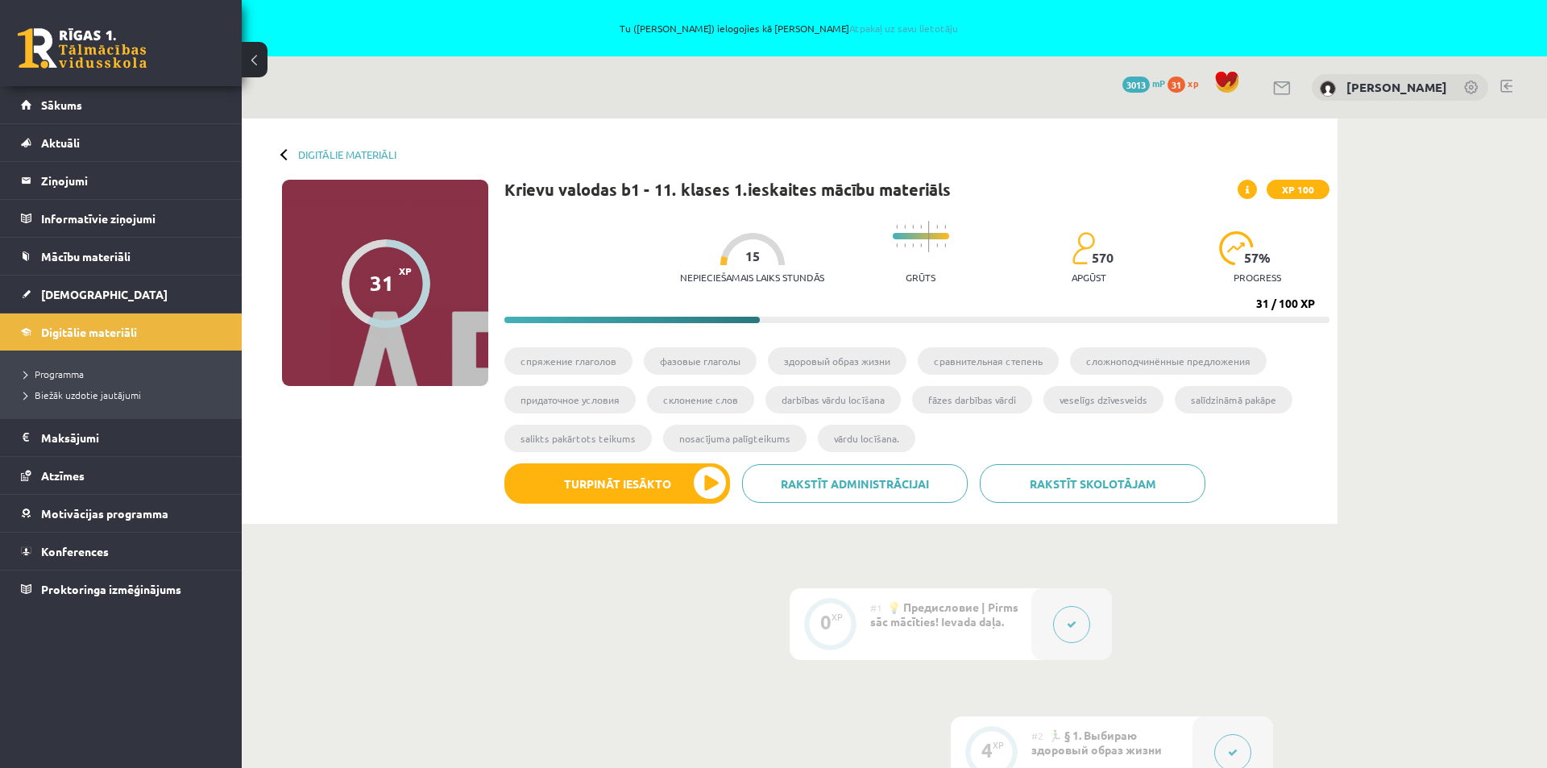
click at [77, 290] on span "[DEMOGRAPHIC_DATA]" at bounding box center [104, 294] width 126 height 14
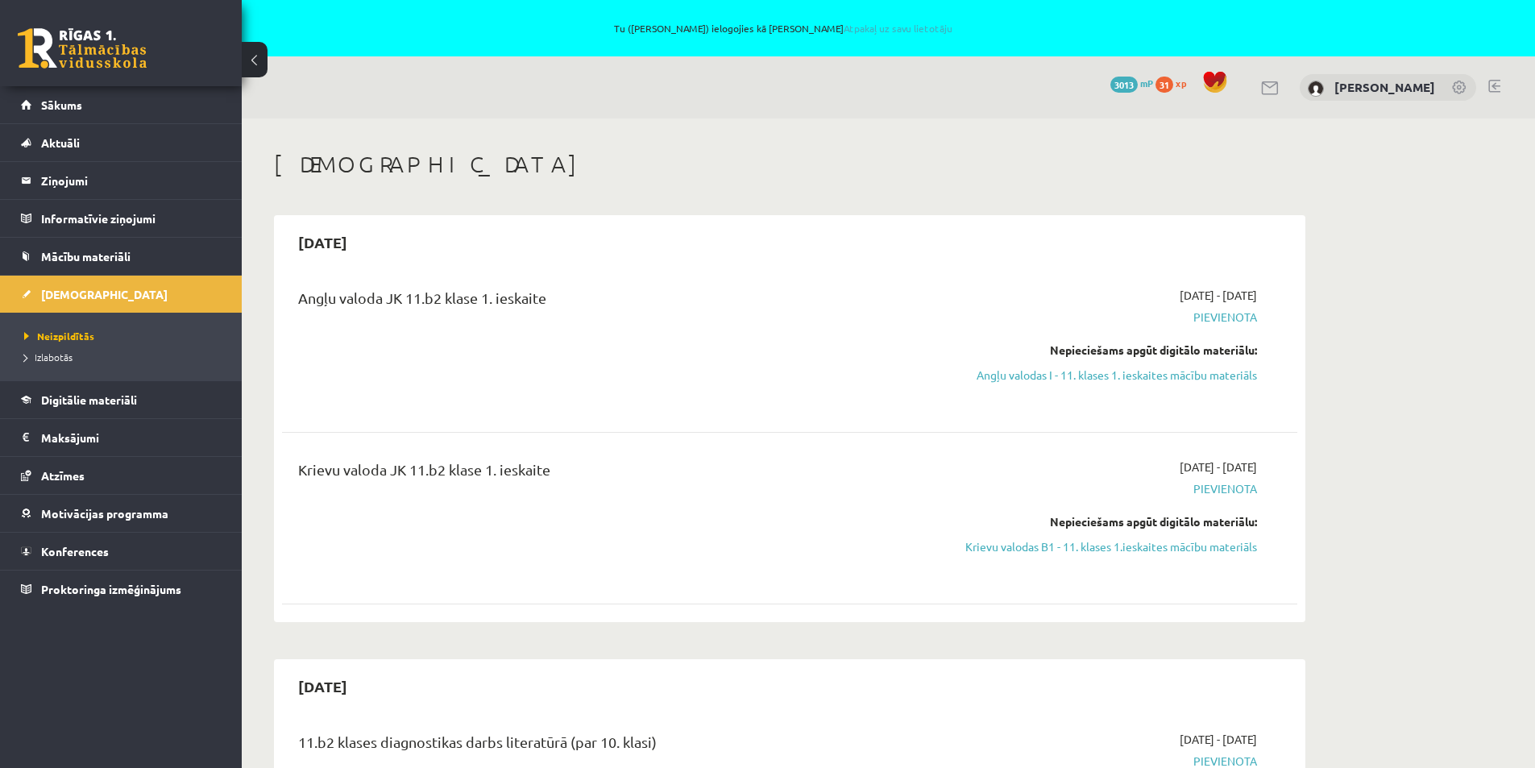
click at [1244, 309] on span "Pievienota" at bounding box center [1105, 317] width 304 height 17
click at [64, 100] on span "Sākums" at bounding box center [61, 104] width 41 height 14
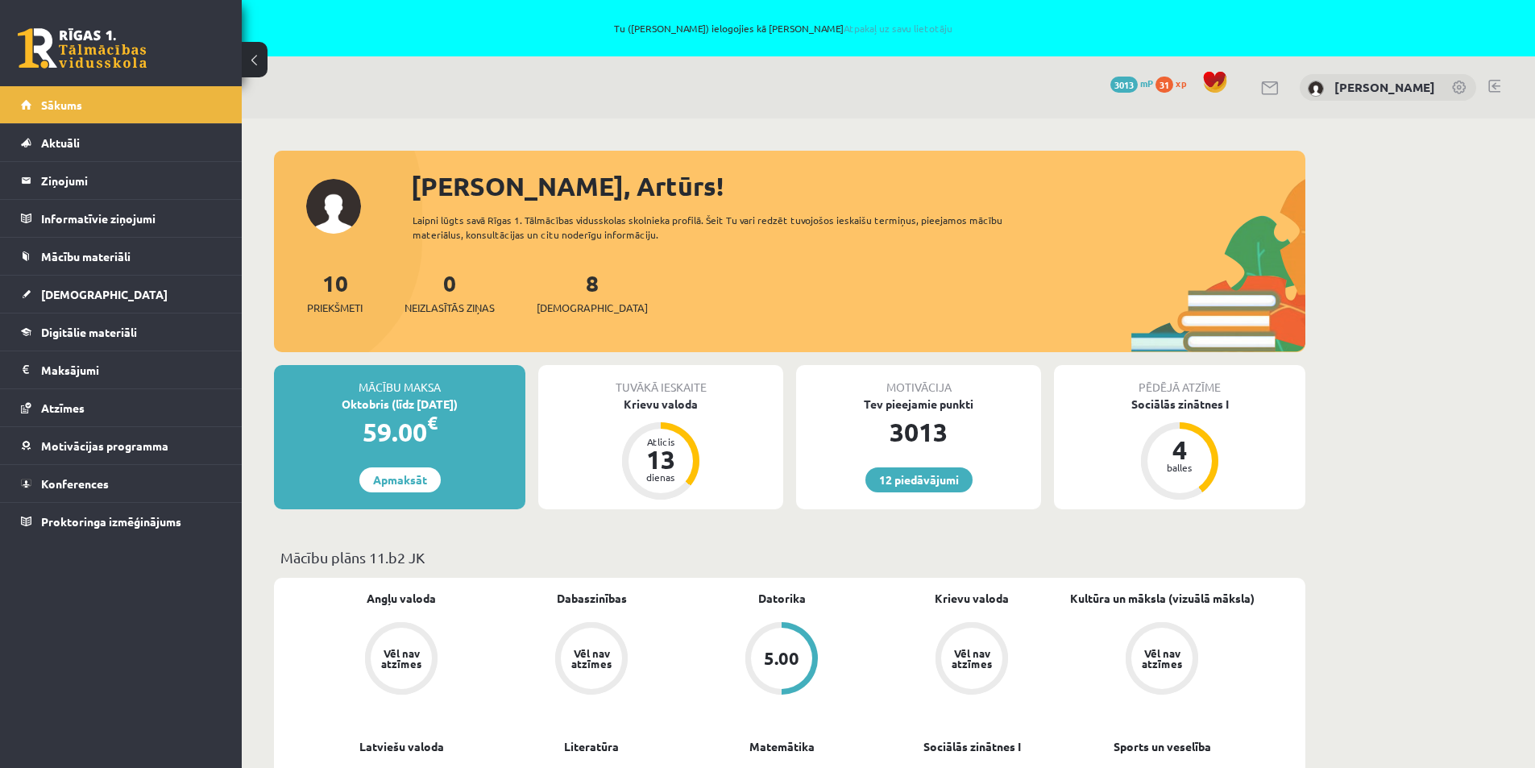
click at [1490, 82] on link at bounding box center [1494, 86] width 12 height 13
